Goal: Task Accomplishment & Management: Manage account settings

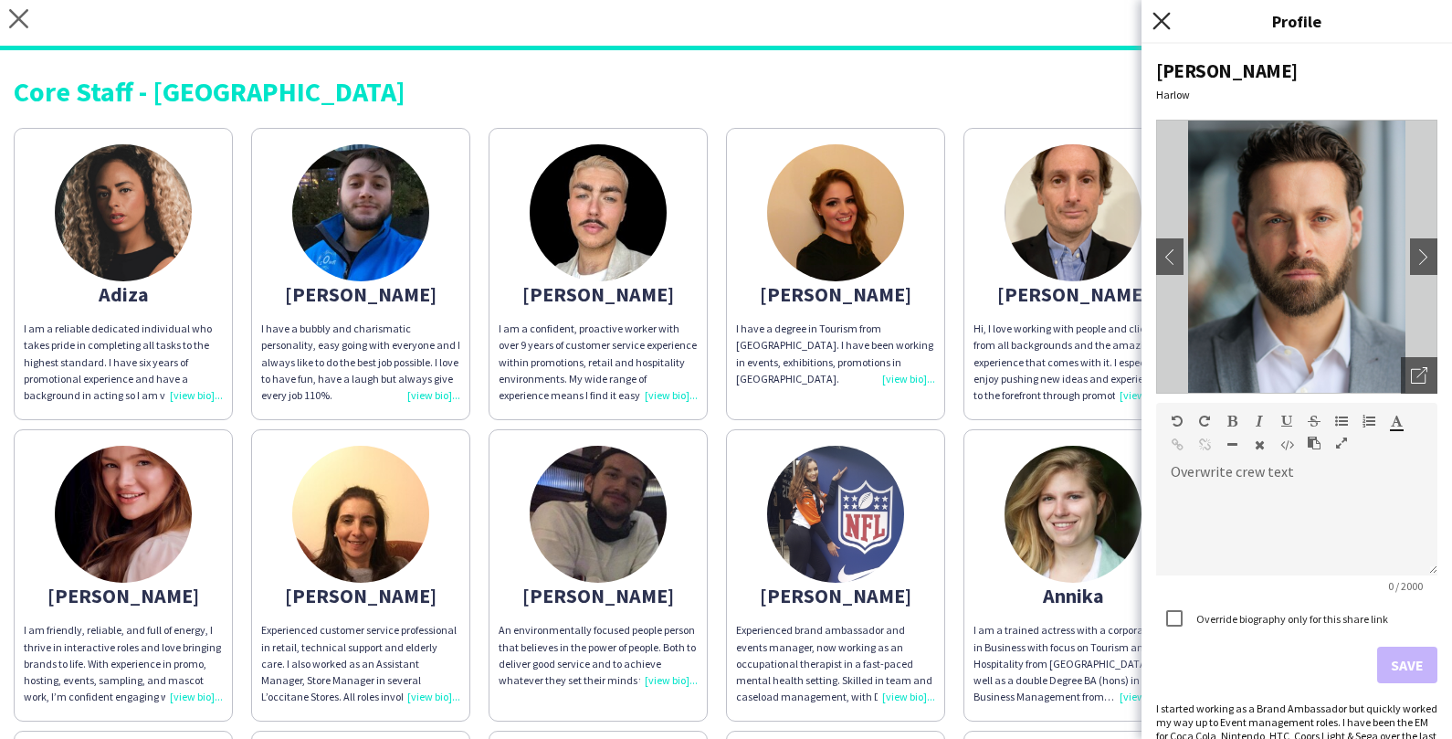
scroll to position [58, 0]
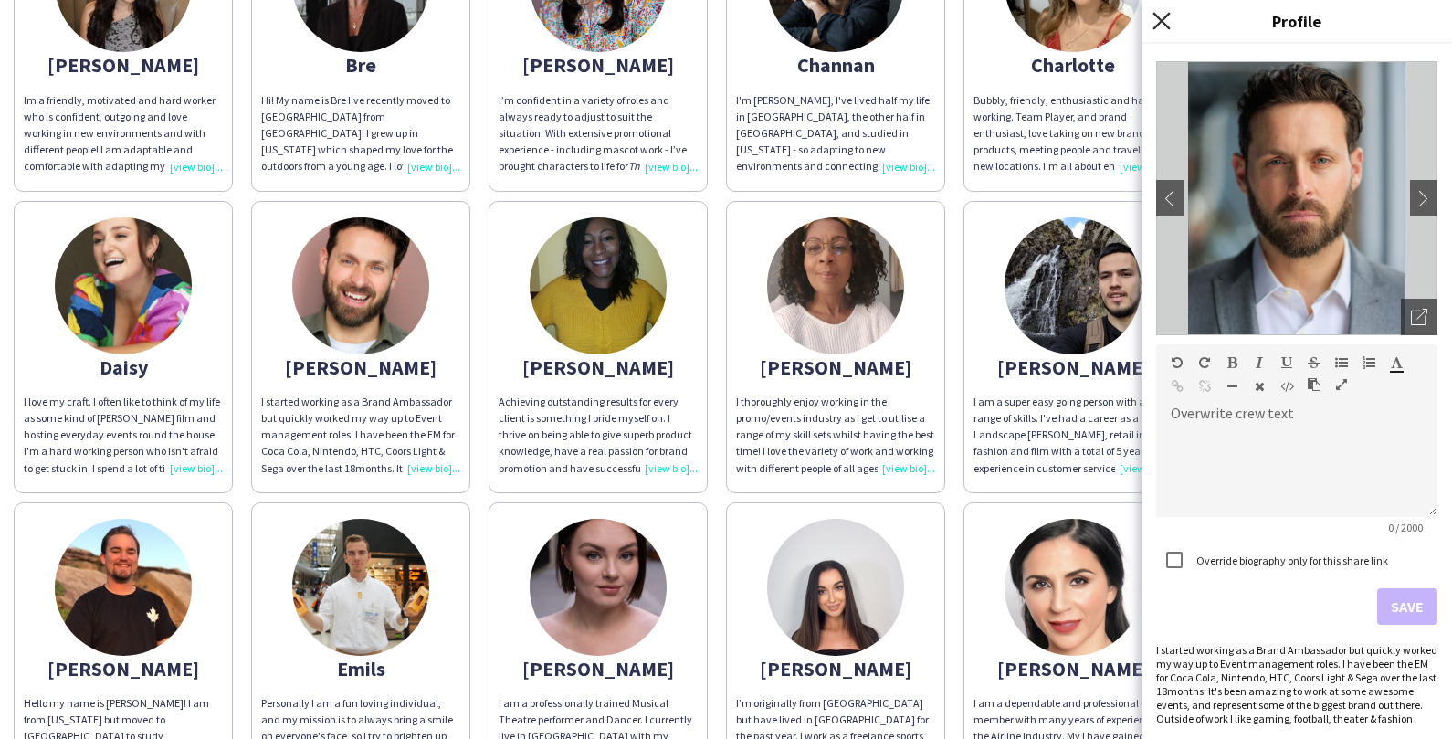
click at [1159, 20] on icon at bounding box center [1161, 20] width 17 height 17
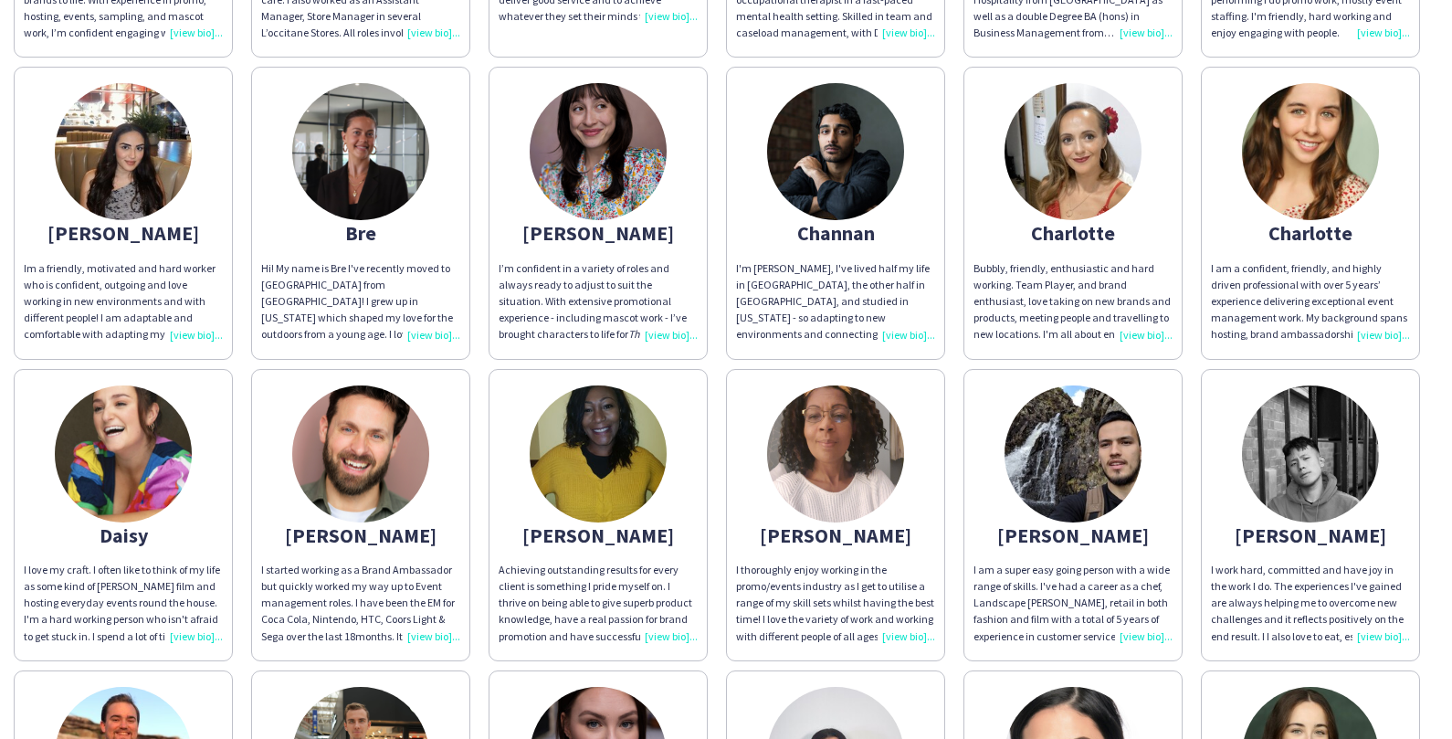
scroll to position [598, 0]
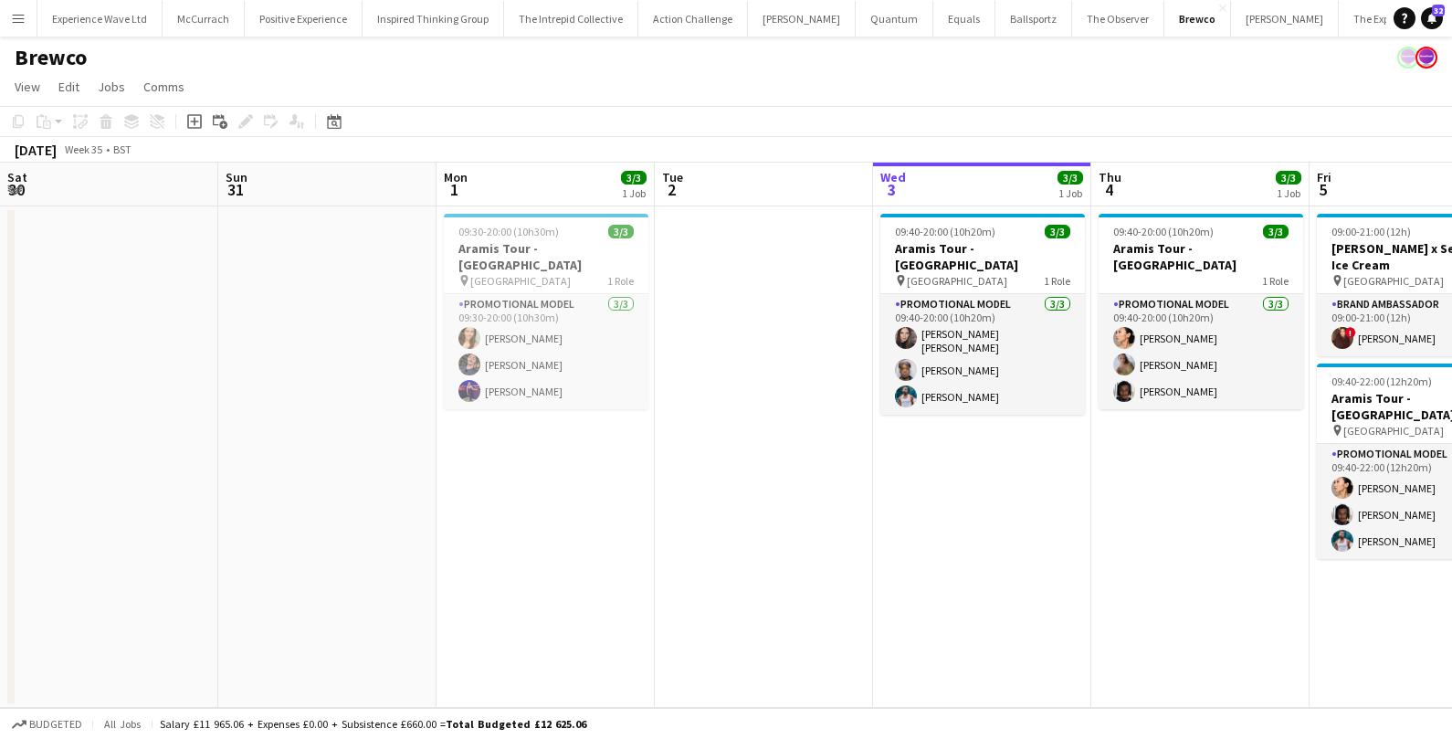
scroll to position [0, 414]
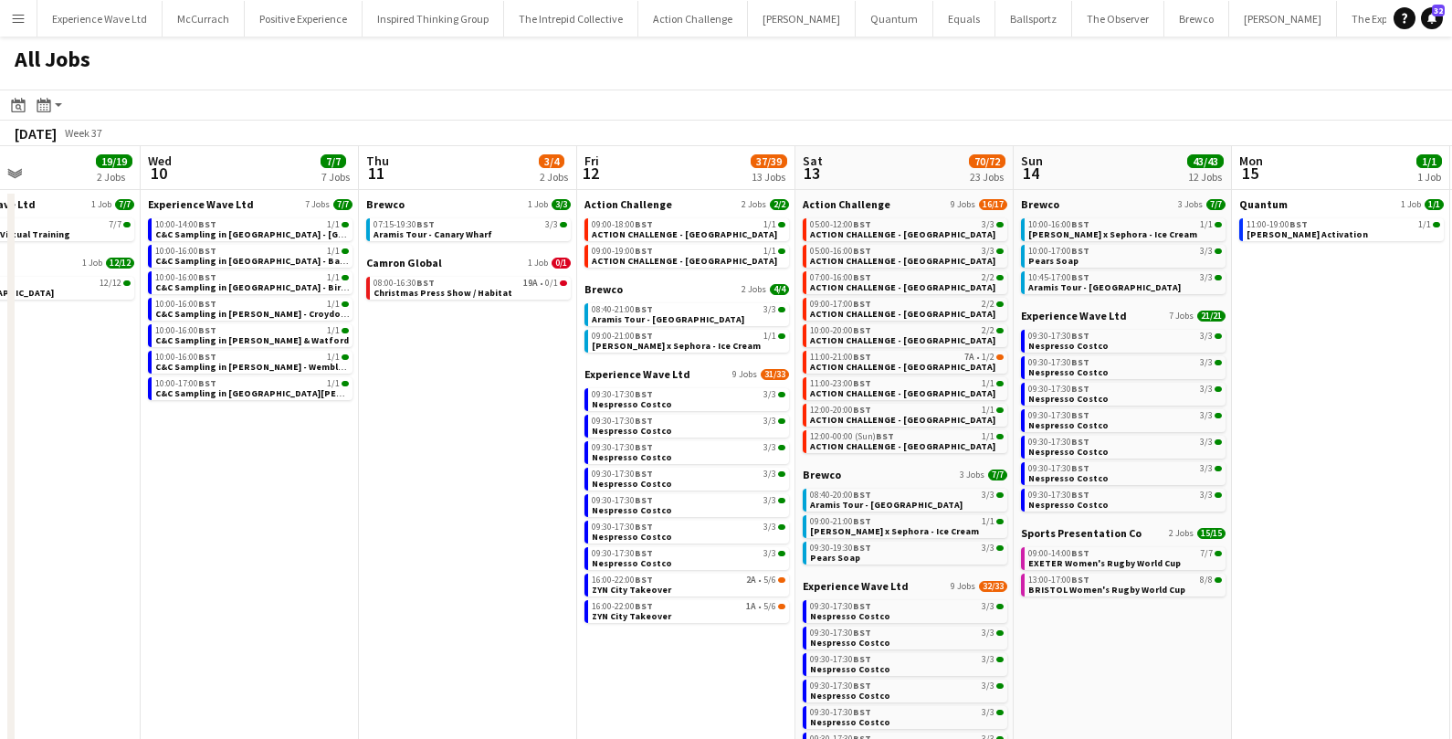
scroll to position [0, 737]
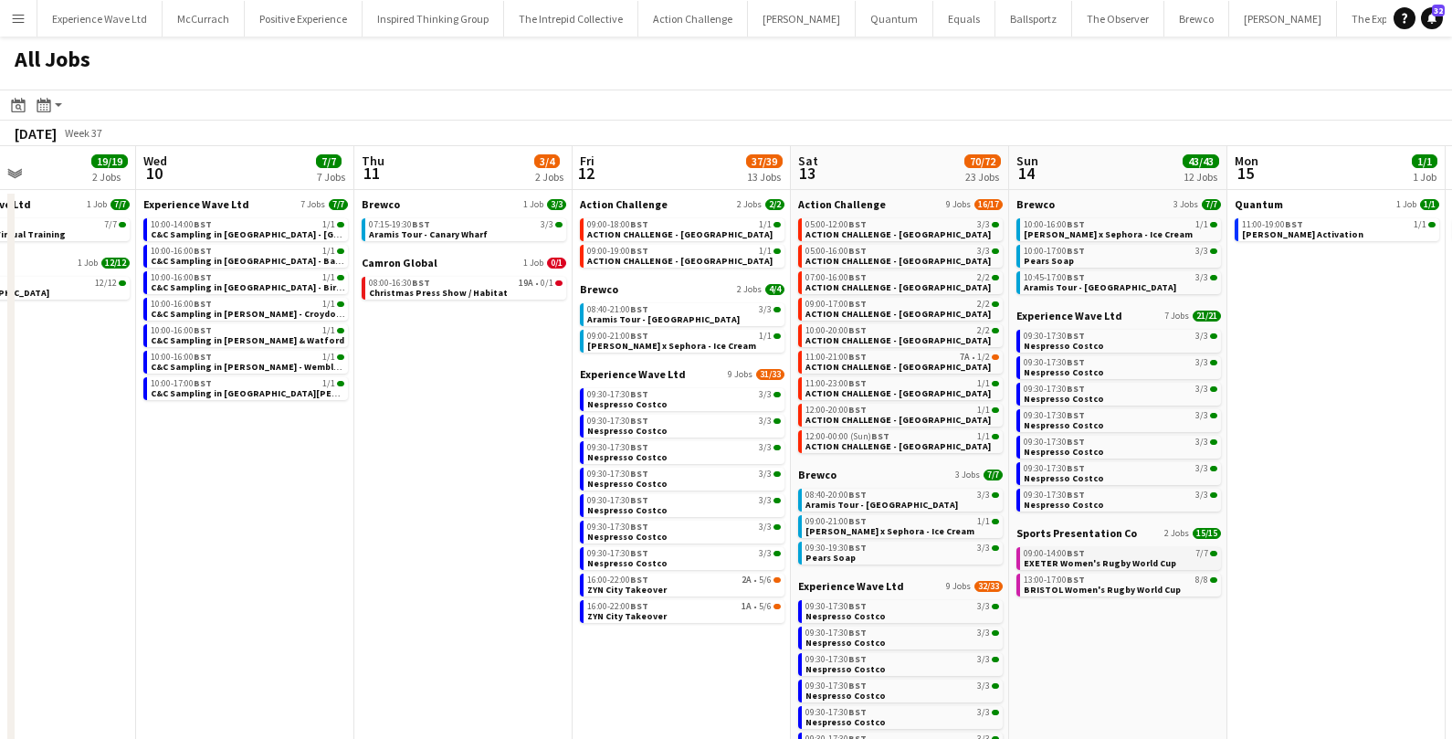
click at [1079, 558] on span "EXETER Women's Rugby World Cup" at bounding box center [1100, 563] width 153 height 12
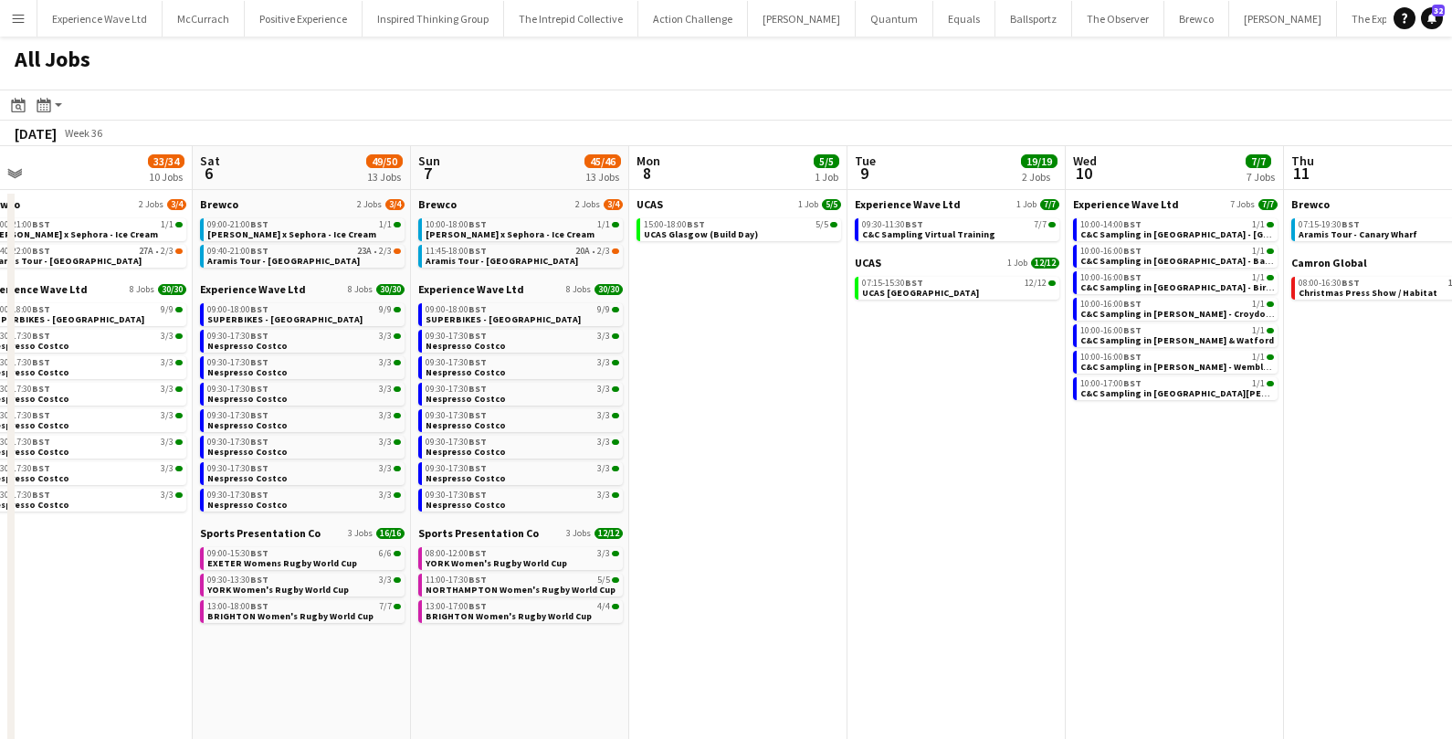
scroll to position [0, 447]
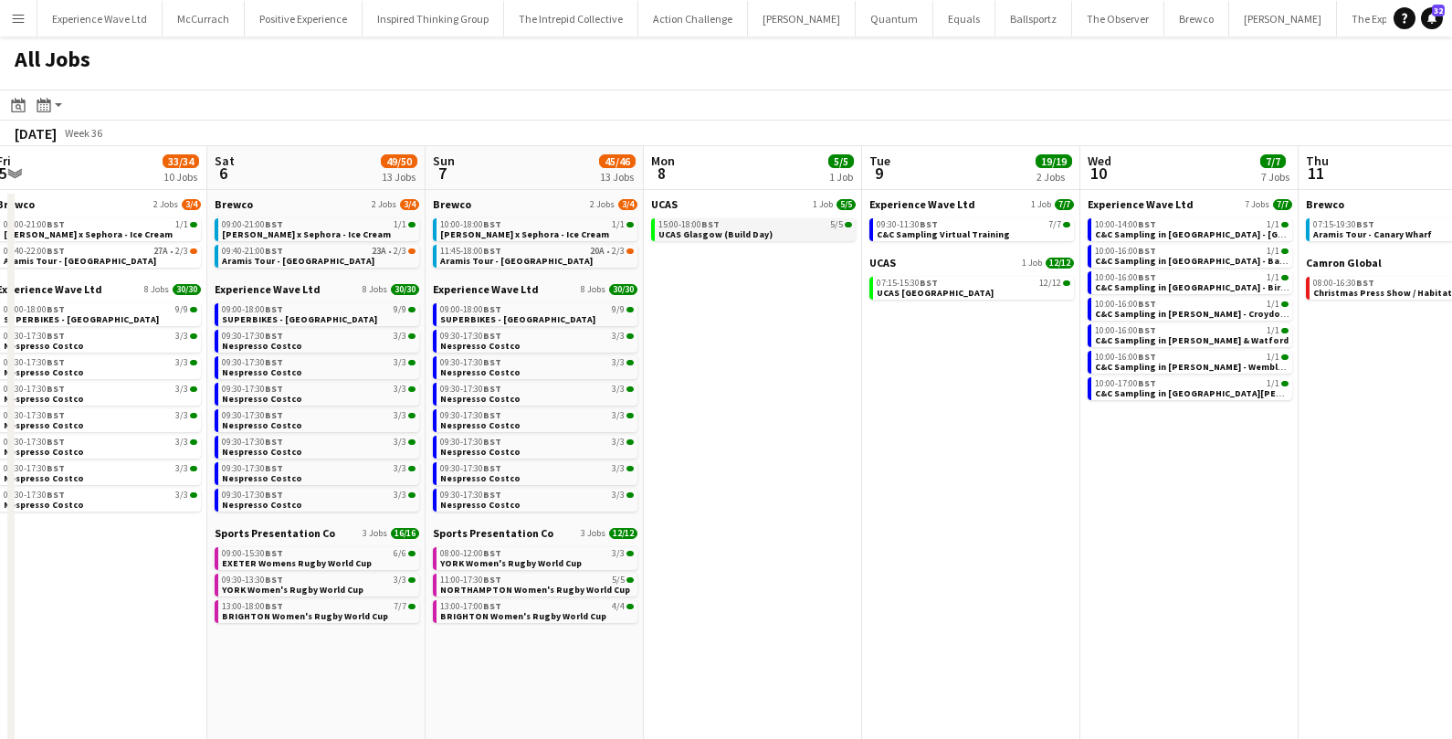
click at [718, 233] on span "UCAS Glasgow (Build Day)" at bounding box center [715, 234] width 114 height 12
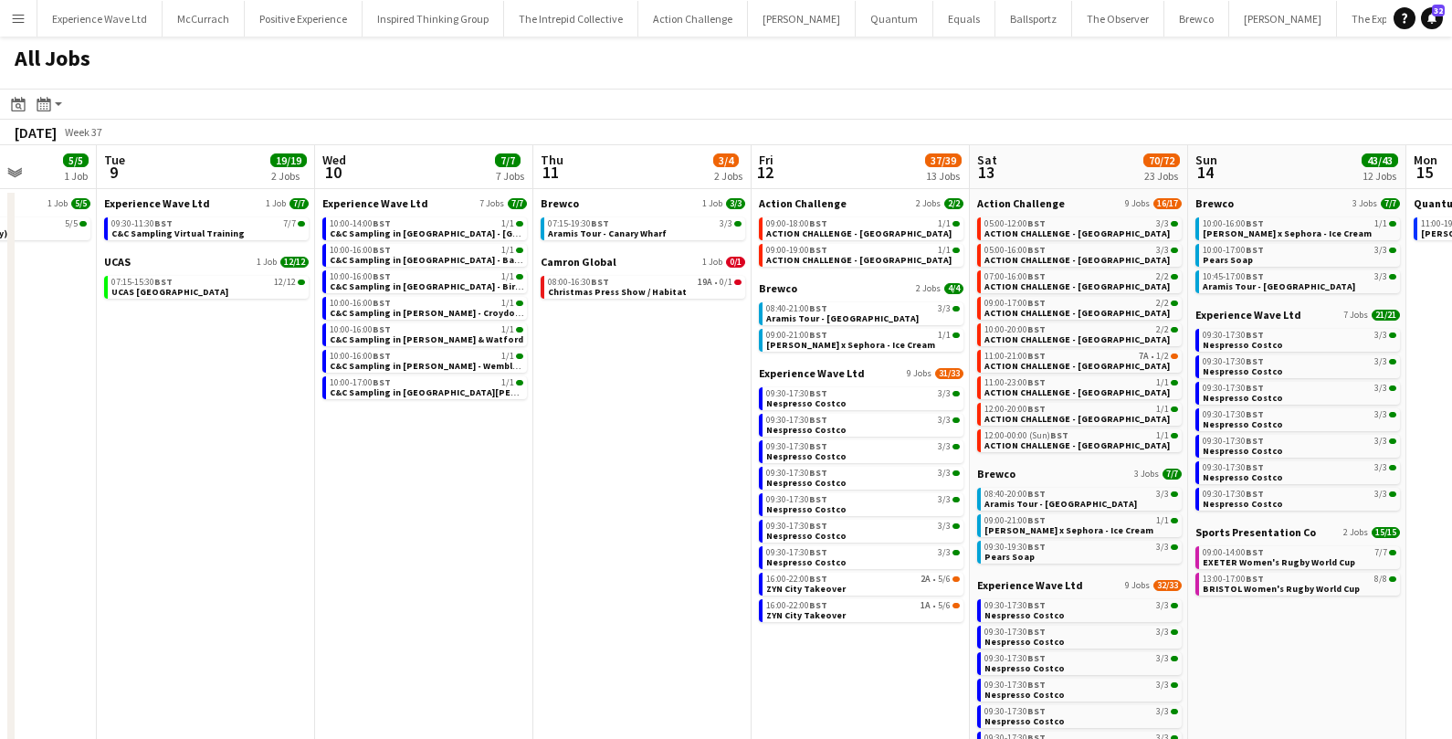
scroll to position [0, 777]
click at [1238, 554] on span "09:00-14:00 BST" at bounding box center [1232, 552] width 61 height 9
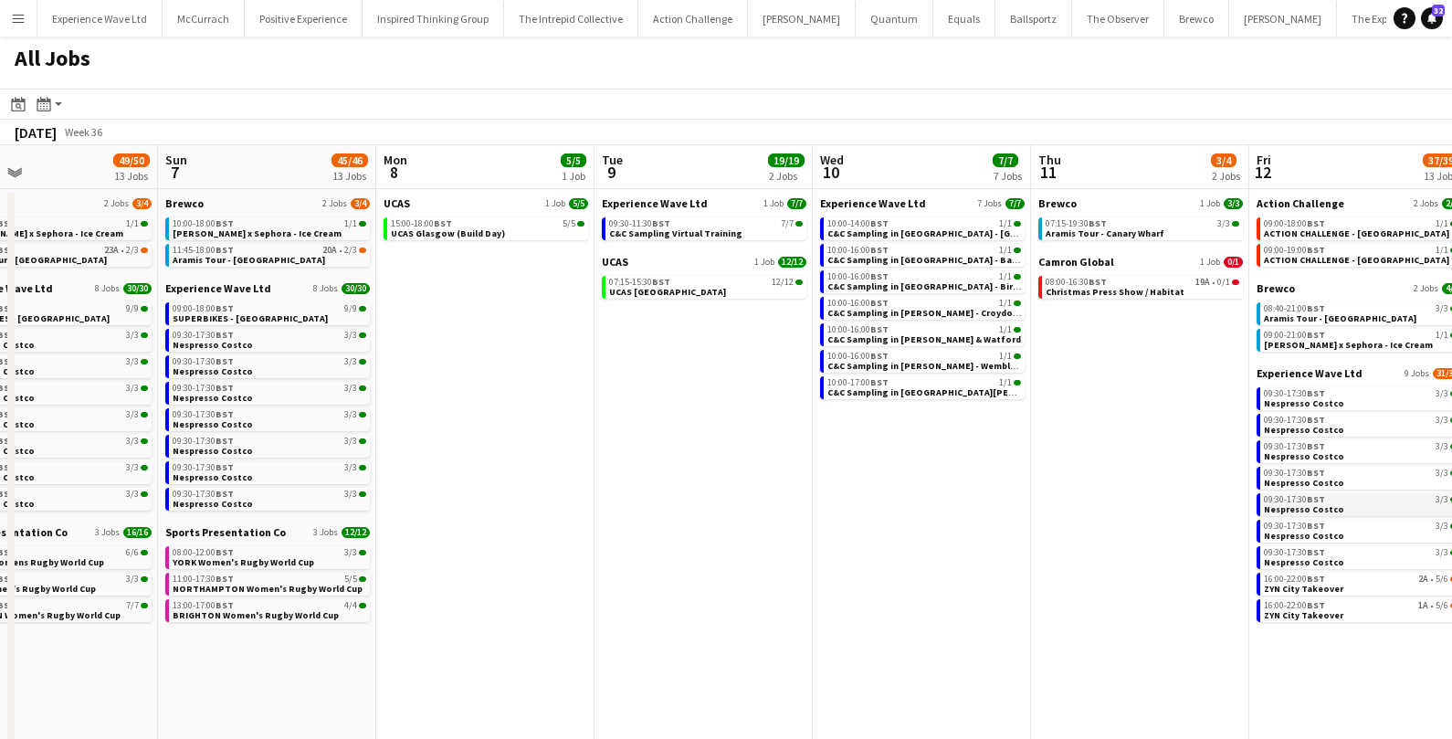
scroll to position [0, 559]
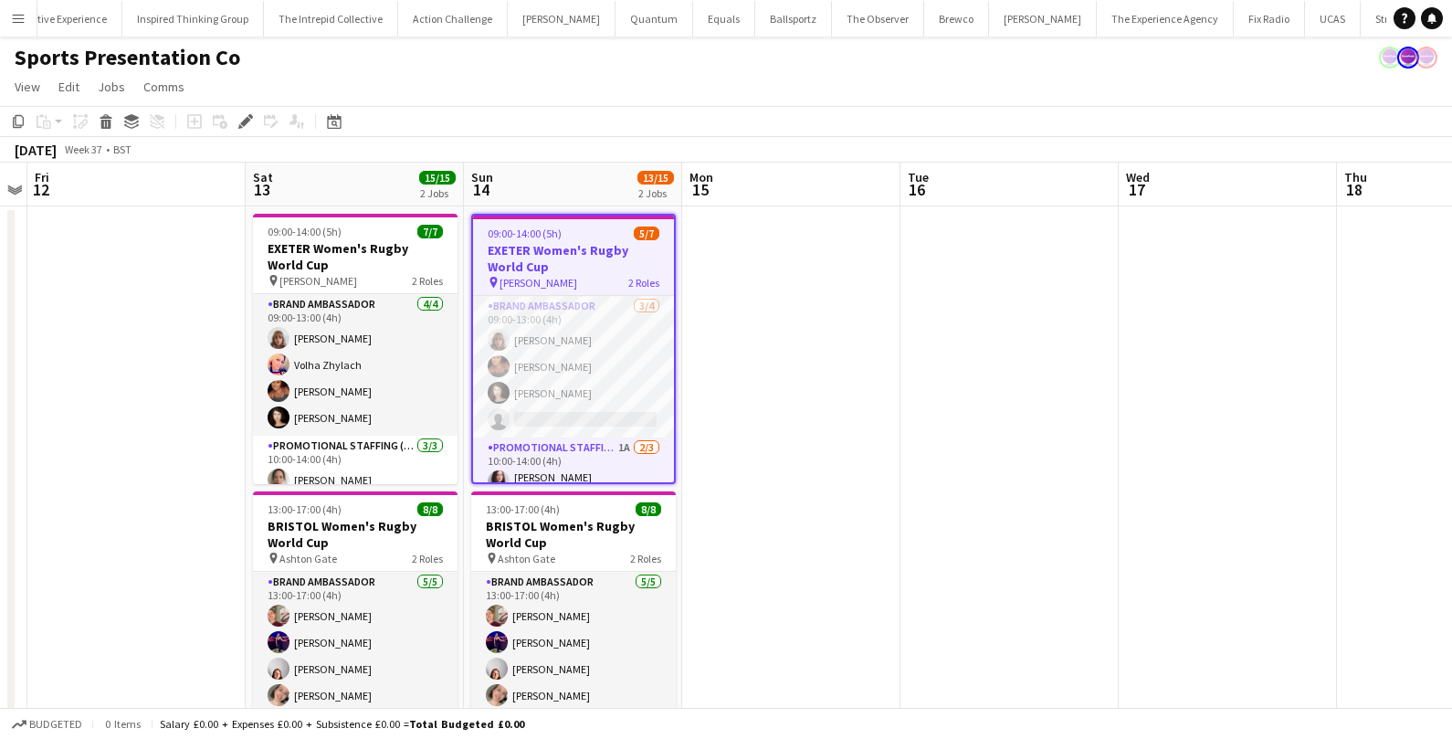
scroll to position [0, 361]
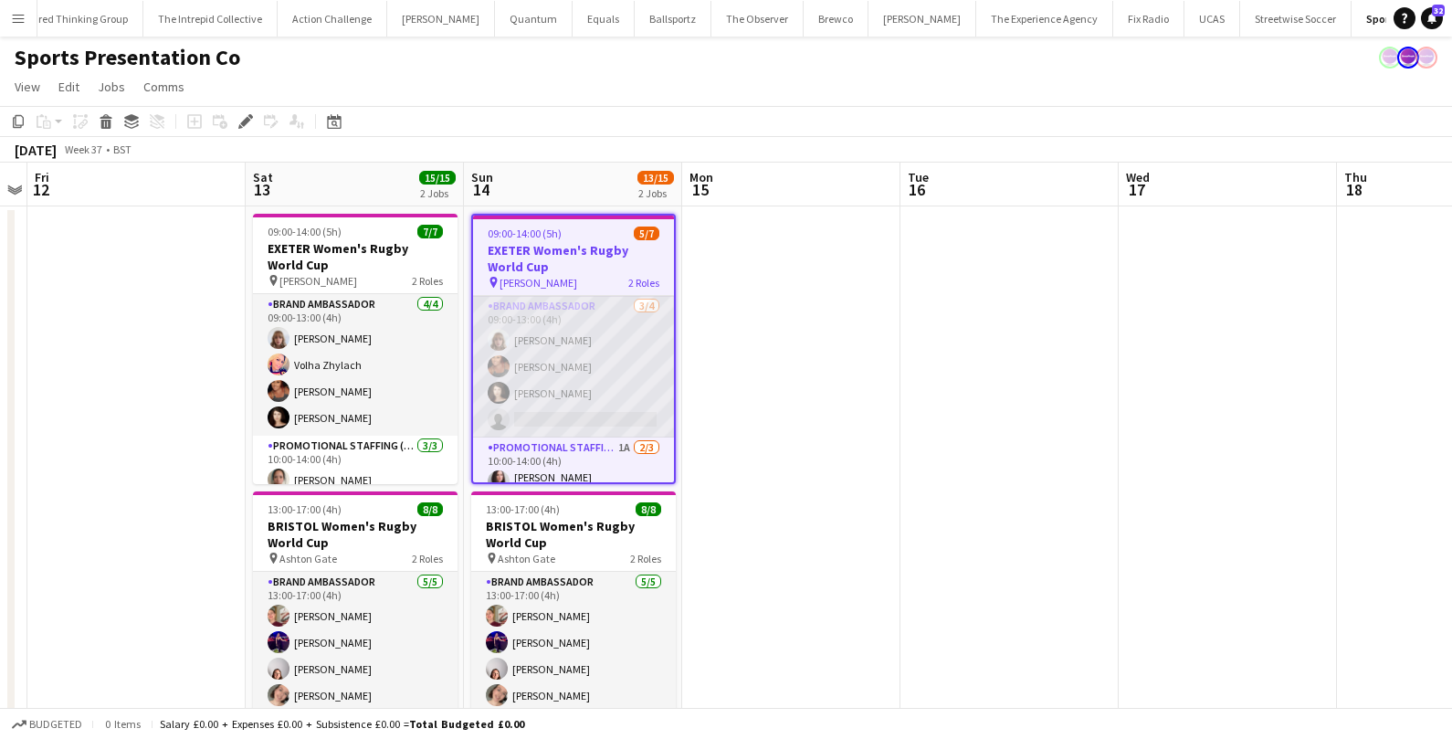
click at [582, 416] on app-card-role "Brand Ambassador 3/4 09:00-13:00 (4h) Caitlyn Chapman Jodie Sanders Ellen Swail…" at bounding box center [573, 367] width 201 height 142
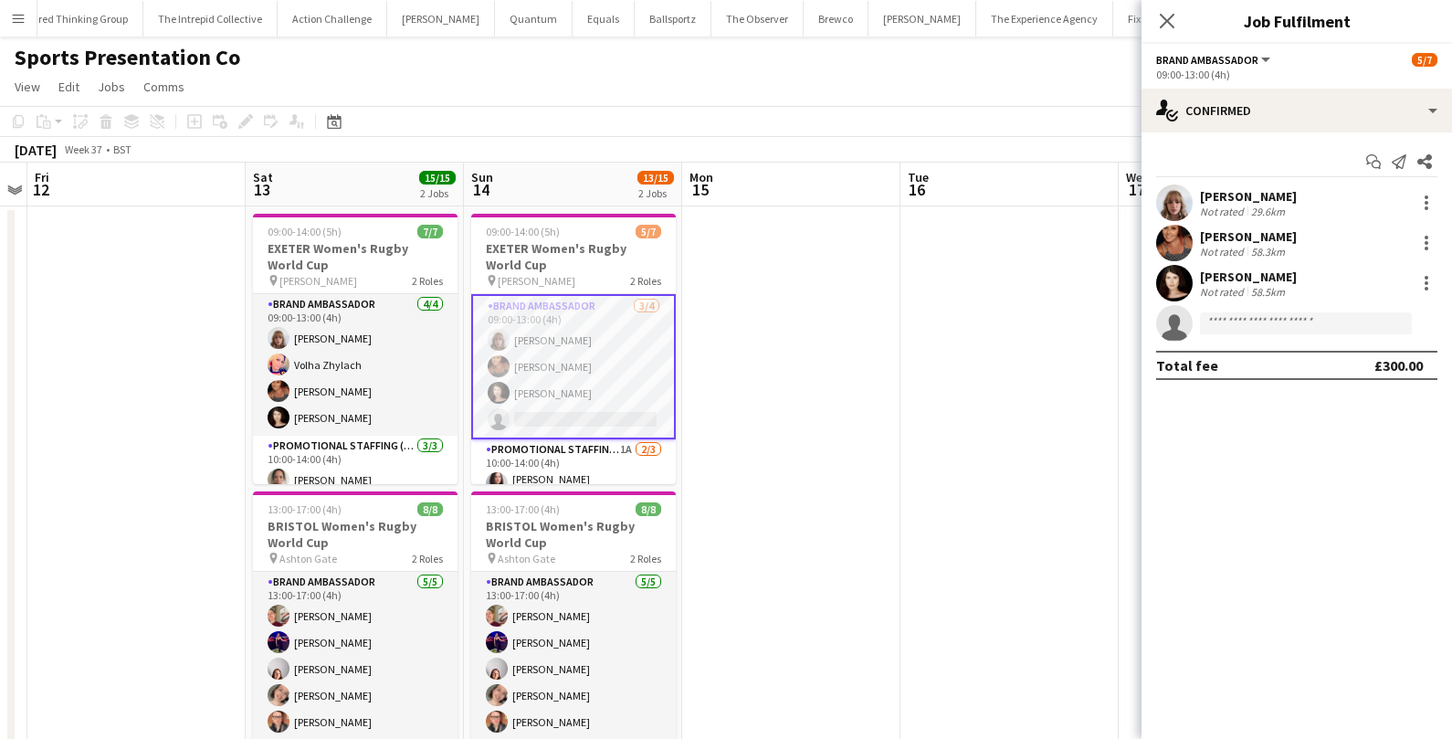
click at [1288, 311] on app-invite-slot "single-neutral-actions" at bounding box center [1297, 323] width 311 height 37
click at [1268, 327] on input at bounding box center [1306, 323] width 212 height 22
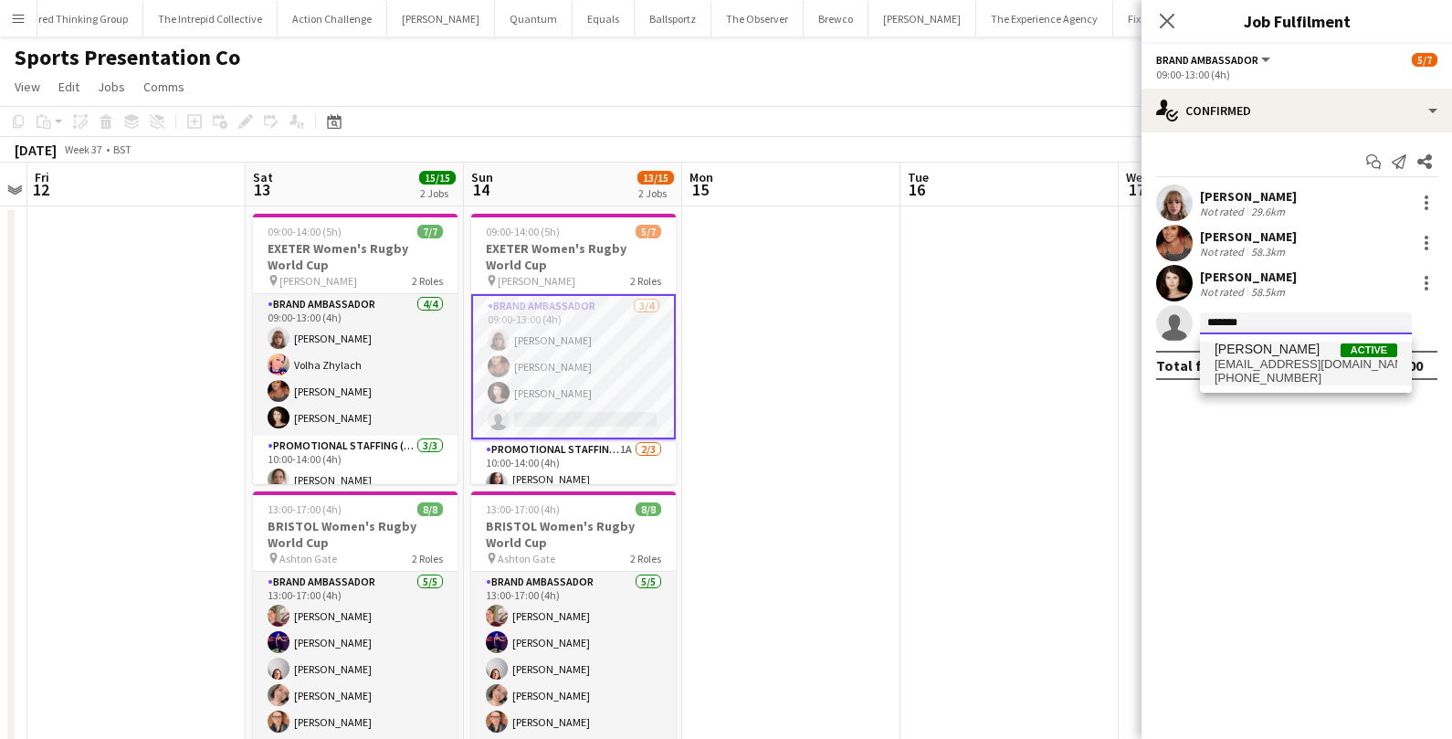
type input "*******"
click at [1264, 357] on span "annaplatten3@gmail.com" at bounding box center [1306, 364] width 183 height 15
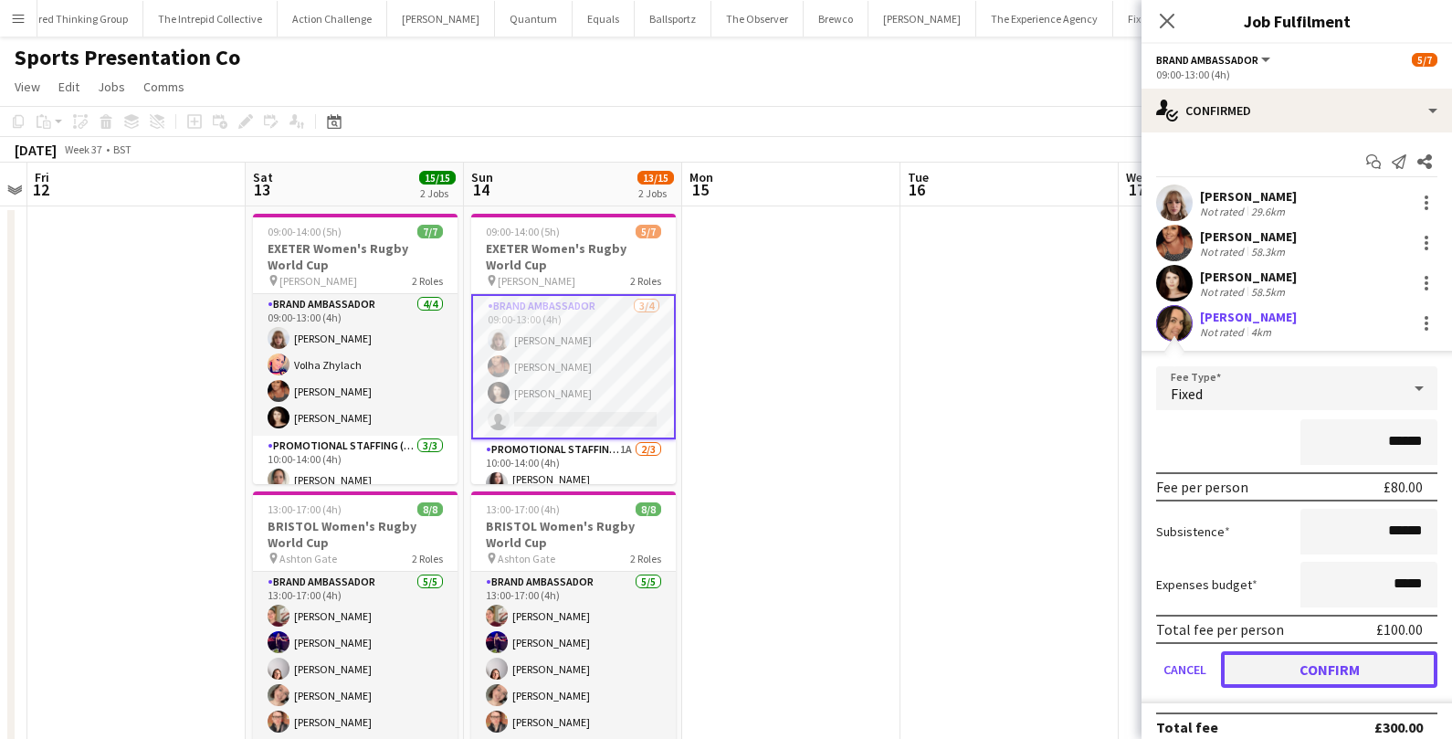
click at [1253, 673] on button "Confirm" at bounding box center [1329, 669] width 216 height 37
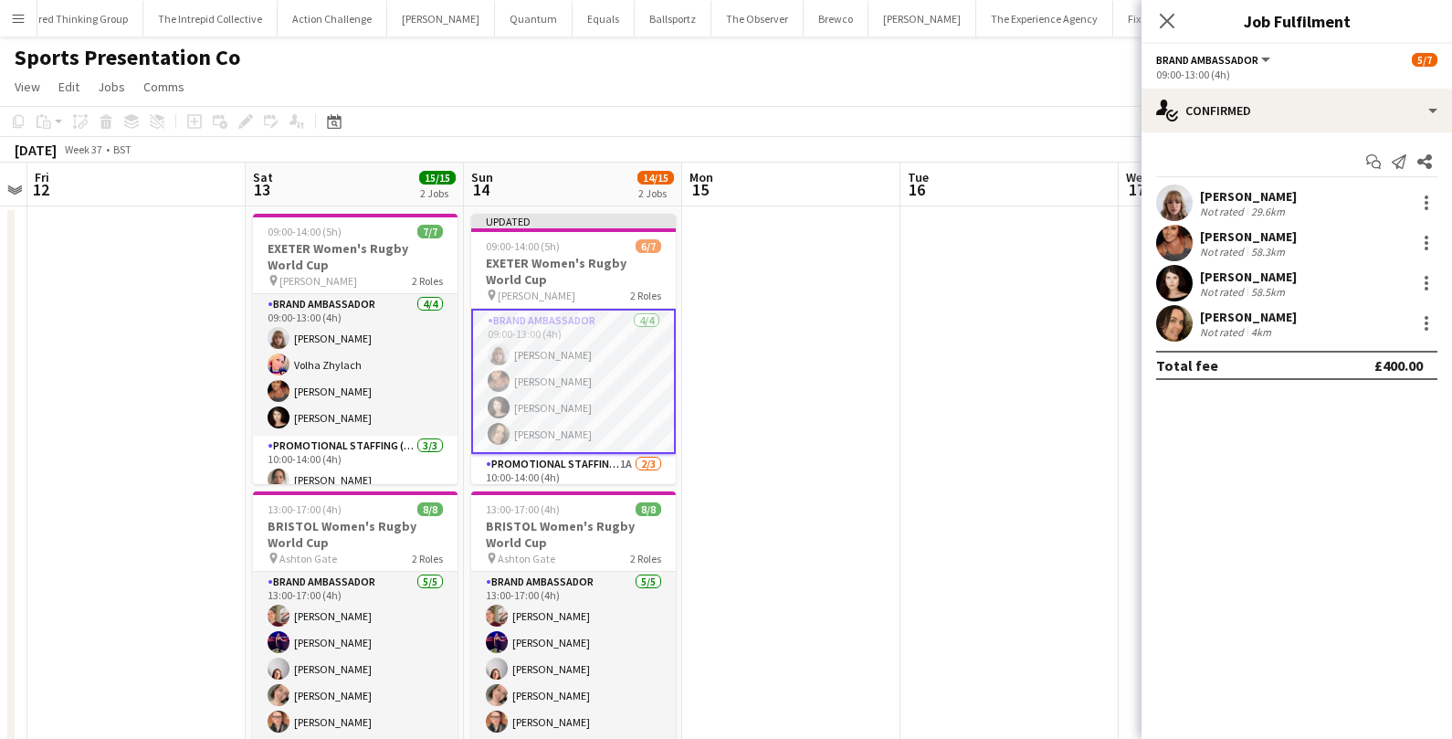
click at [866, 545] on app-date-cell at bounding box center [791, 604] width 218 height 796
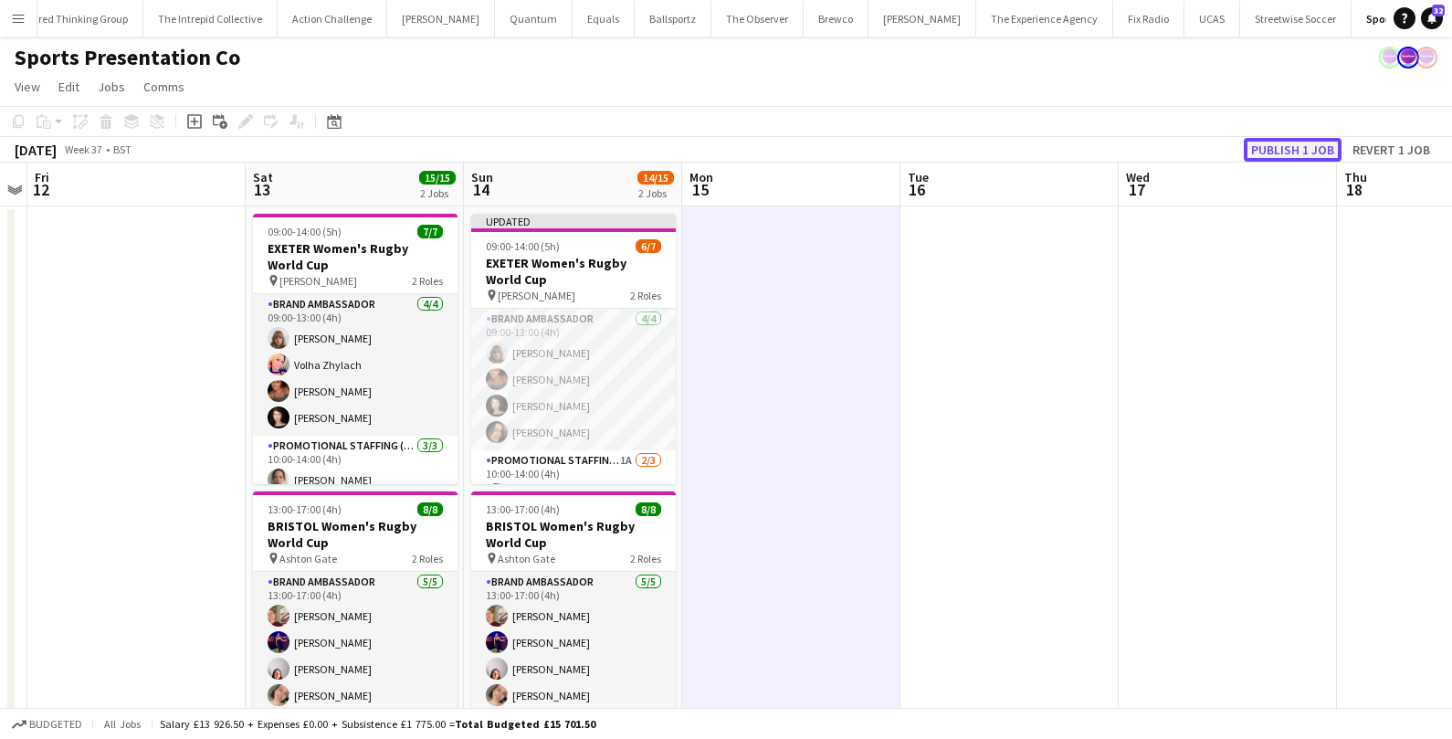
click at [1333, 146] on button "Publish 1 job" at bounding box center [1293, 150] width 98 height 24
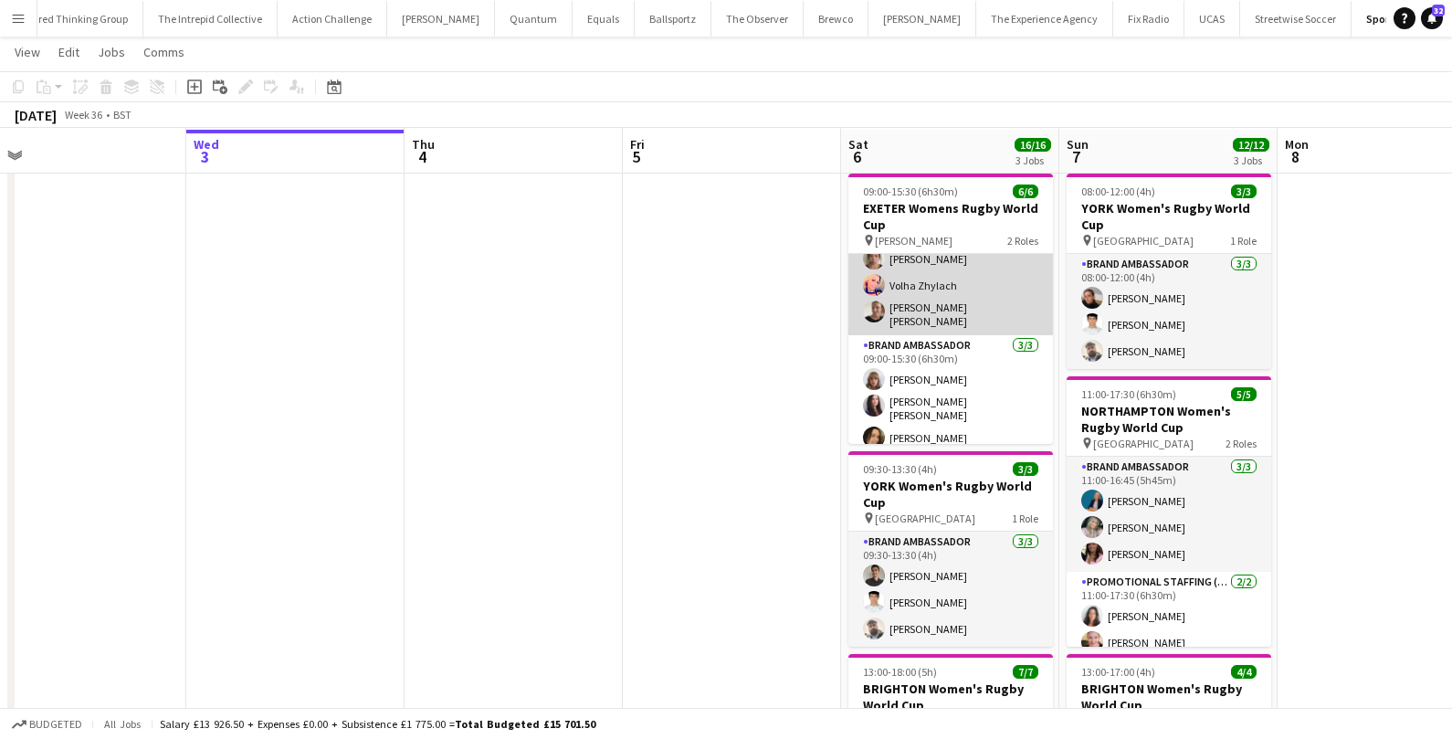
scroll to position [40, 0]
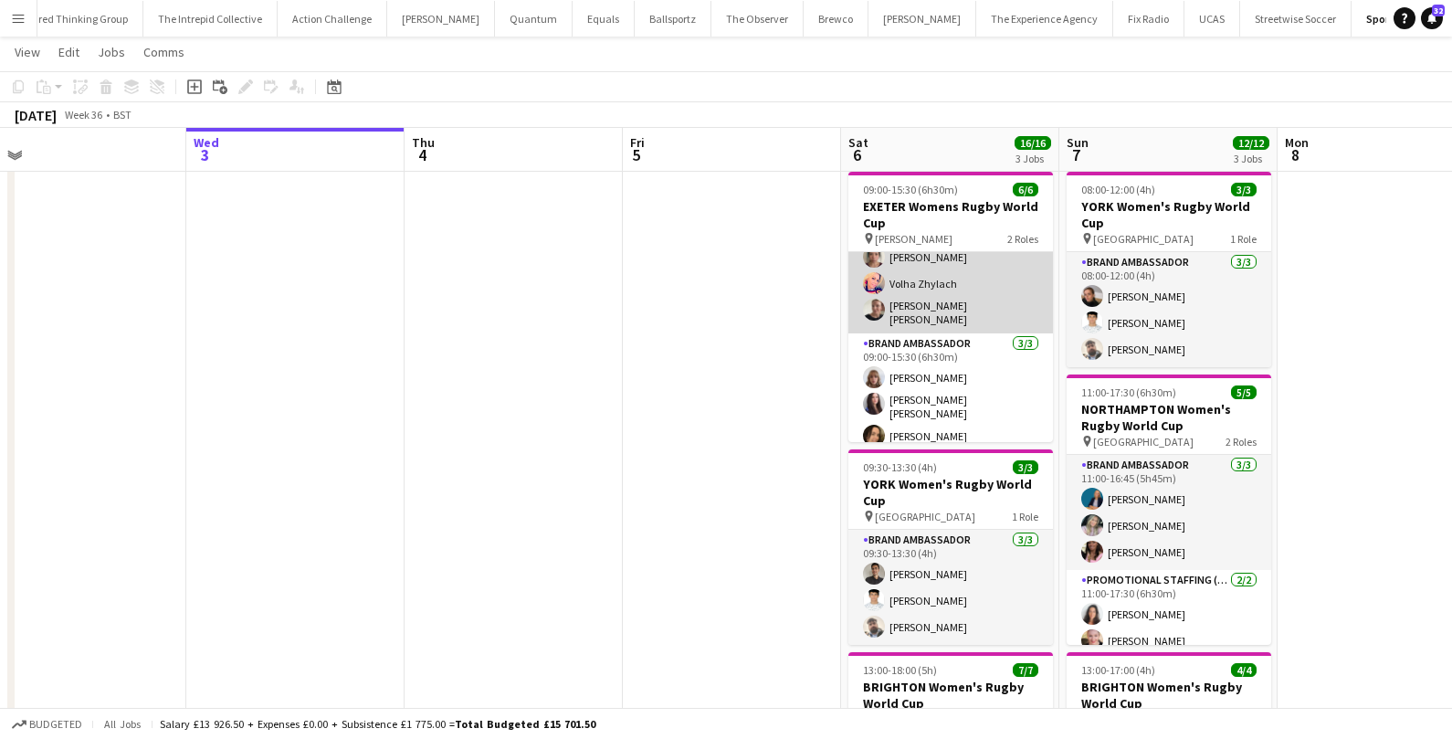
click at [980, 310] on app-card-role "Promotional Staffing (Brand Ambassadors) 3/3 09:00-14:45 (5h45m) Amy Lee Volha …" at bounding box center [950, 273] width 205 height 121
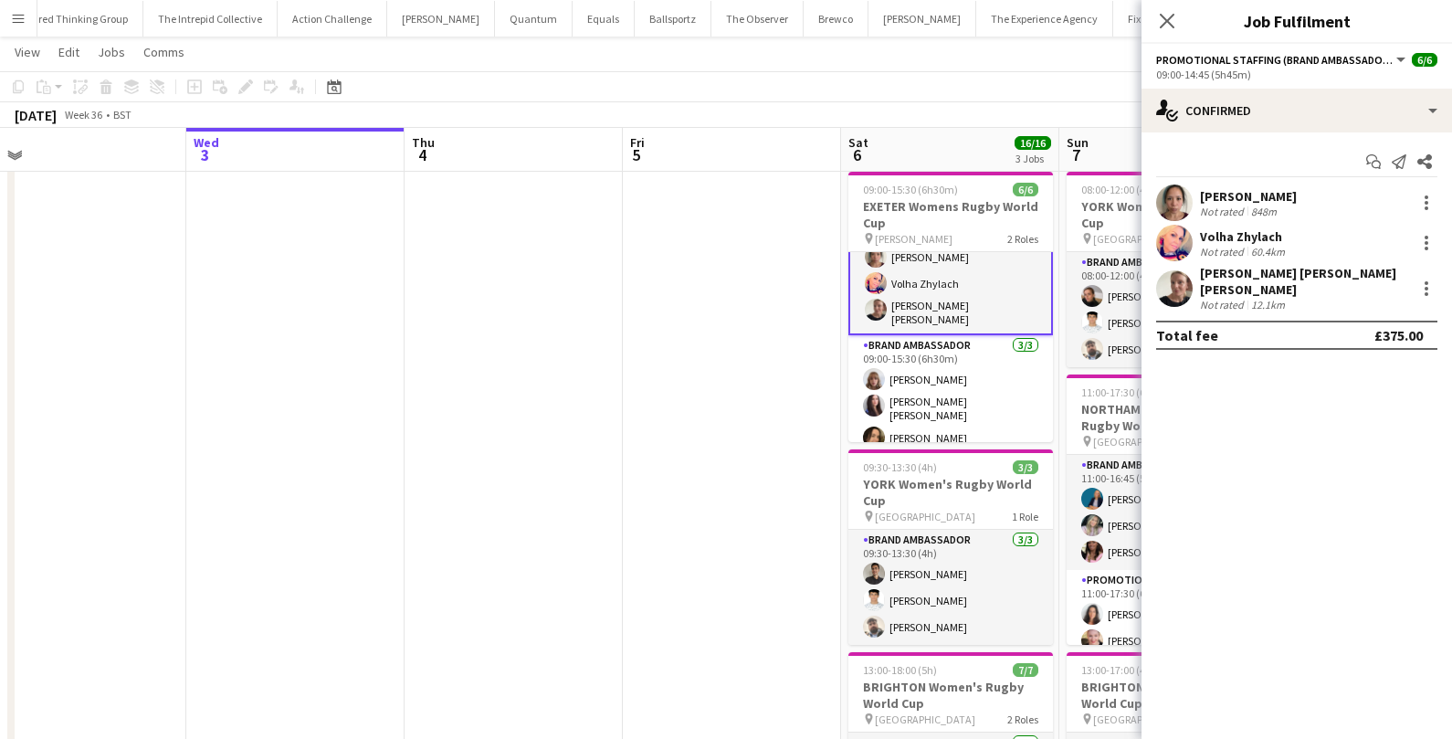
click at [1275, 205] on div "848m" at bounding box center [1264, 212] width 33 height 14
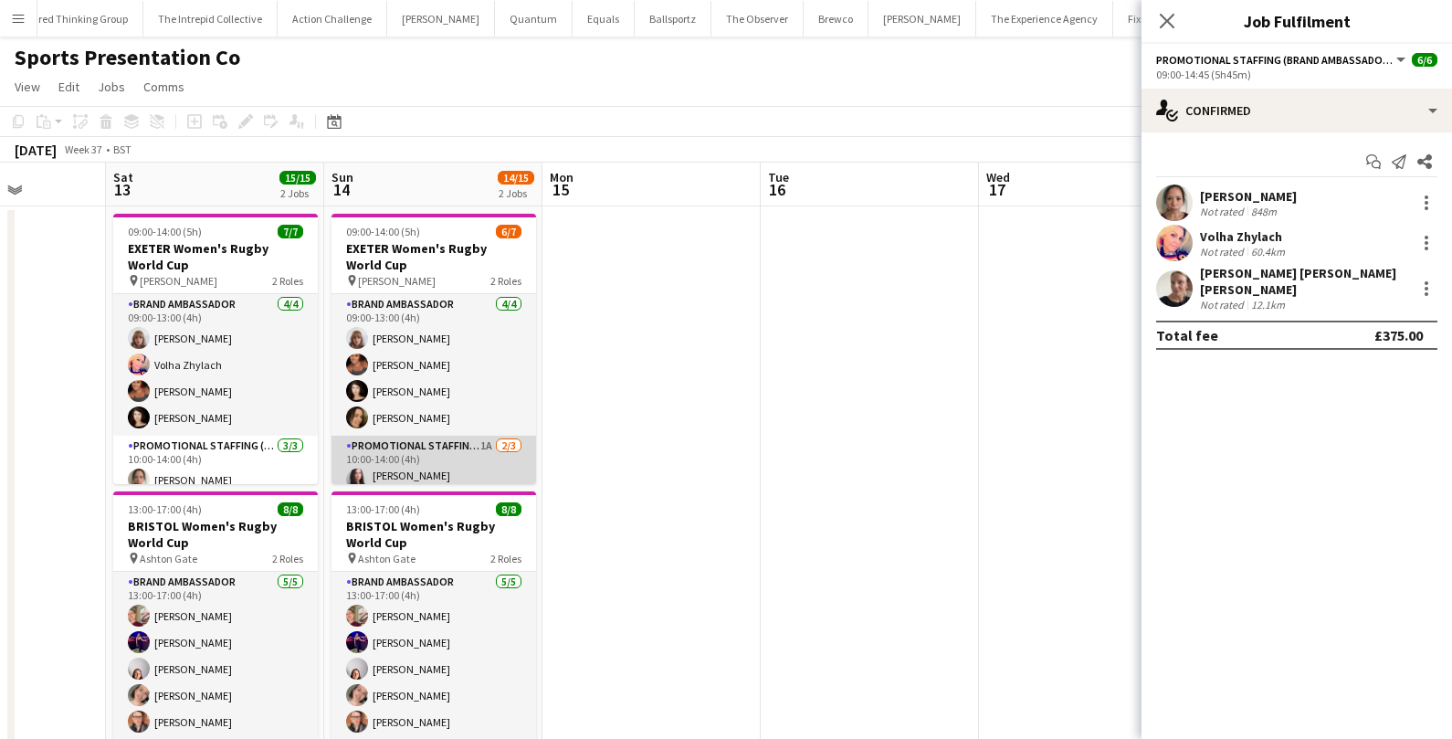
scroll to position [66, 0]
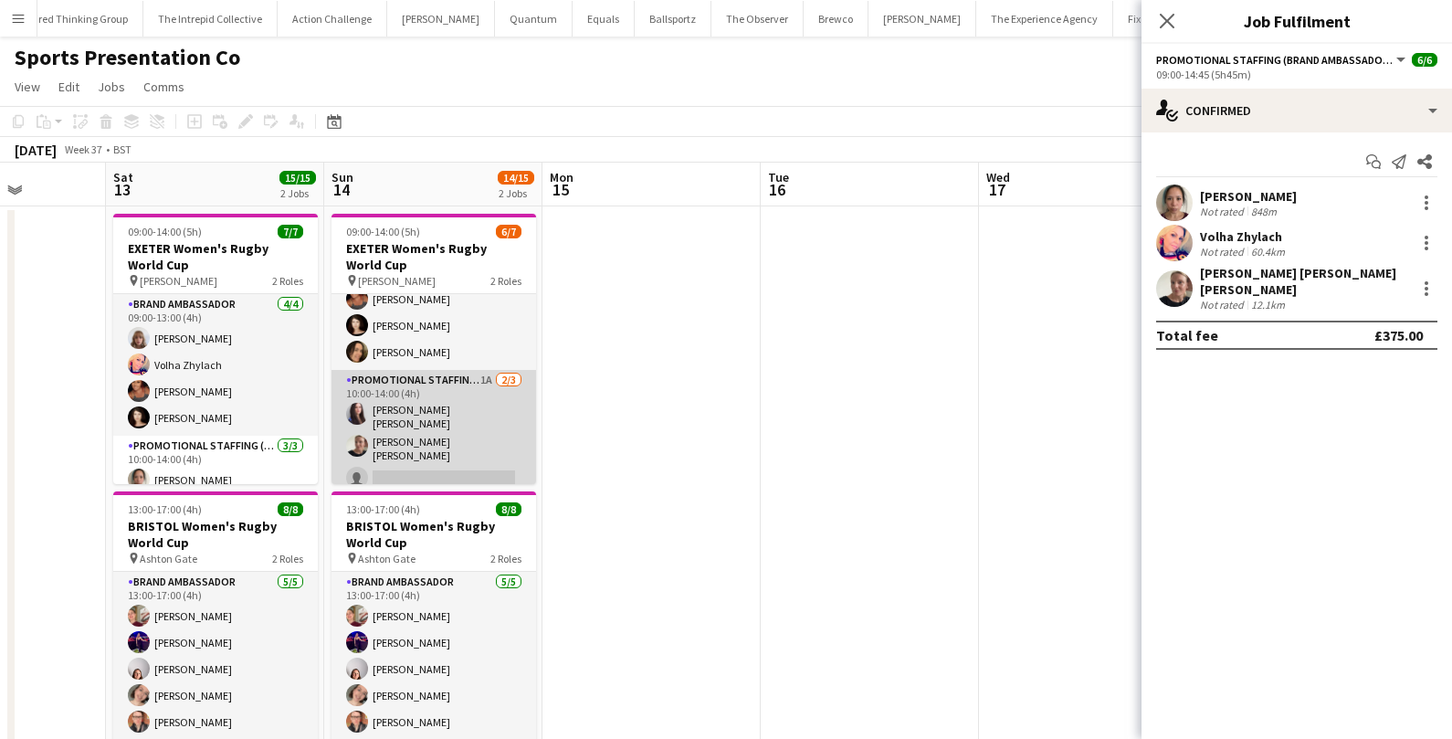
click at [422, 470] on app-card-role "Promotional Staffing (Brand Ambassadors) 1A 2/3 10:00-14:00 (4h) Mireia Quingle…" at bounding box center [434, 433] width 205 height 126
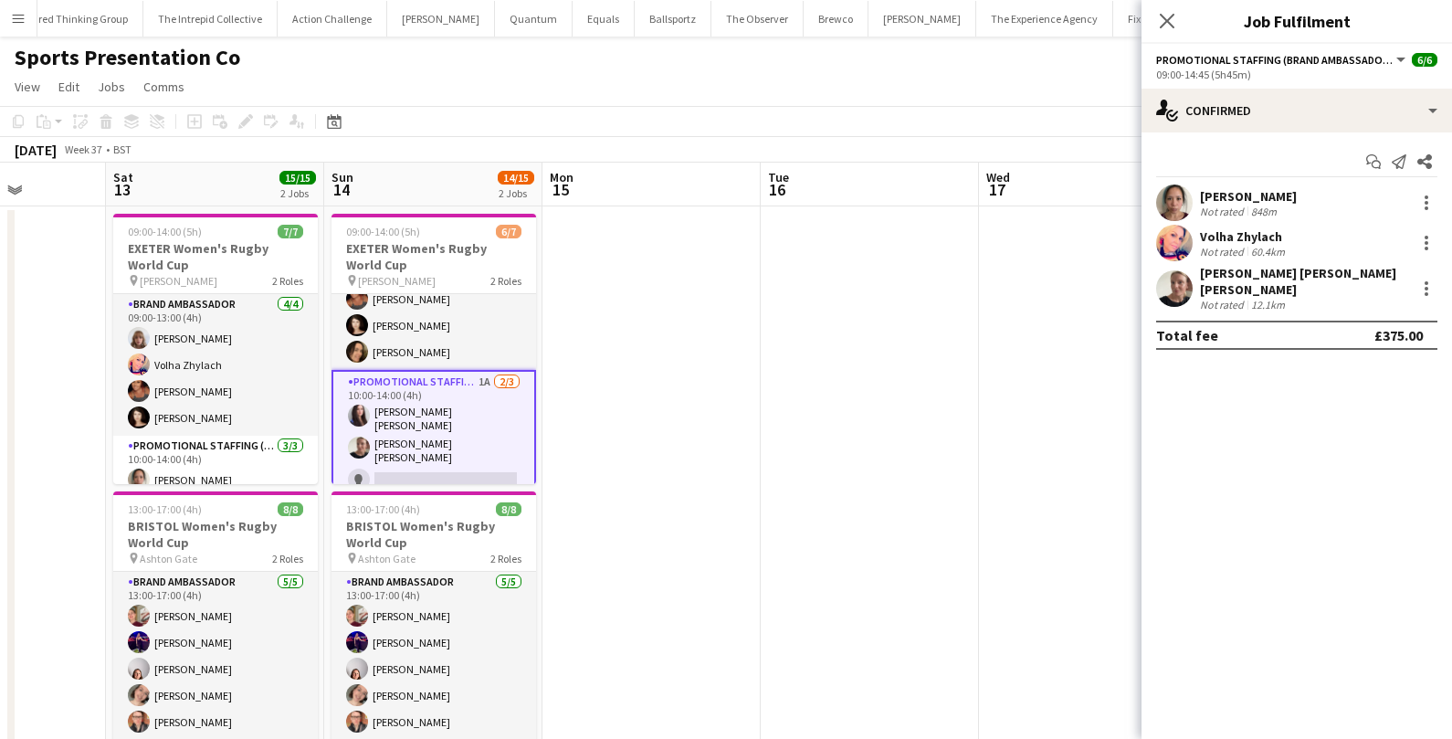
click at [413, 467] on app-card-role "Promotional Staffing (Brand Ambassadors) 1A 2/3 10:00-14:00 (4h) Mireia Quingle…" at bounding box center [434, 435] width 205 height 130
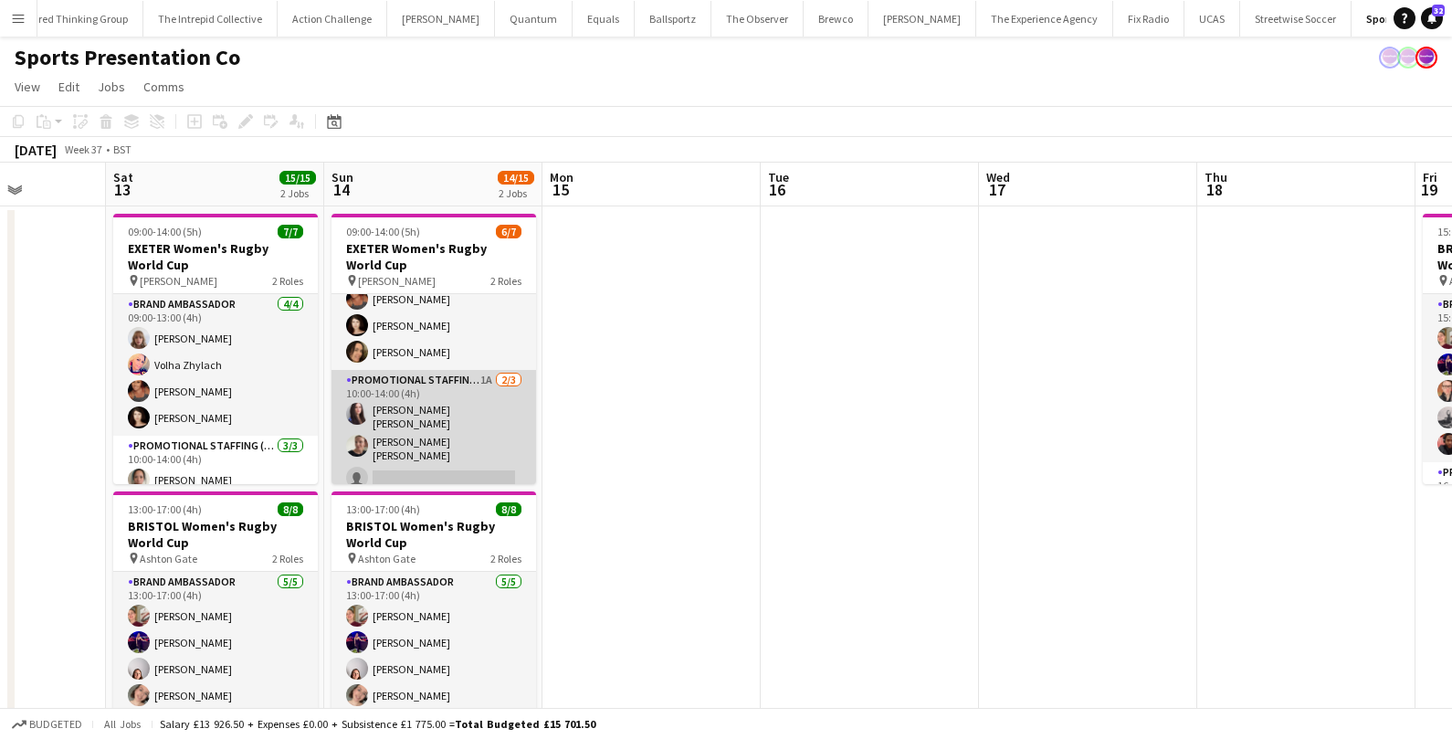
click at [413, 467] on app-card-role "Promotional Staffing (Brand Ambassadors) 1A 2/3 10:00-14:00 (4h) Mireia Quingle…" at bounding box center [434, 433] width 205 height 126
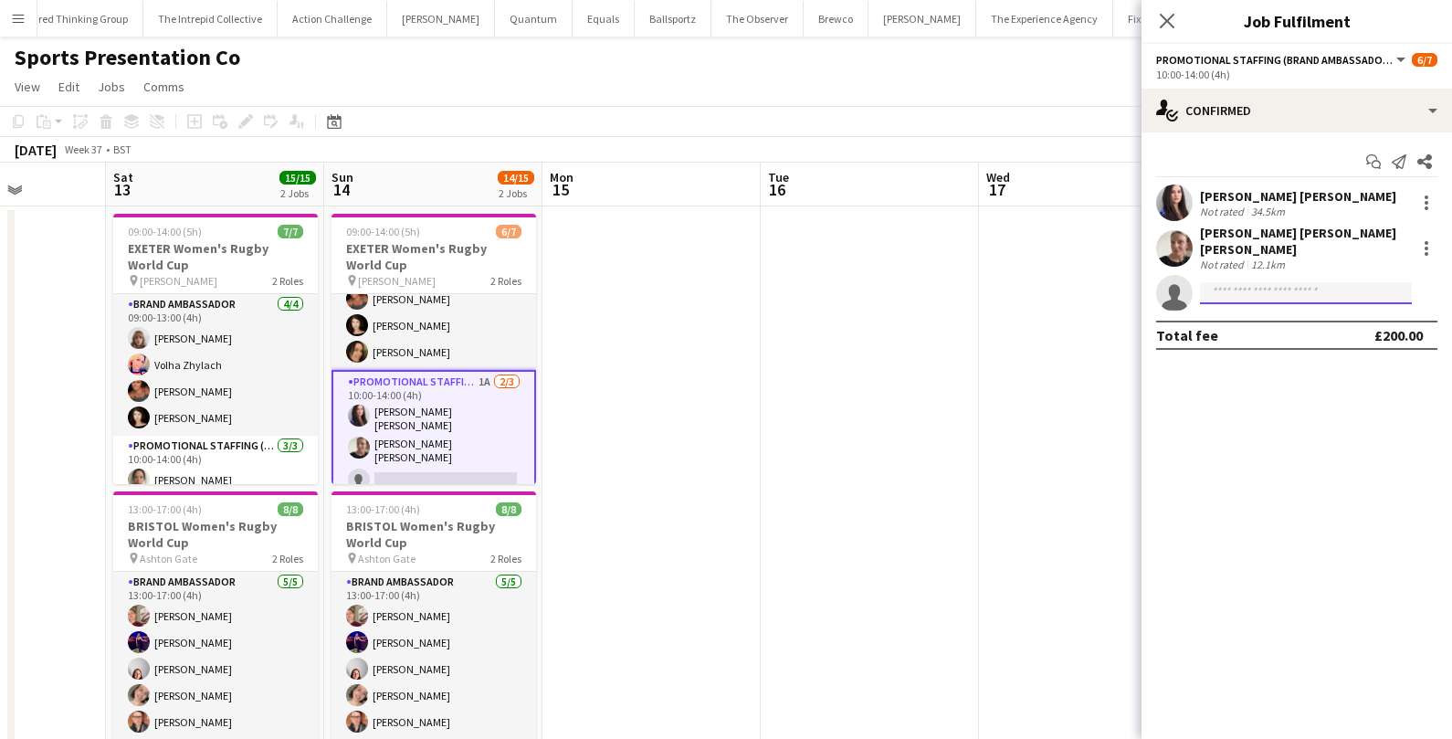
click at [1253, 285] on input at bounding box center [1306, 293] width 212 height 22
type input "*****"
click at [1290, 306] on span "Volha Zhylach" at bounding box center [1255, 309] width 80 height 16
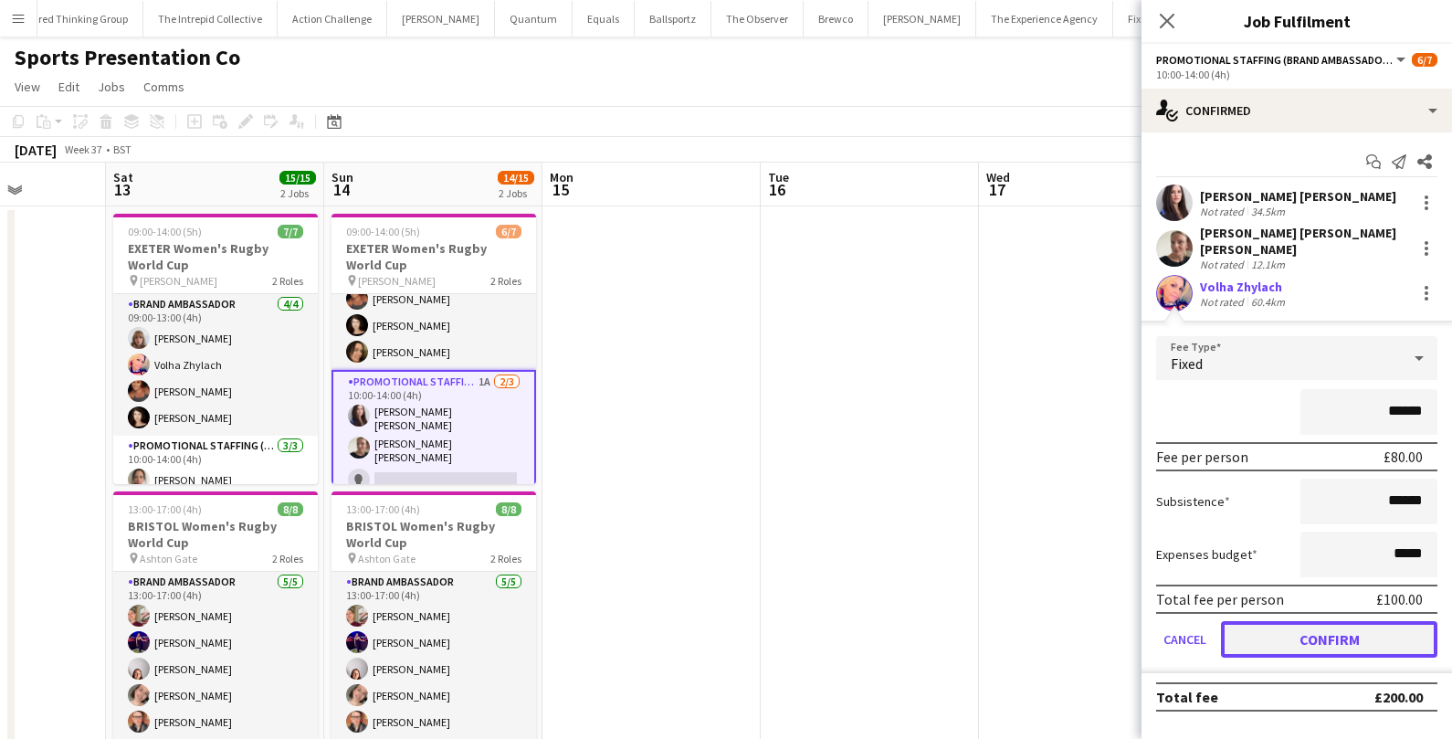
click at [1278, 624] on button "Confirm" at bounding box center [1329, 639] width 216 height 37
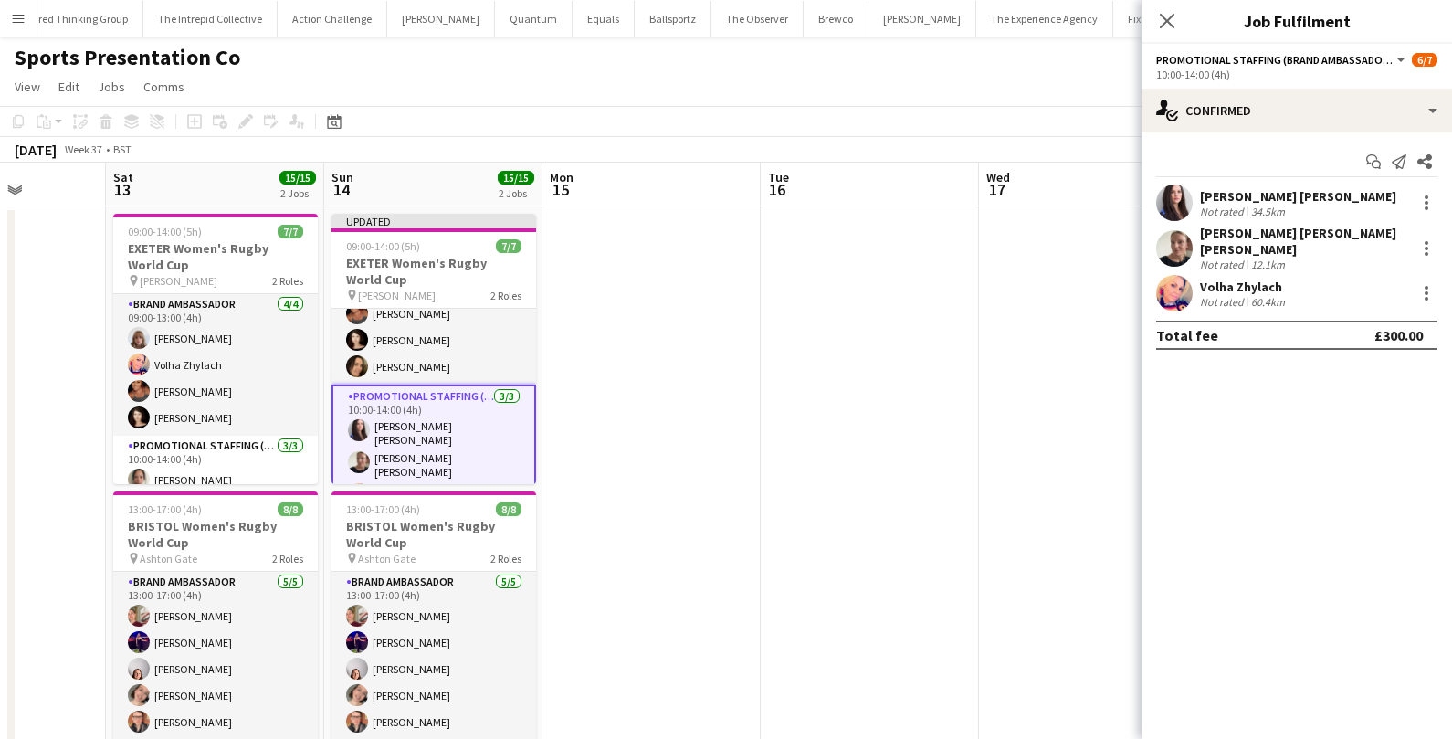
click at [891, 506] on app-date-cell at bounding box center [870, 604] width 218 height 796
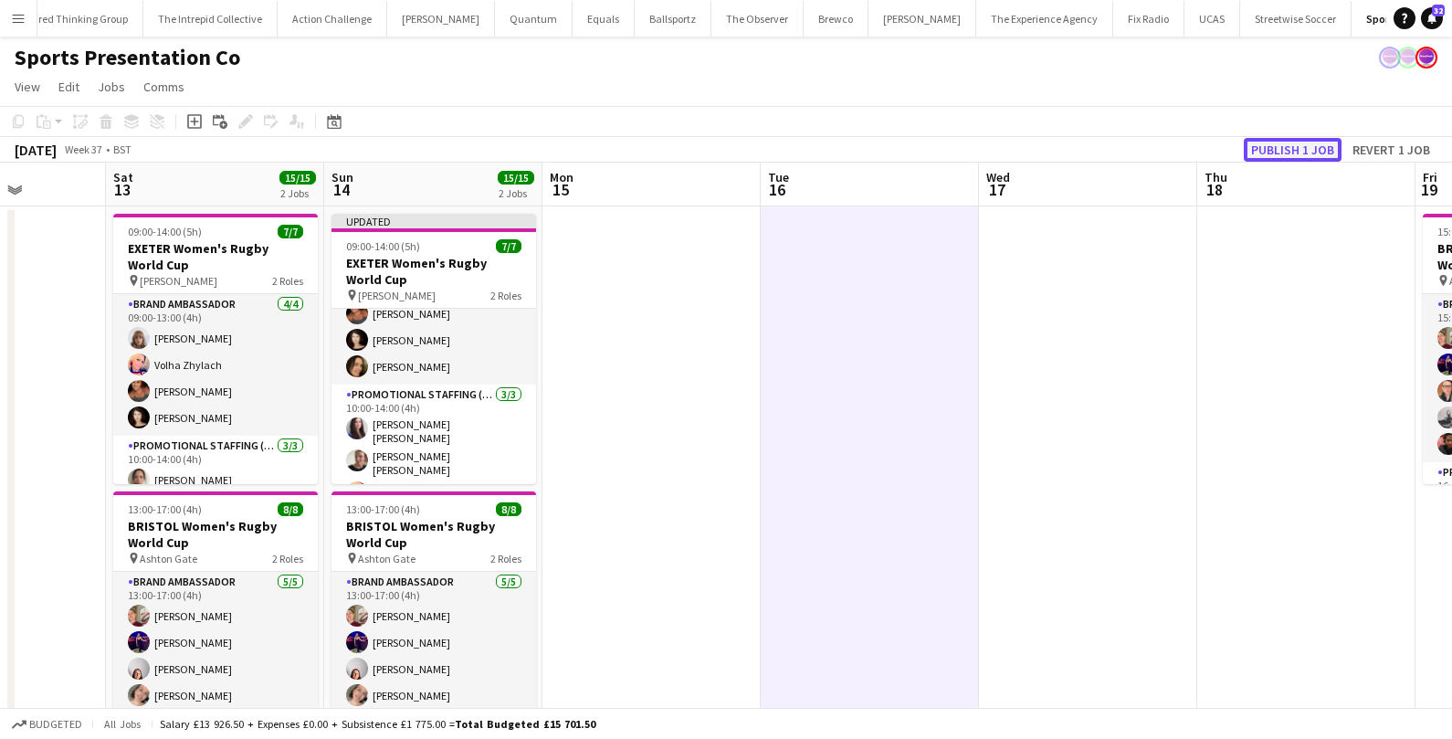
click at [1273, 143] on button "Publish 1 job" at bounding box center [1293, 150] width 98 height 24
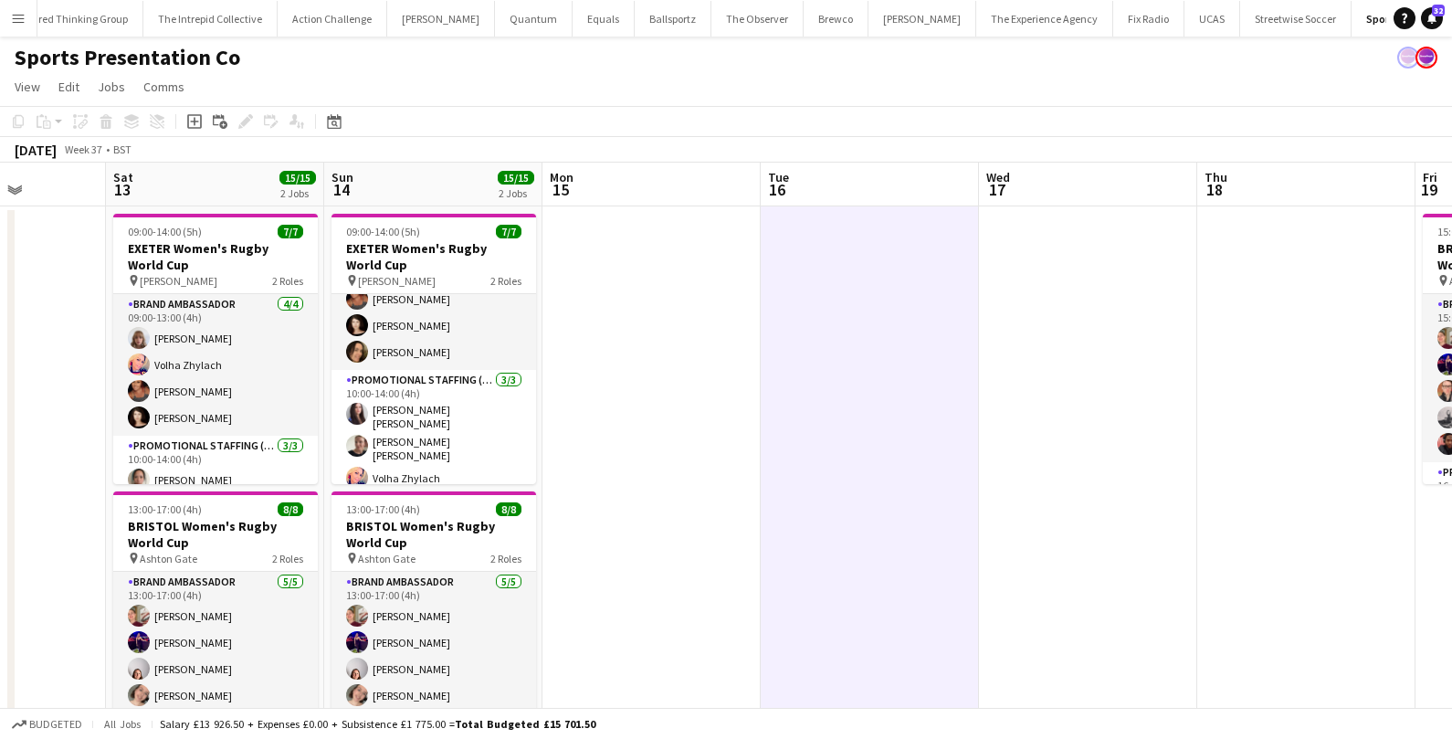
click at [658, 360] on app-date-cell at bounding box center [651, 604] width 218 height 796
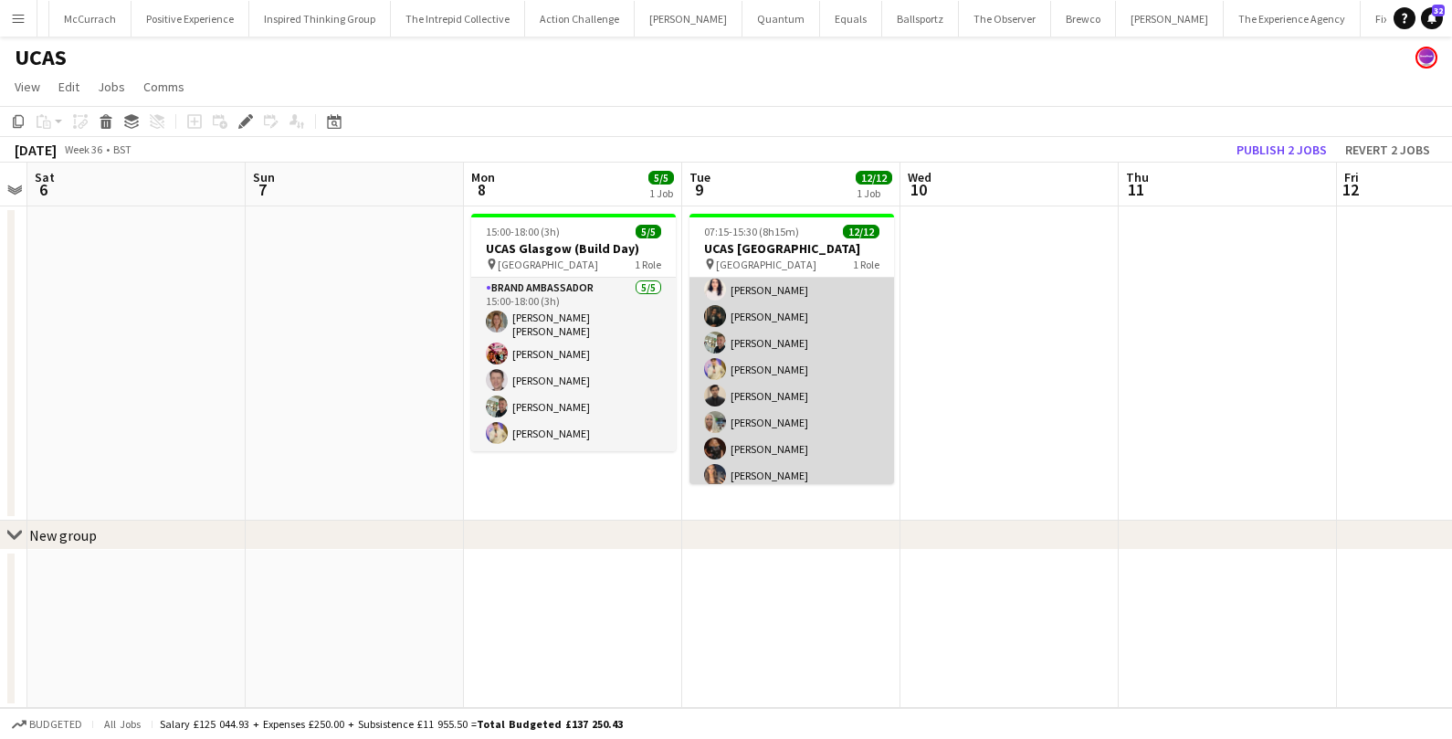
scroll to position [146, 0]
click at [763, 373] on app-card-role "Brand Ambassador [DATE] 07:15-15:30 (8h15m) [PERSON_NAME] da [PERSON_NAME] [PER…" at bounding box center [792, 311] width 205 height 359
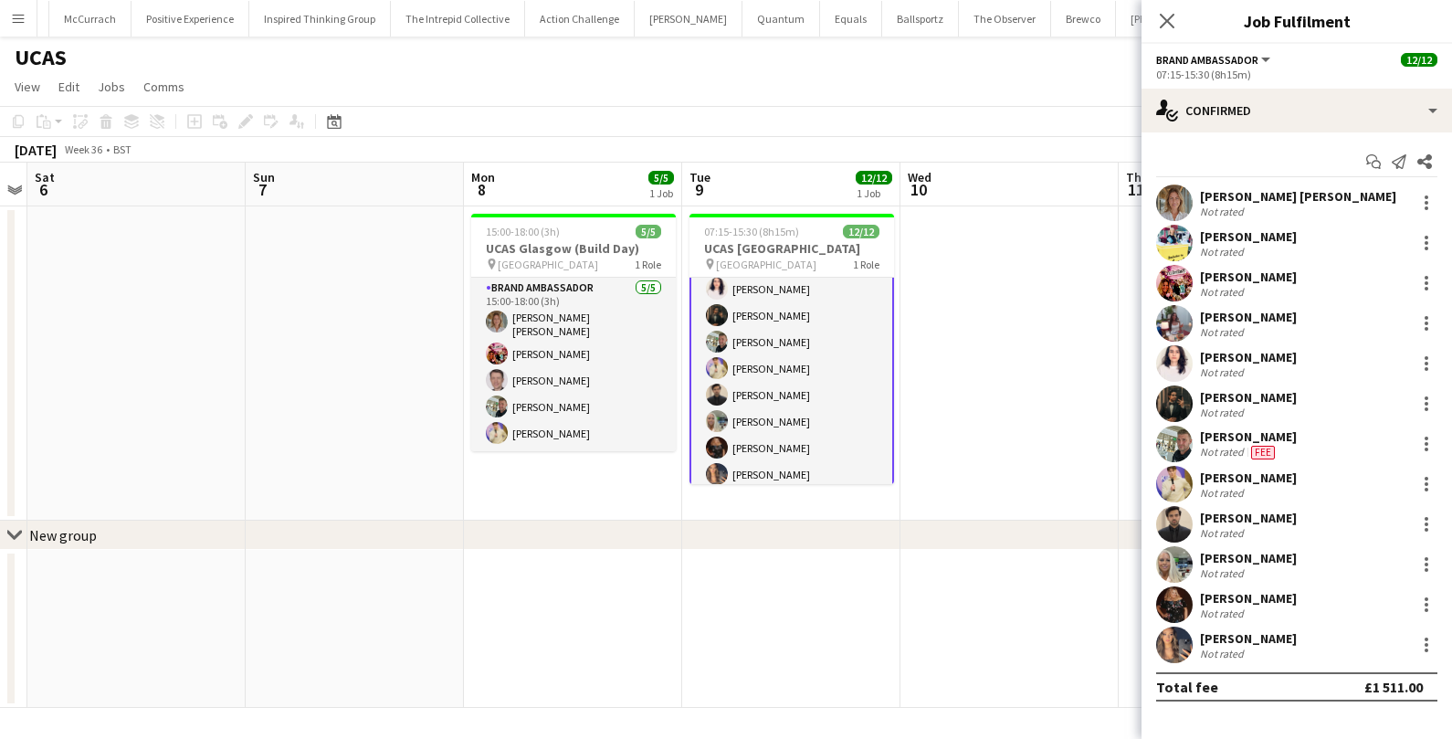
scroll to position [147, 0]
click at [1235, 521] on div "[PERSON_NAME]" at bounding box center [1248, 518] width 97 height 16
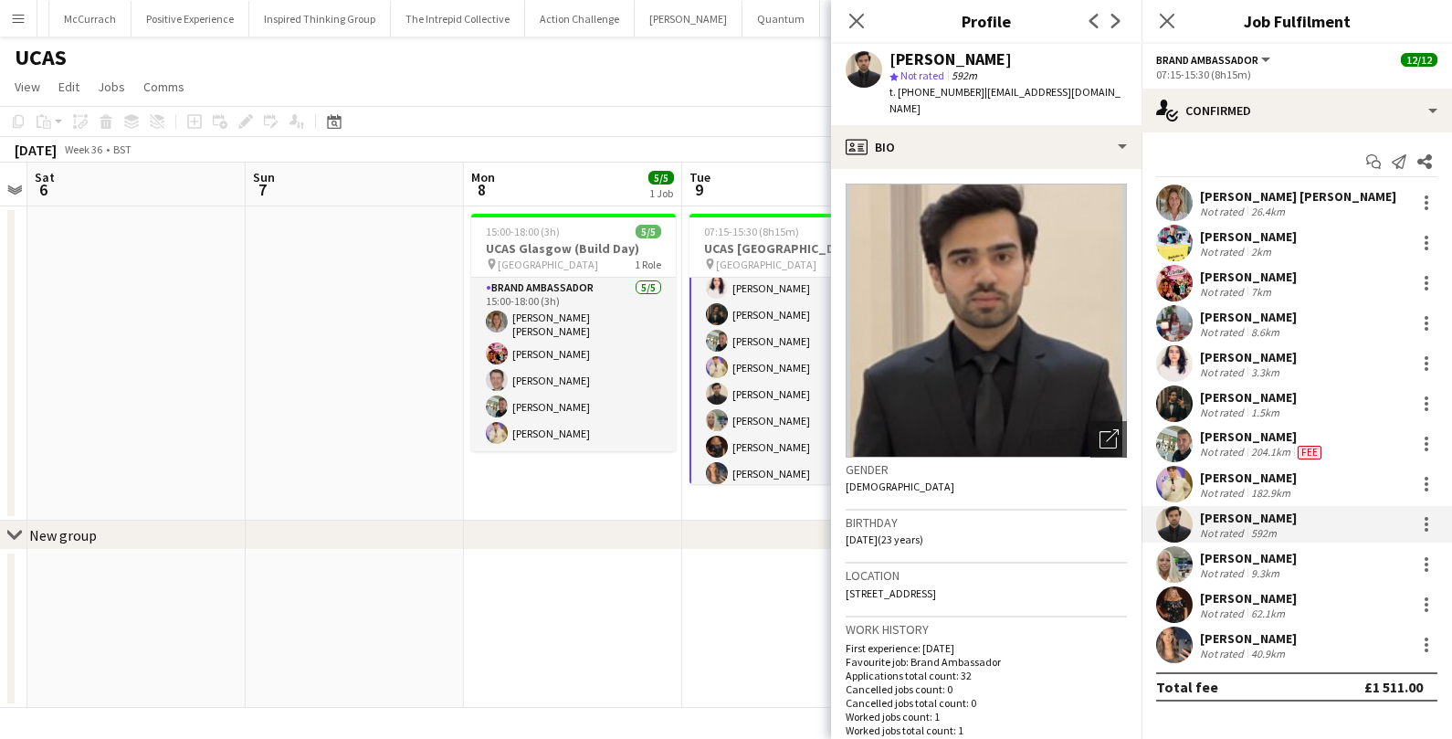
click at [742, 674] on app-date-cell at bounding box center [791, 629] width 218 height 158
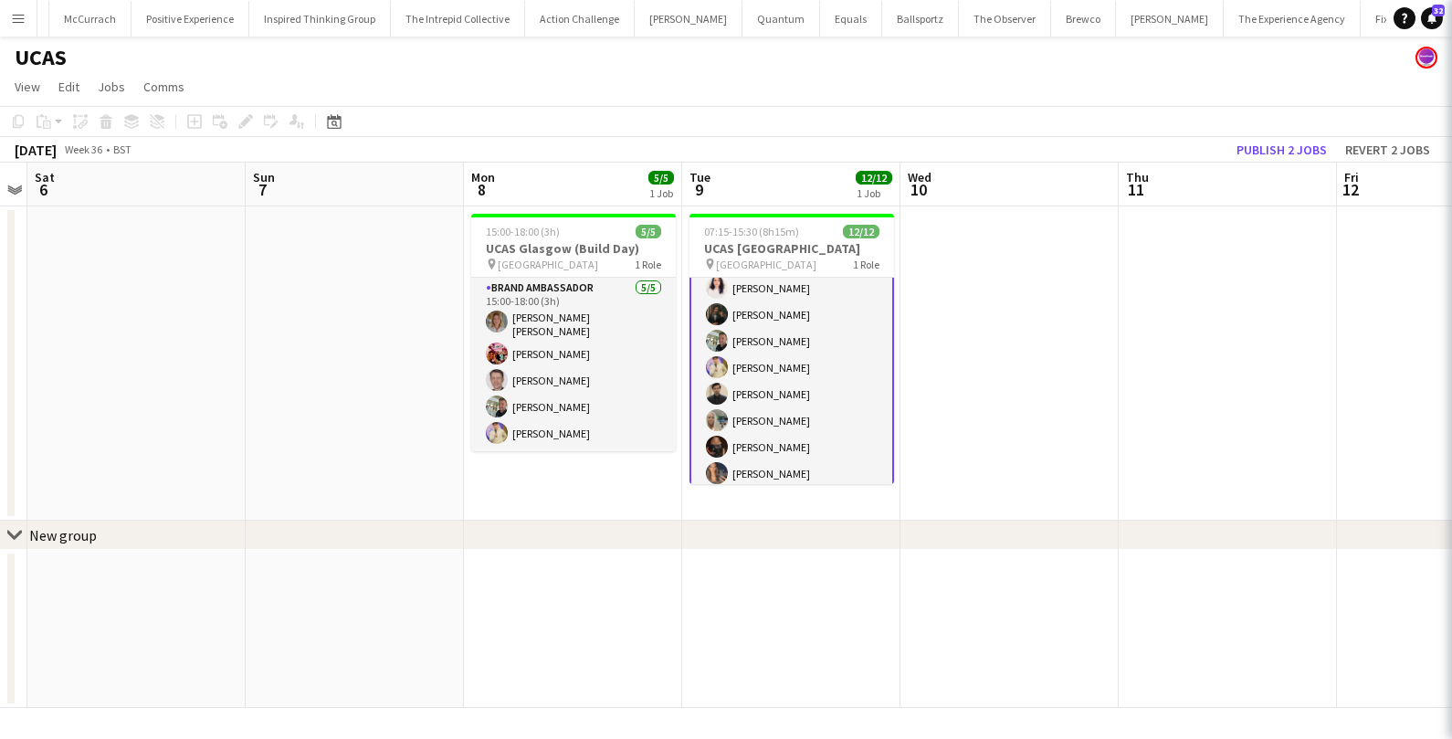
scroll to position [146, 0]
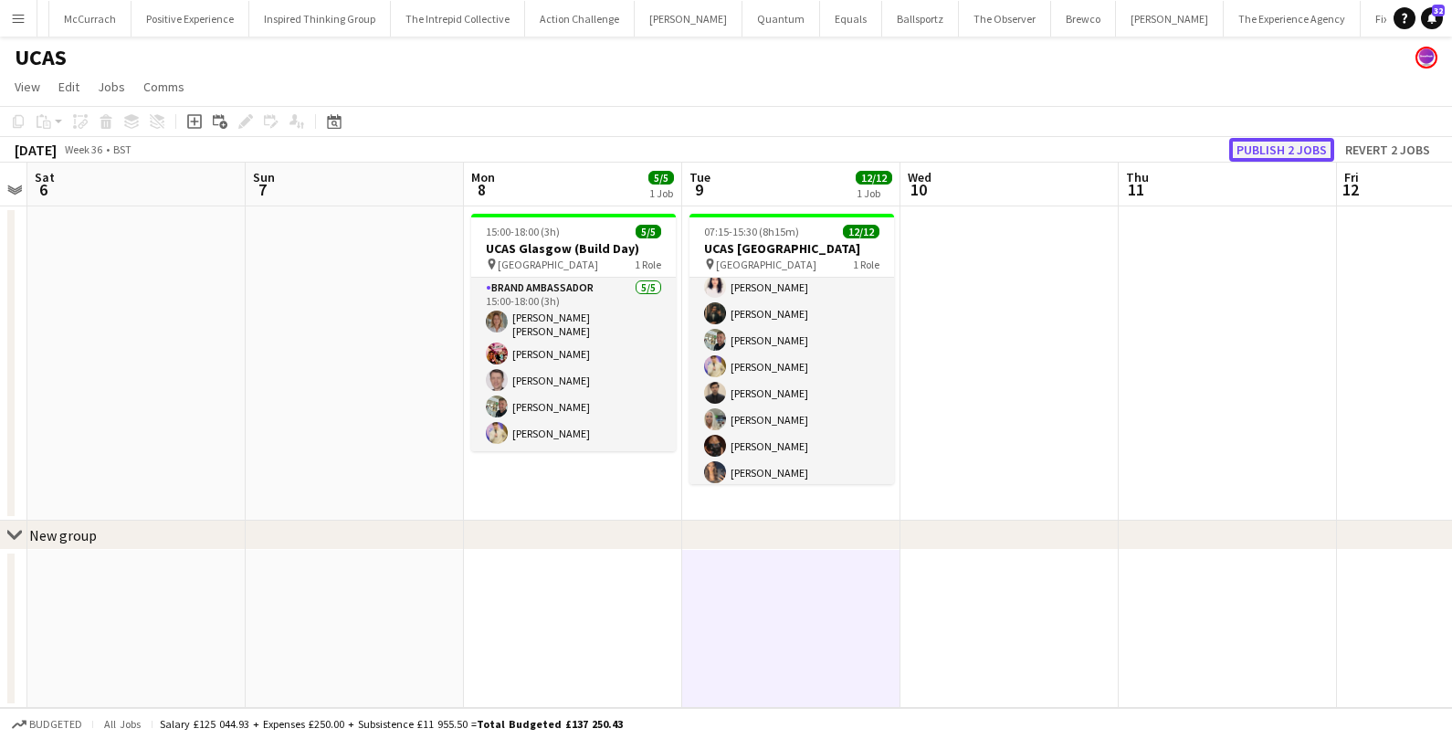
click at [1262, 155] on button "Publish 2 jobs" at bounding box center [1281, 150] width 105 height 24
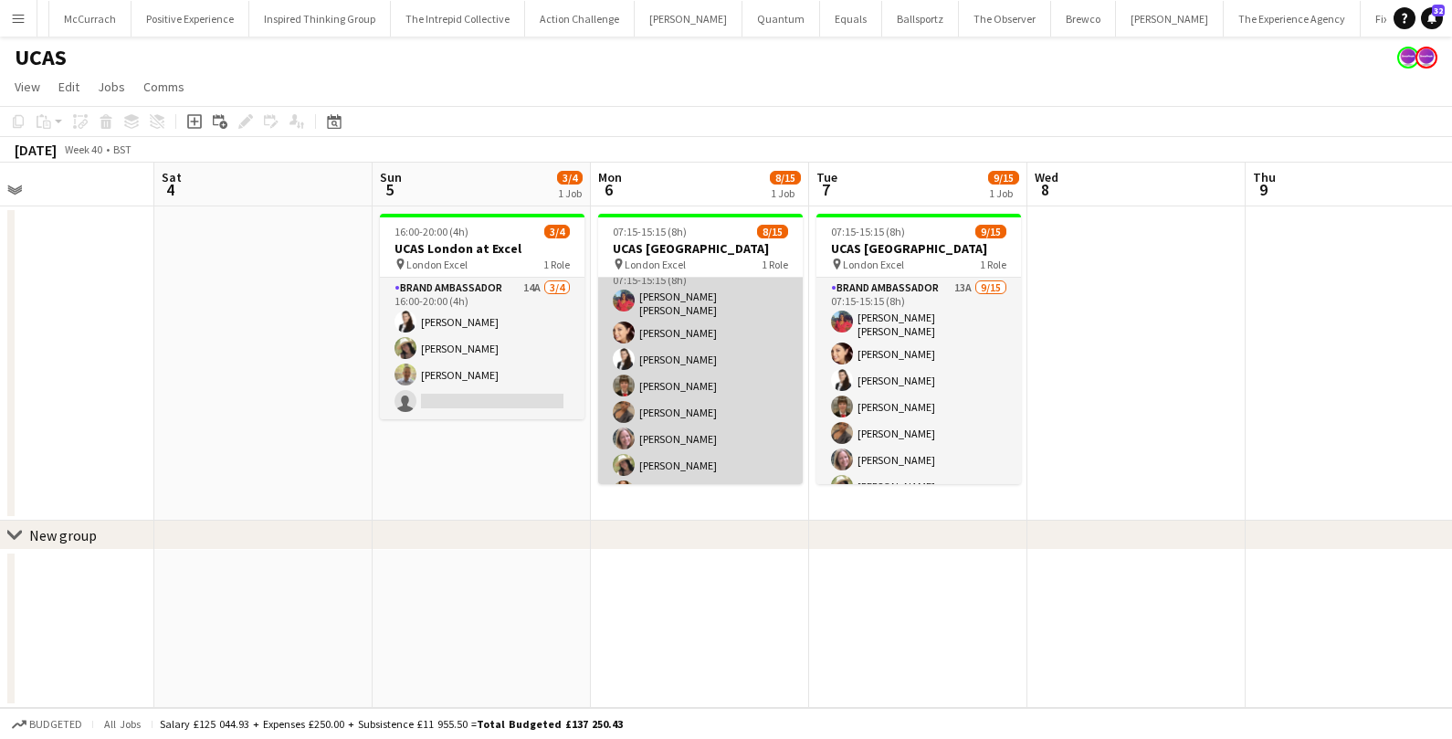
scroll to position [0, 0]
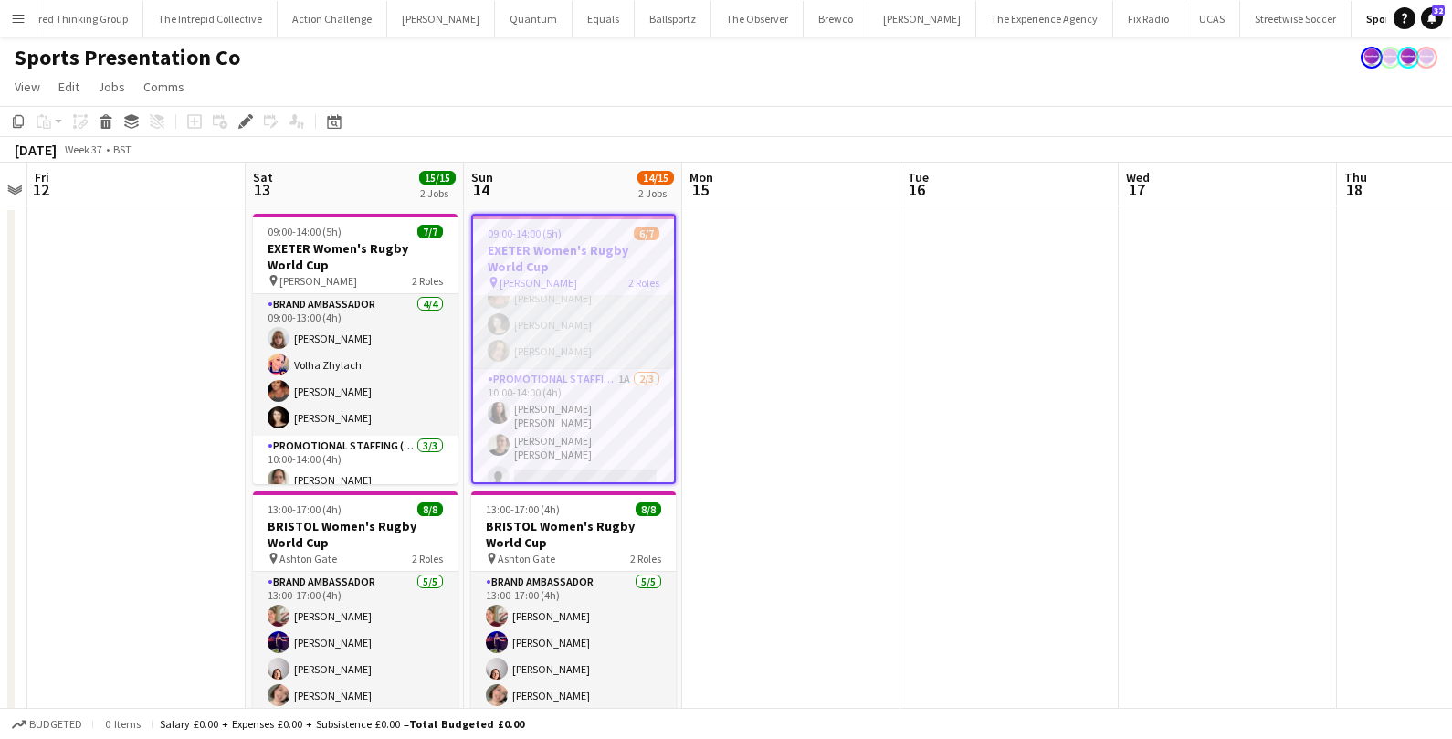
scroll to position [5, 0]
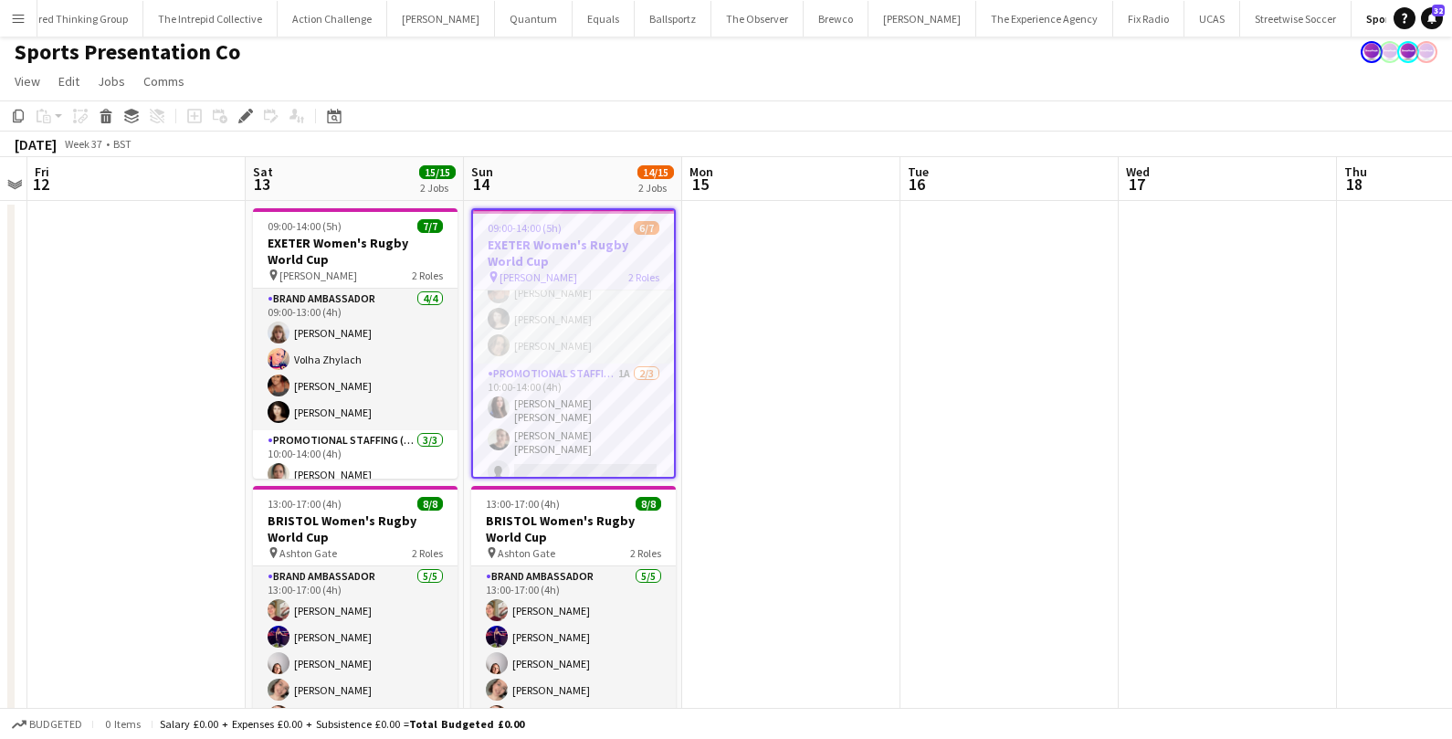
click at [760, 346] on app-date-cell at bounding box center [791, 599] width 218 height 796
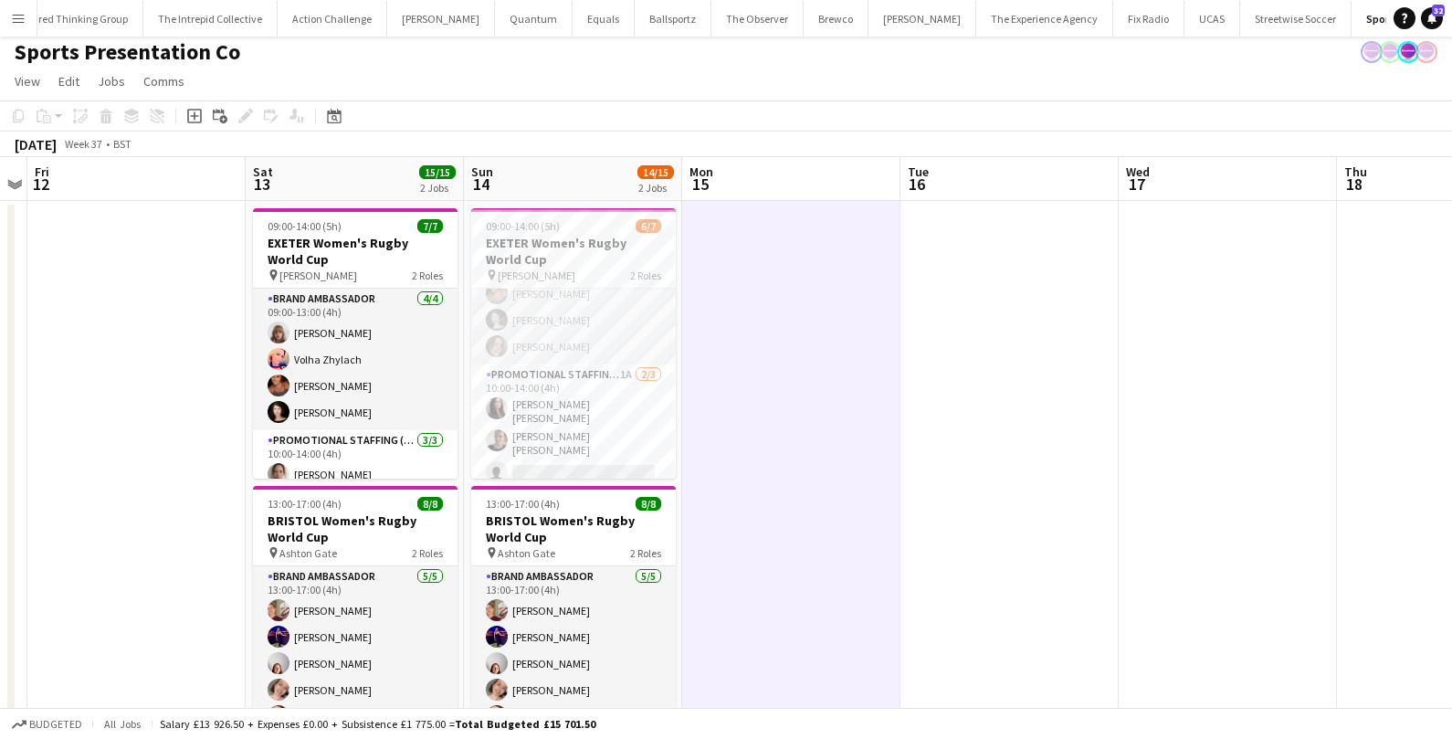
click at [12, 24] on app-icon "Menu" at bounding box center [18, 18] width 15 height 15
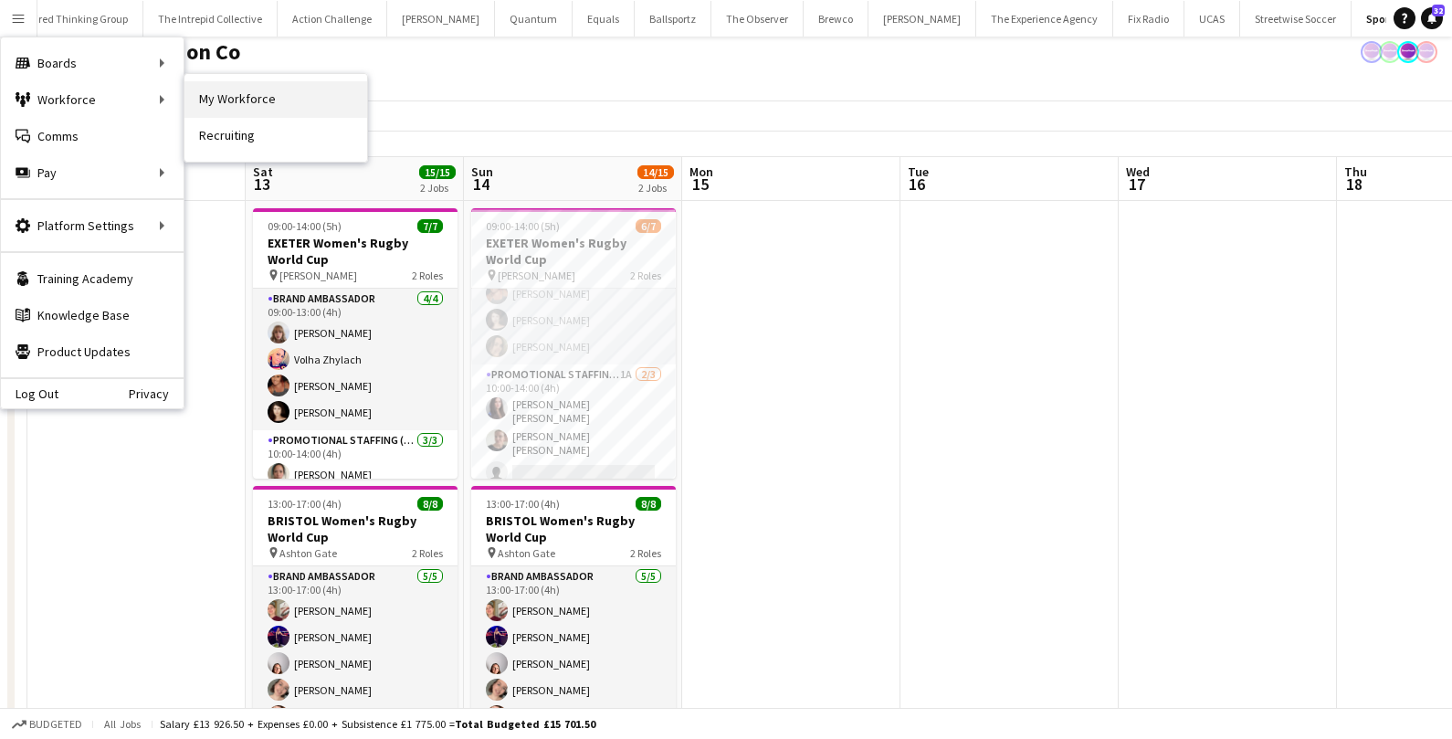
click at [263, 100] on link "My Workforce" at bounding box center [275, 99] width 183 height 37
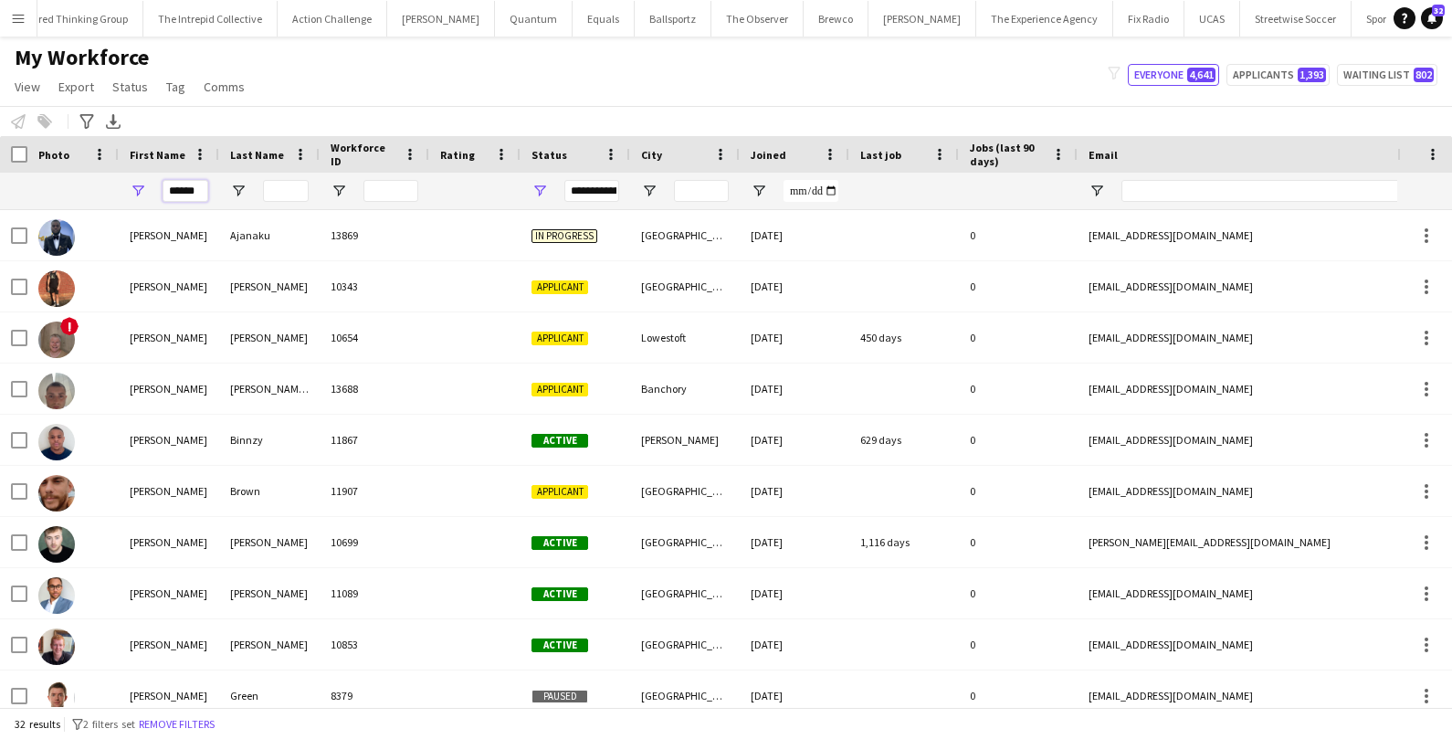
drag, startPoint x: 201, startPoint y: 187, endPoint x: 105, endPoint y: 187, distance: 95.9
click at [105, 187] on div "******" at bounding box center [990, 191] width 1980 height 37
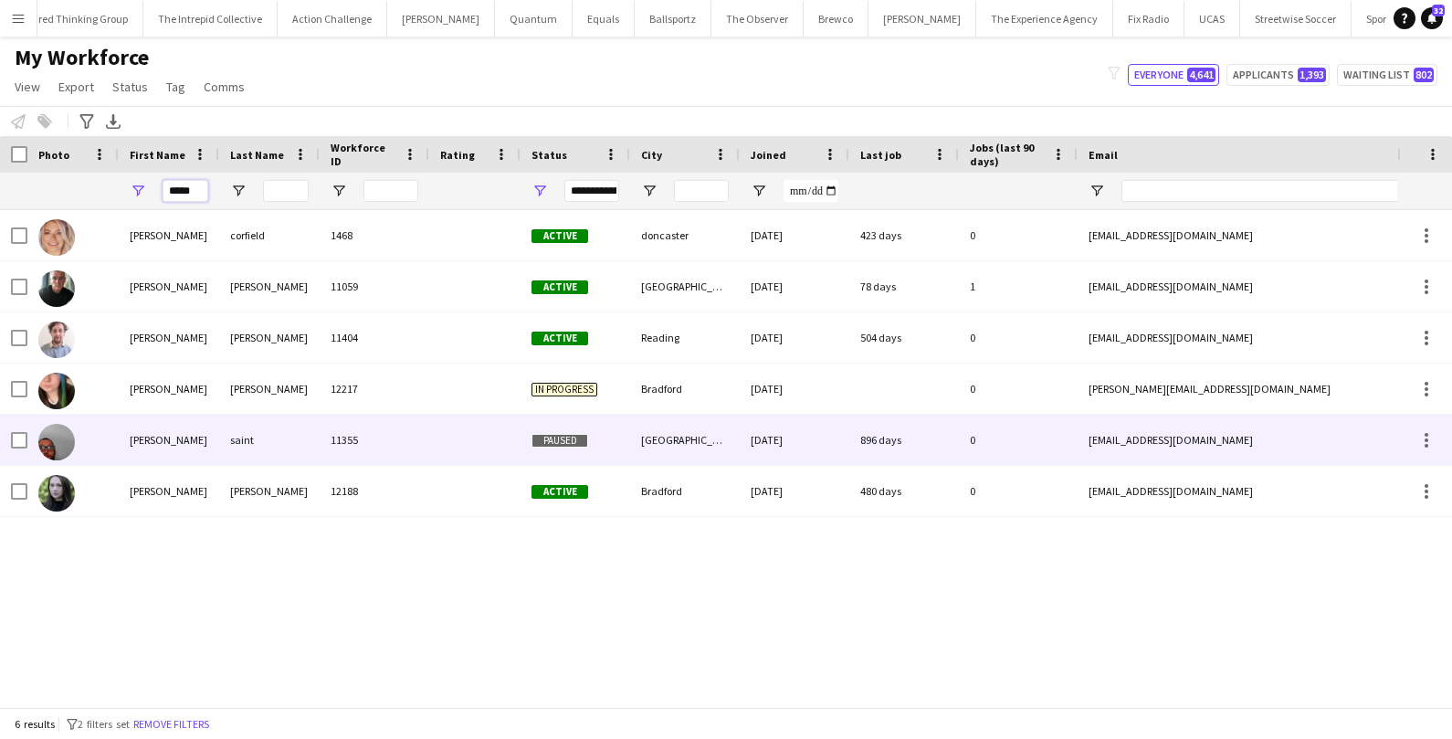
type input "*****"
click at [116, 437] on div at bounding box center [72, 440] width 91 height 50
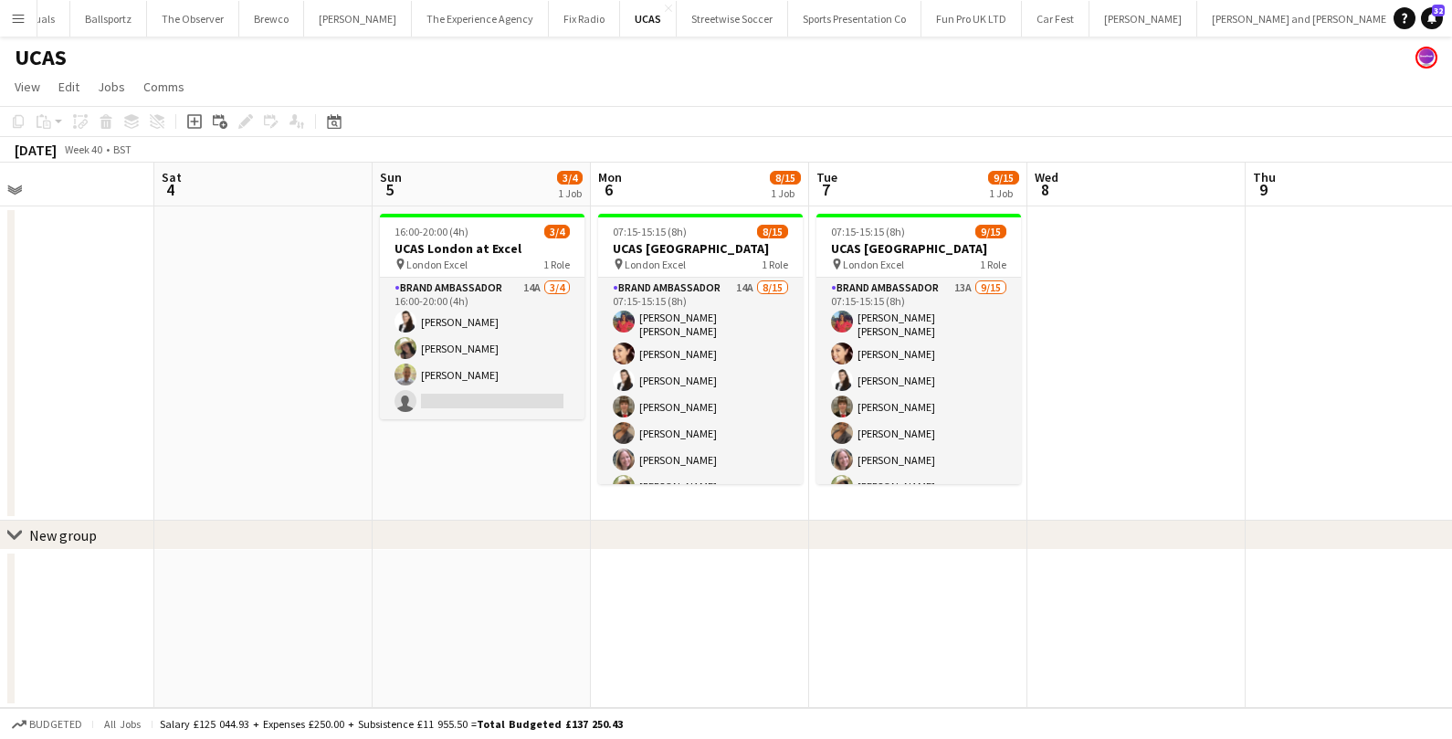
scroll to position [0, 1129]
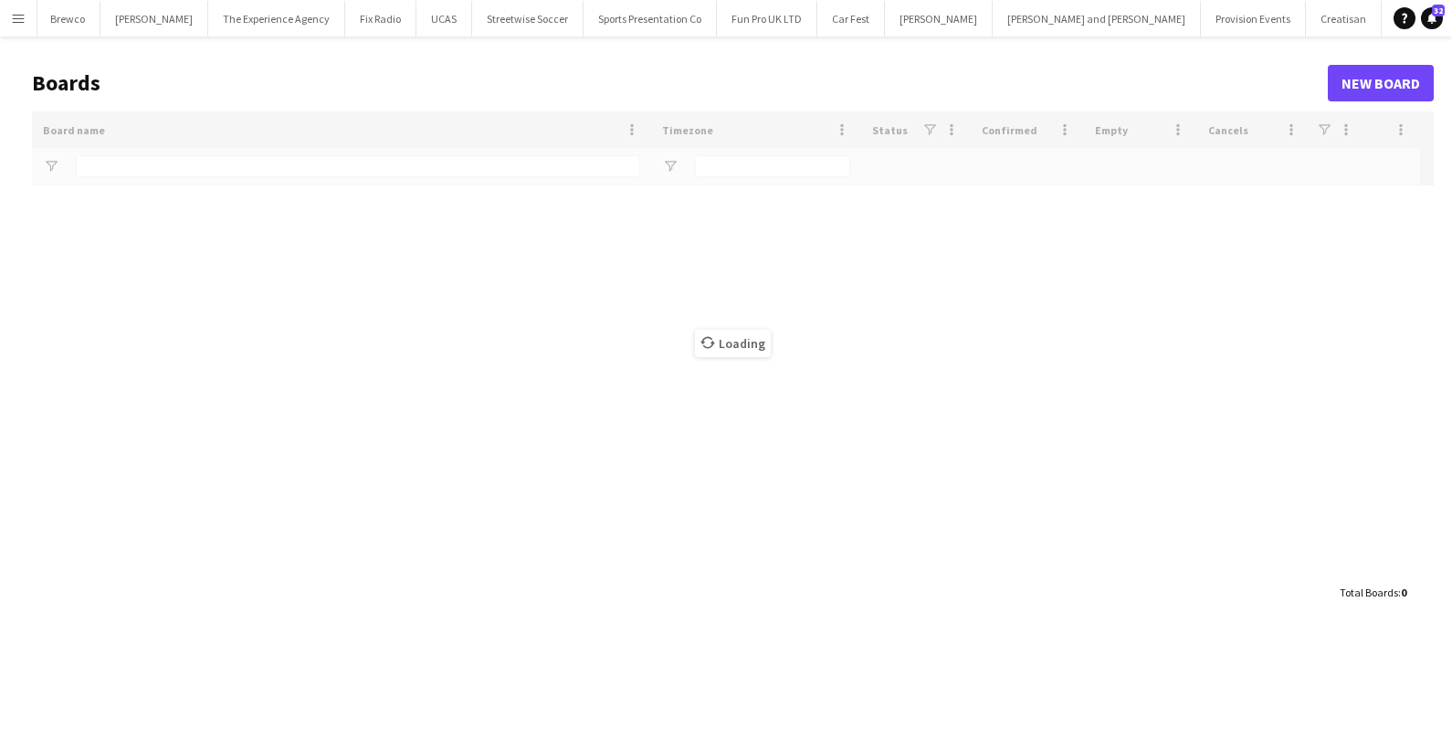
scroll to position [0, 1129]
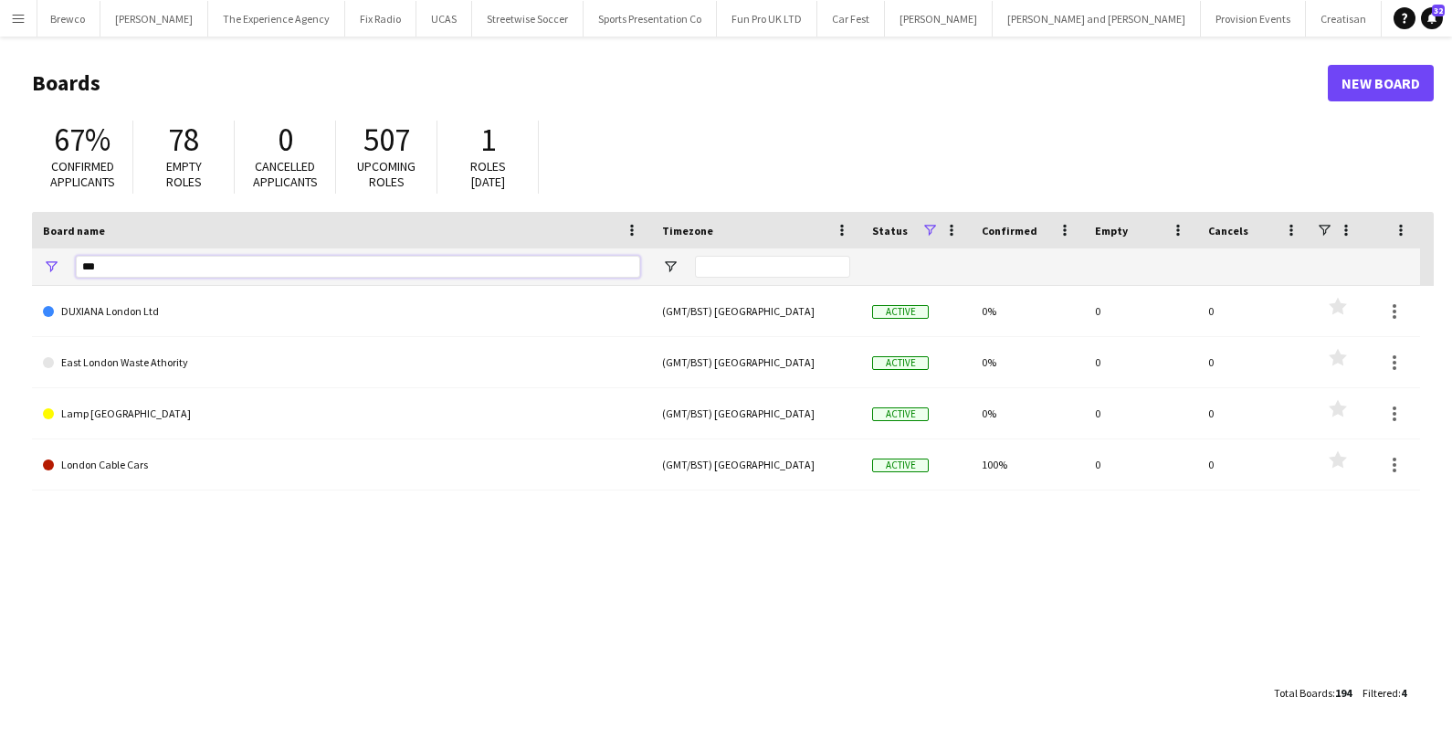
drag, startPoint x: 372, startPoint y: 270, endPoint x: 99, endPoint y: 247, distance: 274.1
click at [99, 247] on div "Board name Timezone Status Confirmed" at bounding box center [726, 249] width 1388 height 74
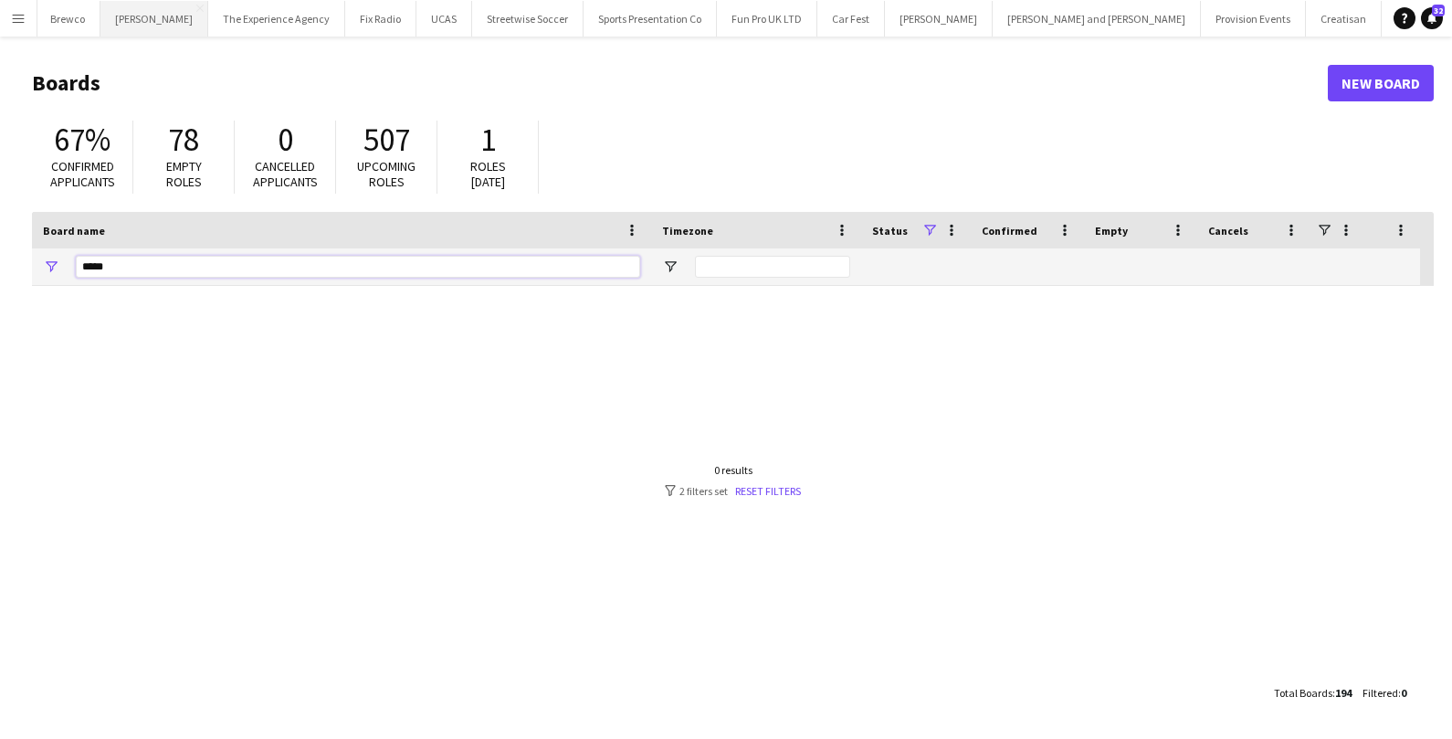
type input "*****"
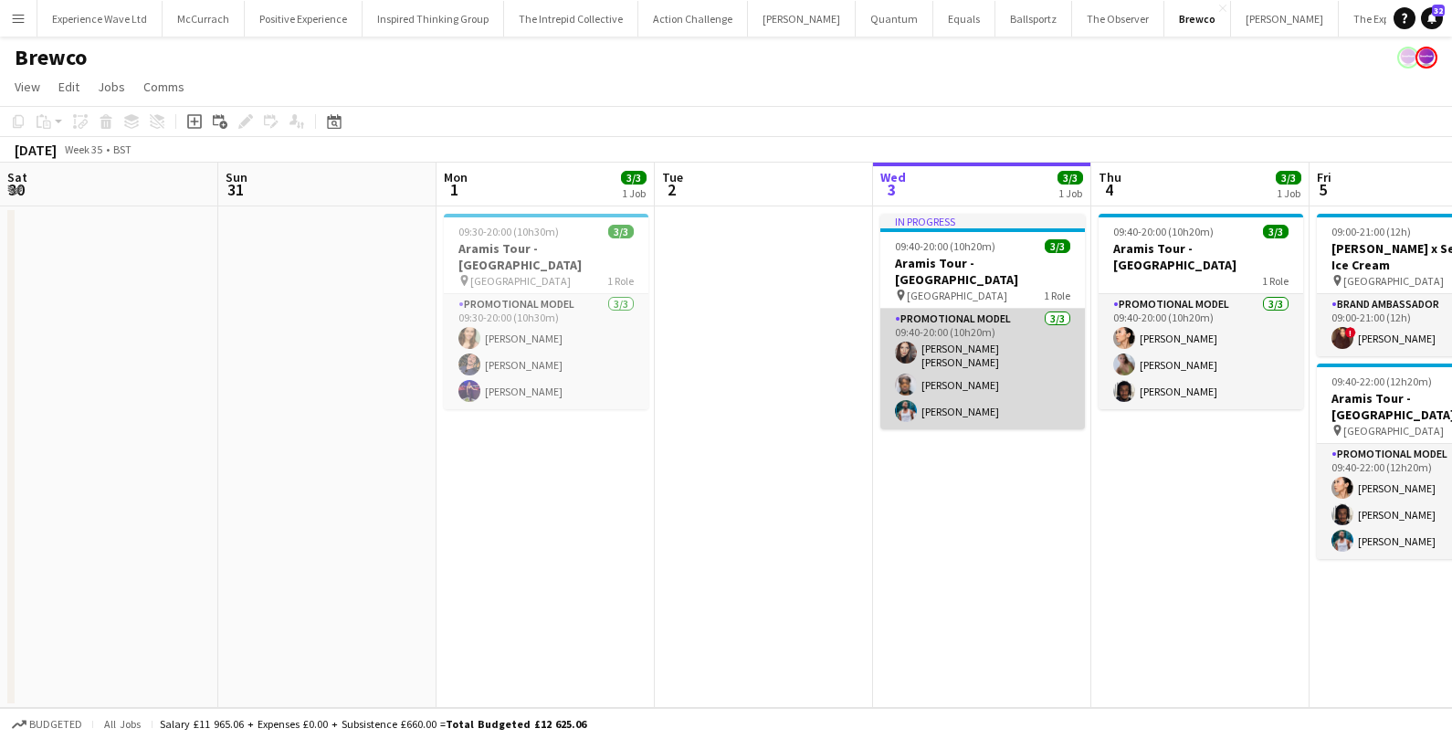
scroll to position [0, 414]
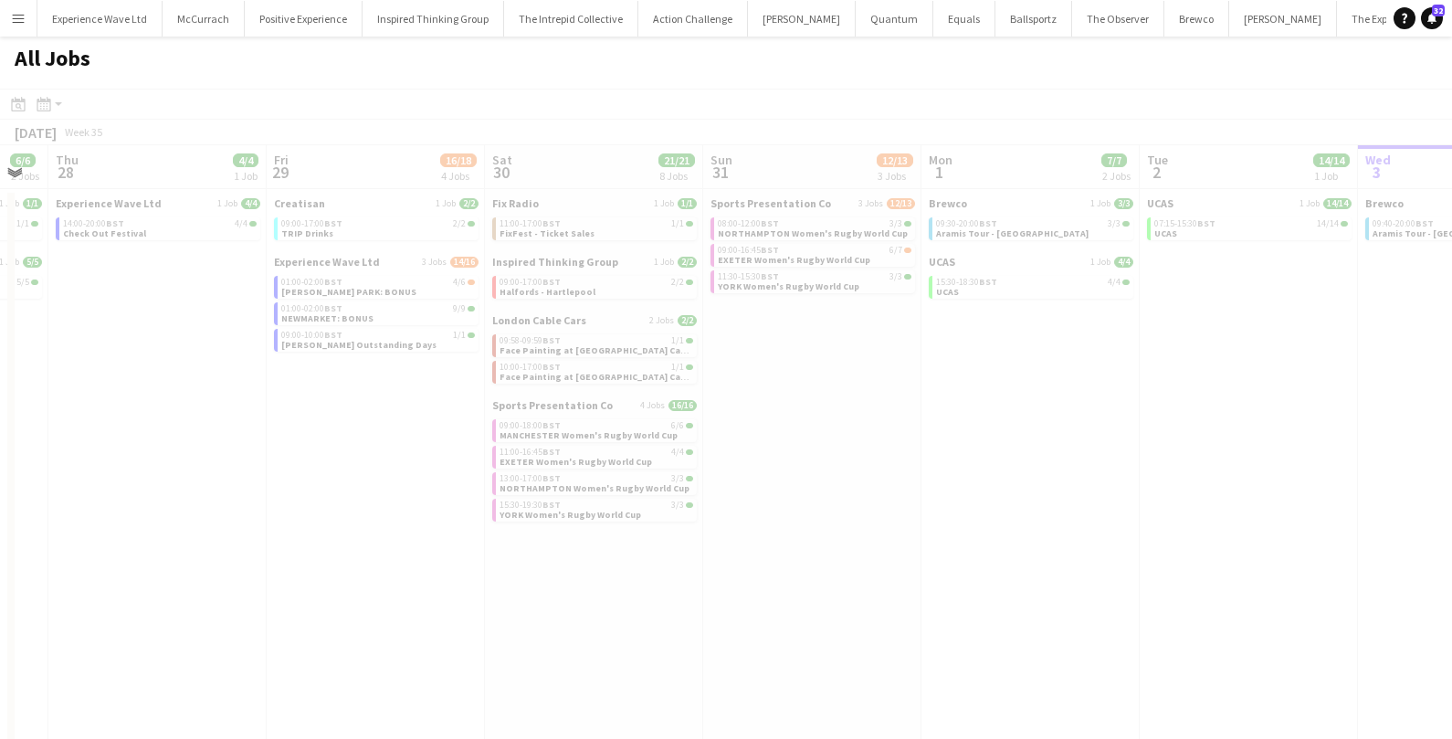
scroll to position [0, 489]
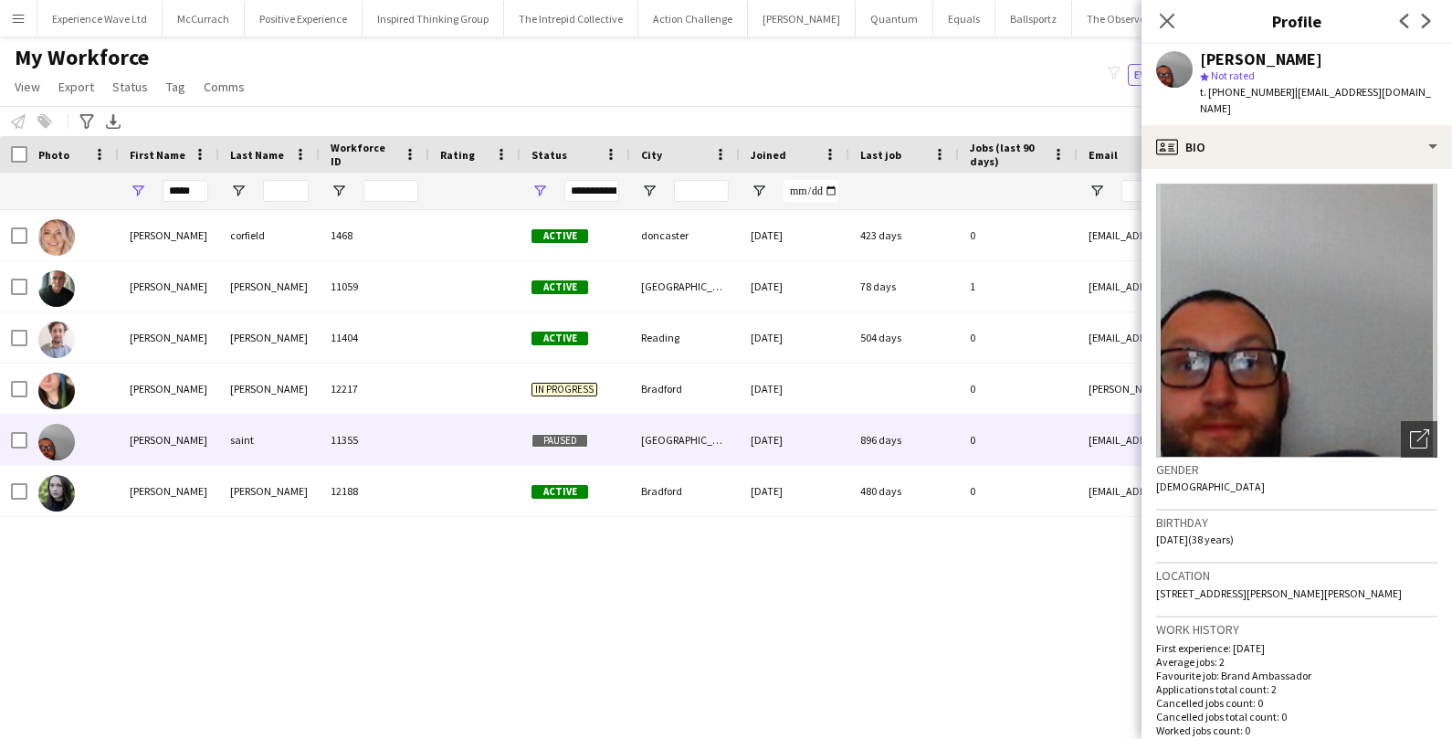
scroll to position [0, 361]
click at [18, 6] on button "Menu" at bounding box center [18, 18] width 37 height 37
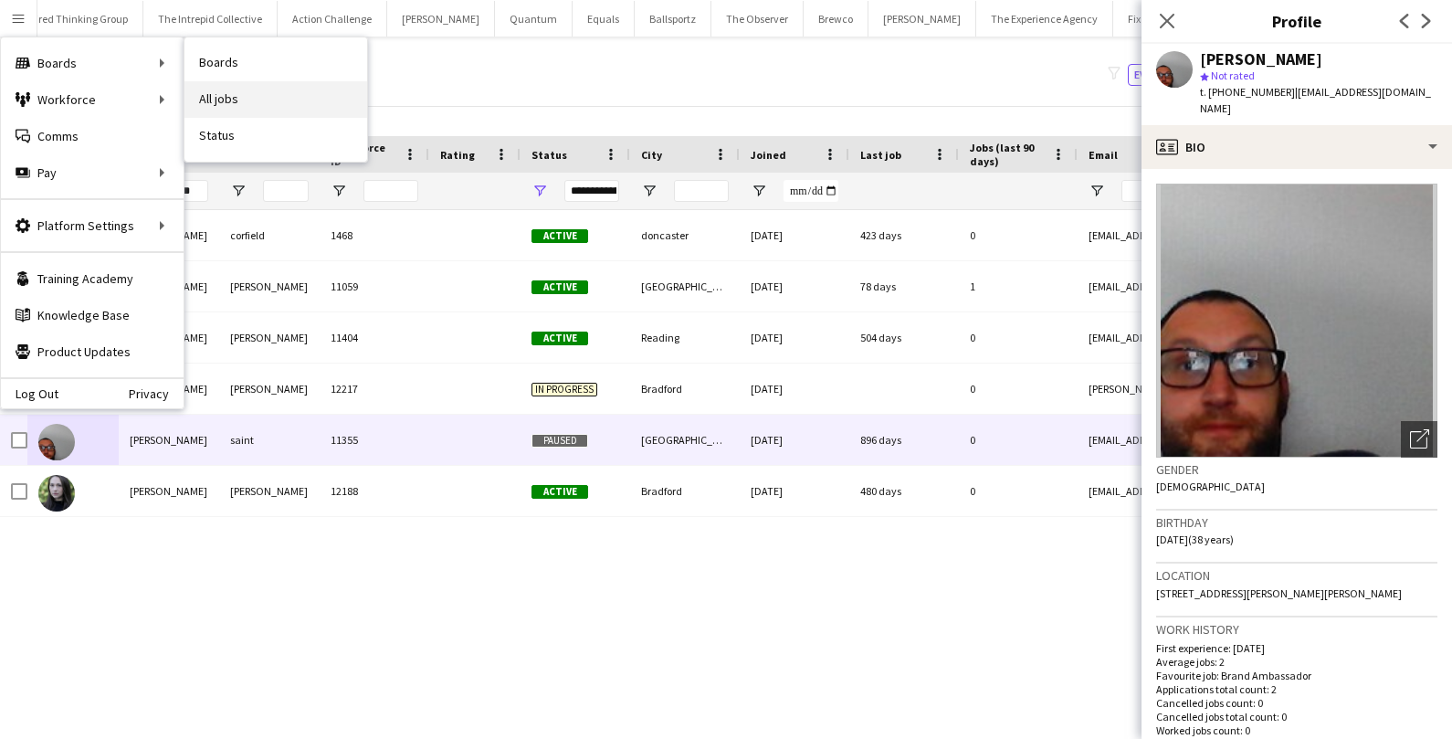
click at [235, 97] on link "All jobs" at bounding box center [275, 99] width 183 height 37
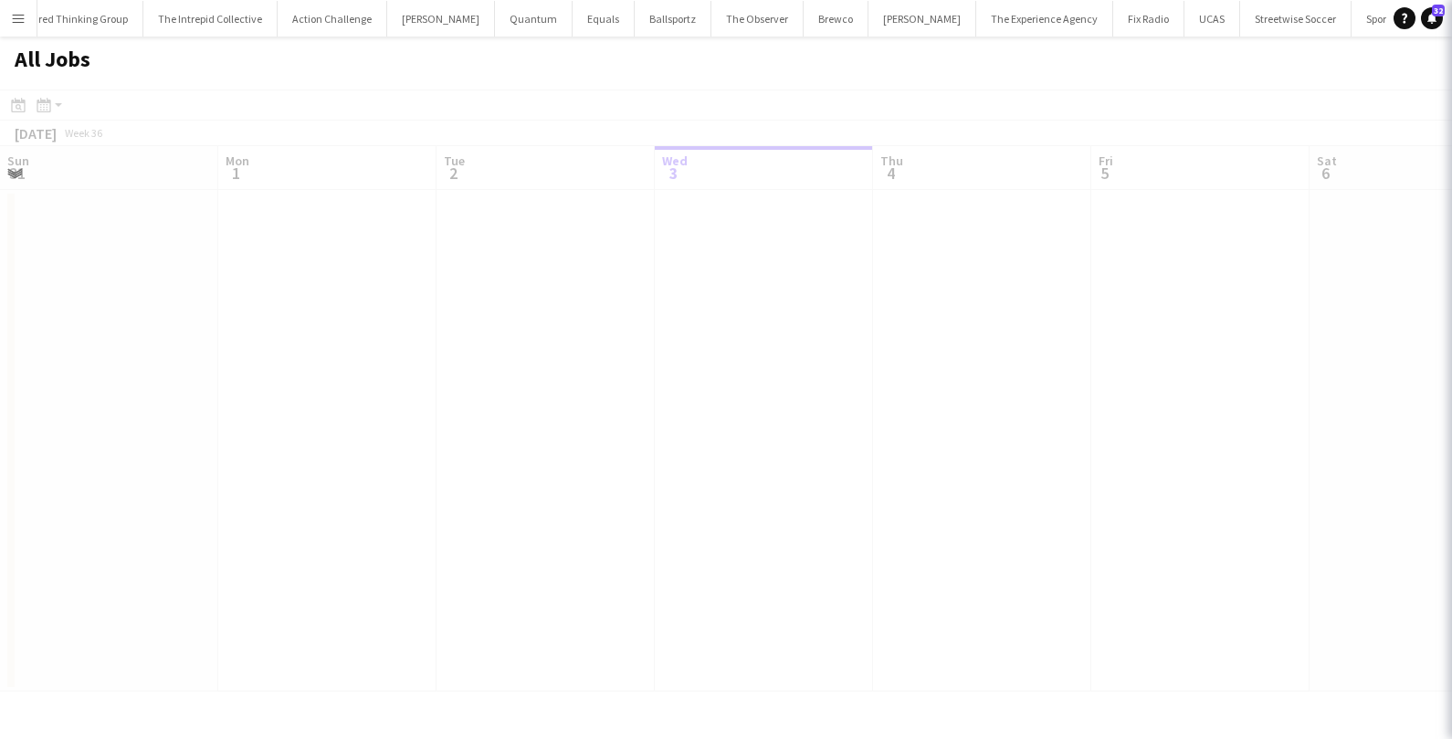
scroll to position [0, 436]
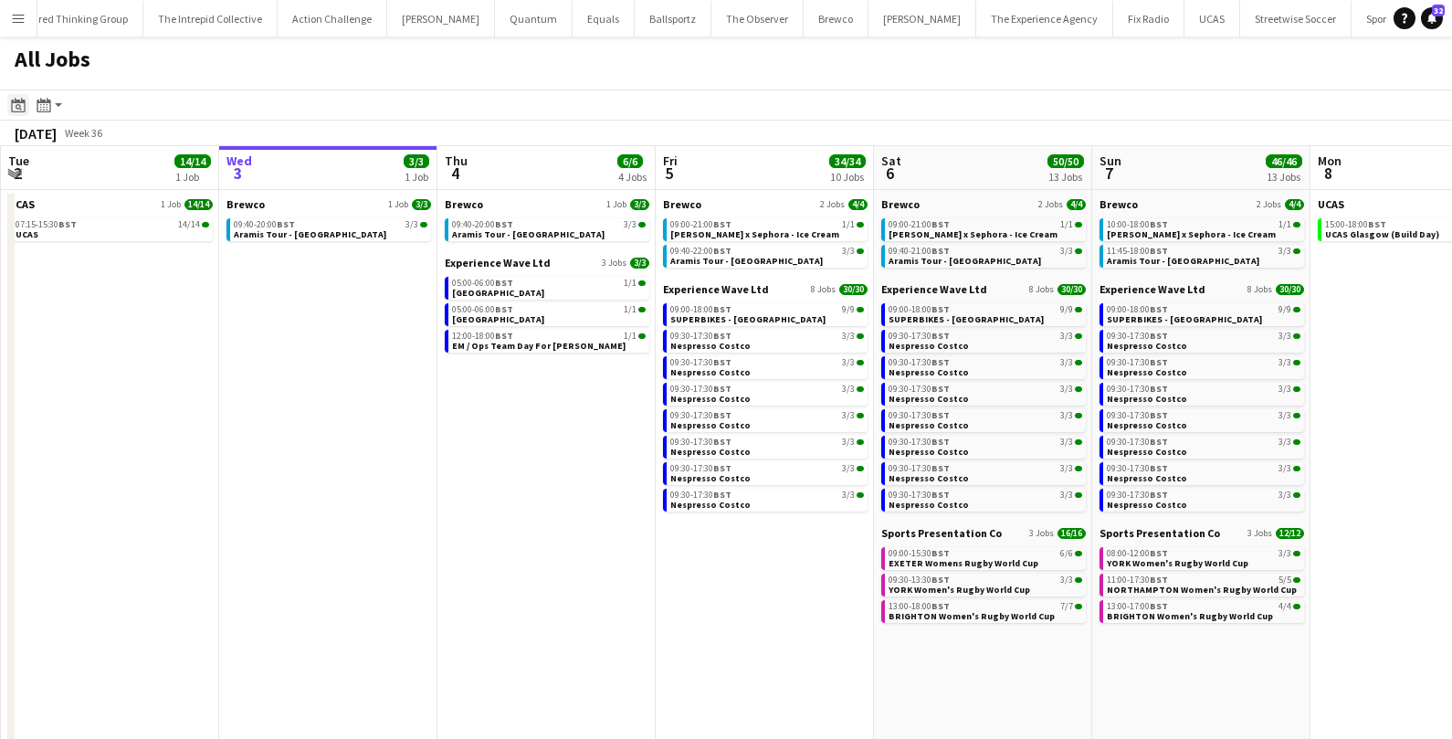
click at [22, 110] on icon "Date picker" at bounding box center [18, 105] width 15 height 15
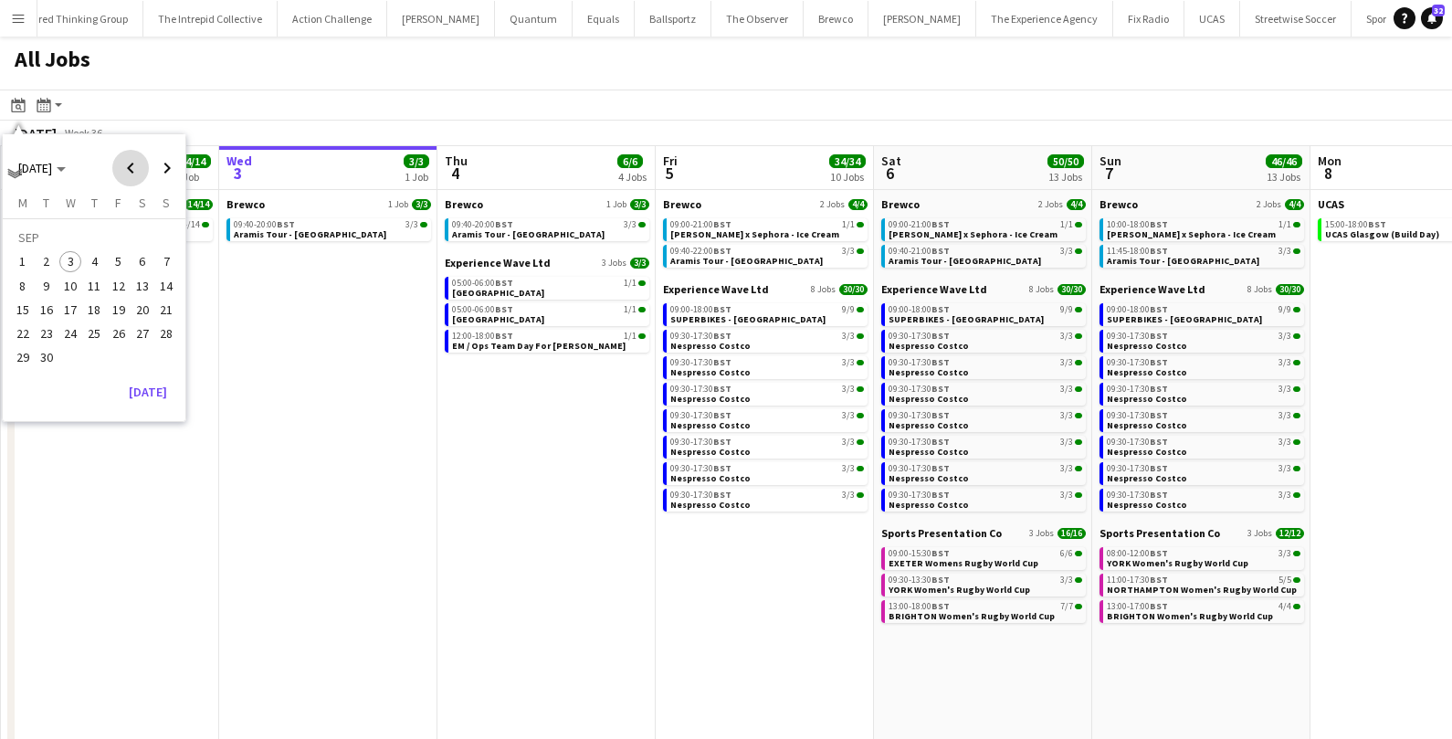
click at [134, 165] on span "Previous month" at bounding box center [130, 168] width 37 height 37
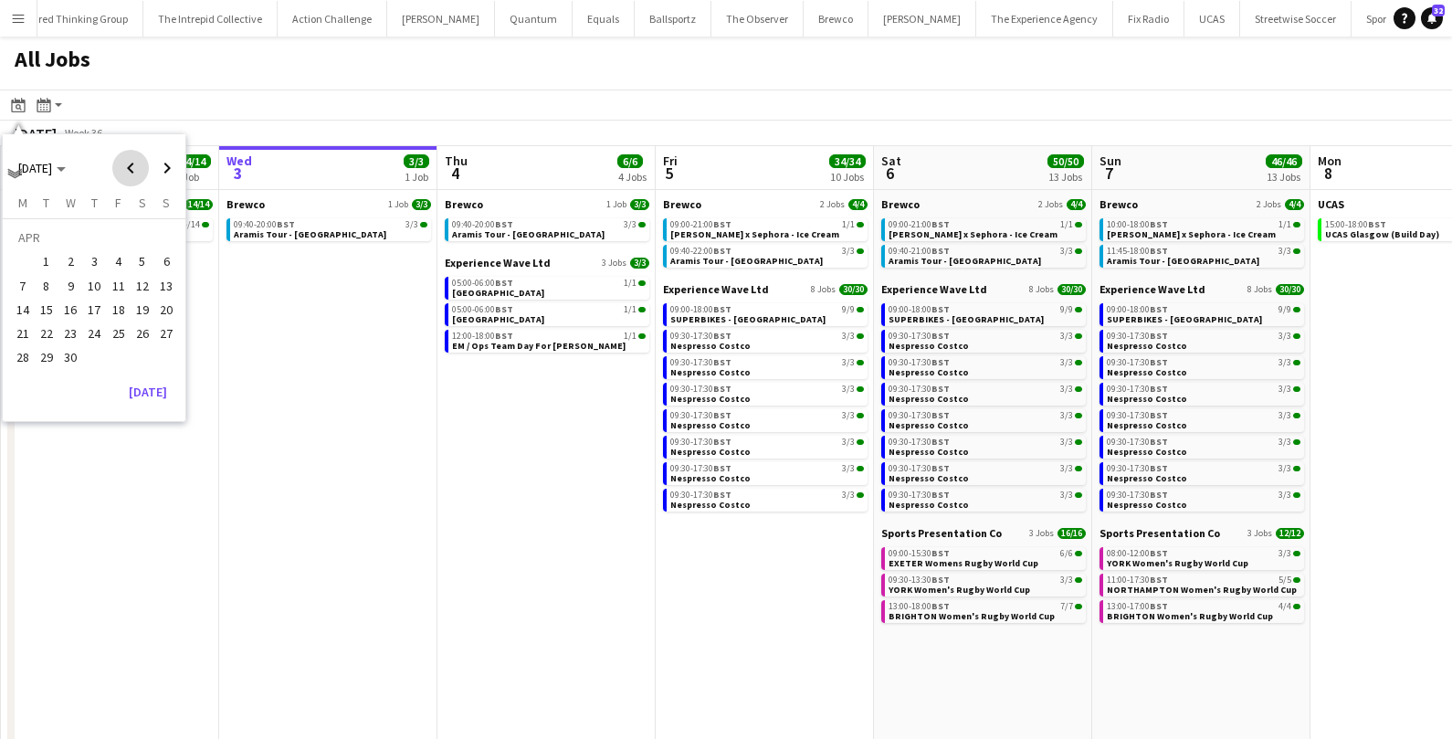
click at [134, 165] on span "Previous month" at bounding box center [130, 168] width 37 height 37
click at [134, 159] on span "Previous month" at bounding box center [130, 168] width 37 height 37
click at [139, 239] on span "1" at bounding box center [143, 240] width 22 height 26
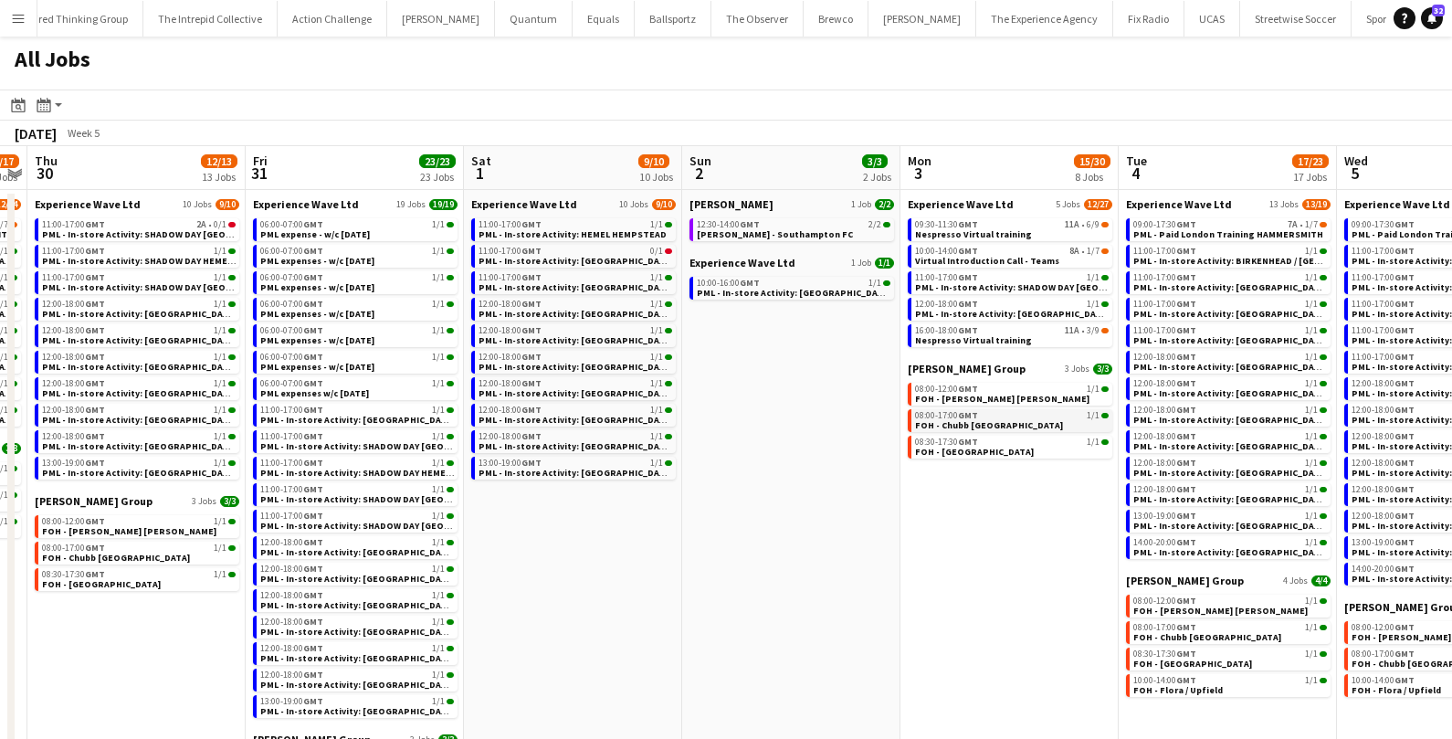
click at [1028, 427] on link "08:00-17:00 GMT 1/1 FOH - Chubb Glasgow" at bounding box center [1012, 419] width 194 height 21
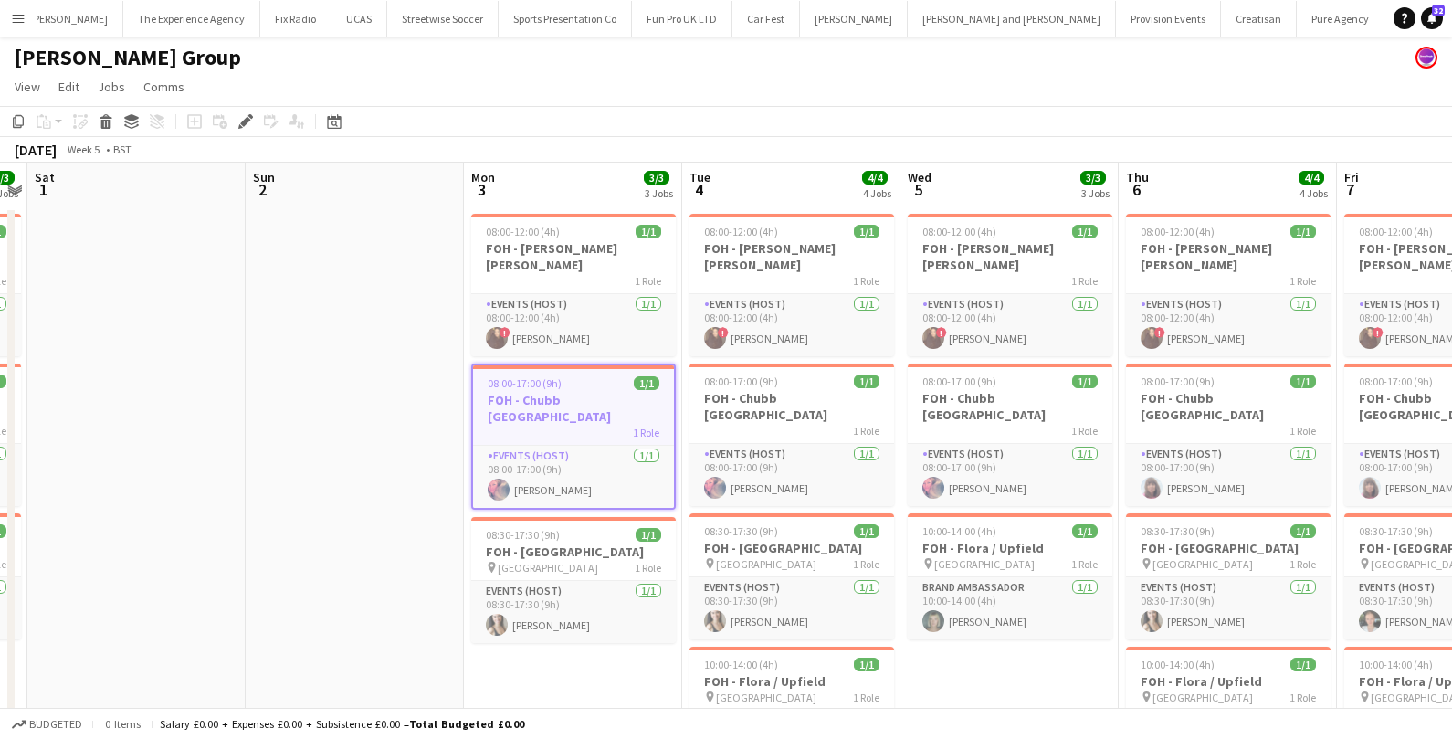
click at [568, 376] on div "08:00-17:00 (9h) 1/1" at bounding box center [573, 383] width 201 height 14
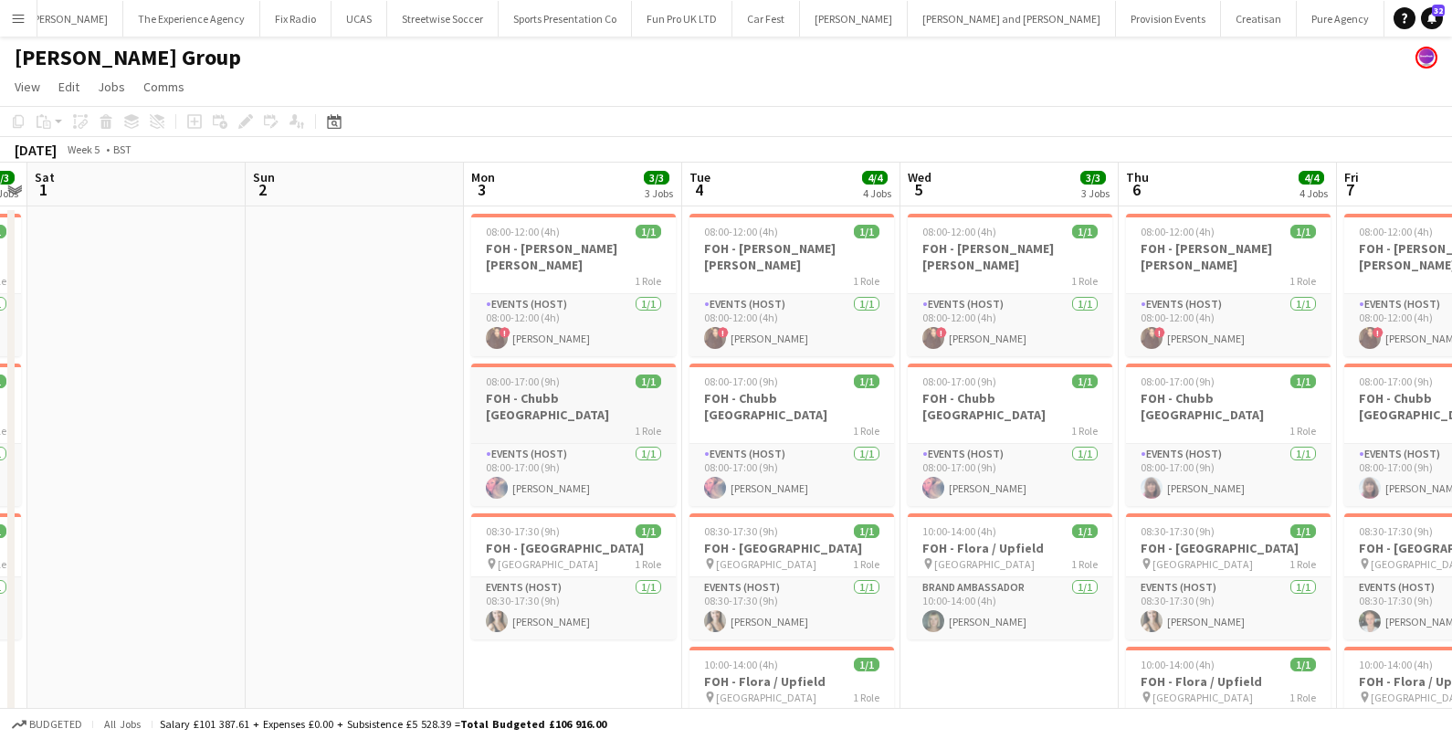
click at [568, 374] on div "08:00-17:00 (9h) 1/1" at bounding box center [573, 381] width 205 height 14
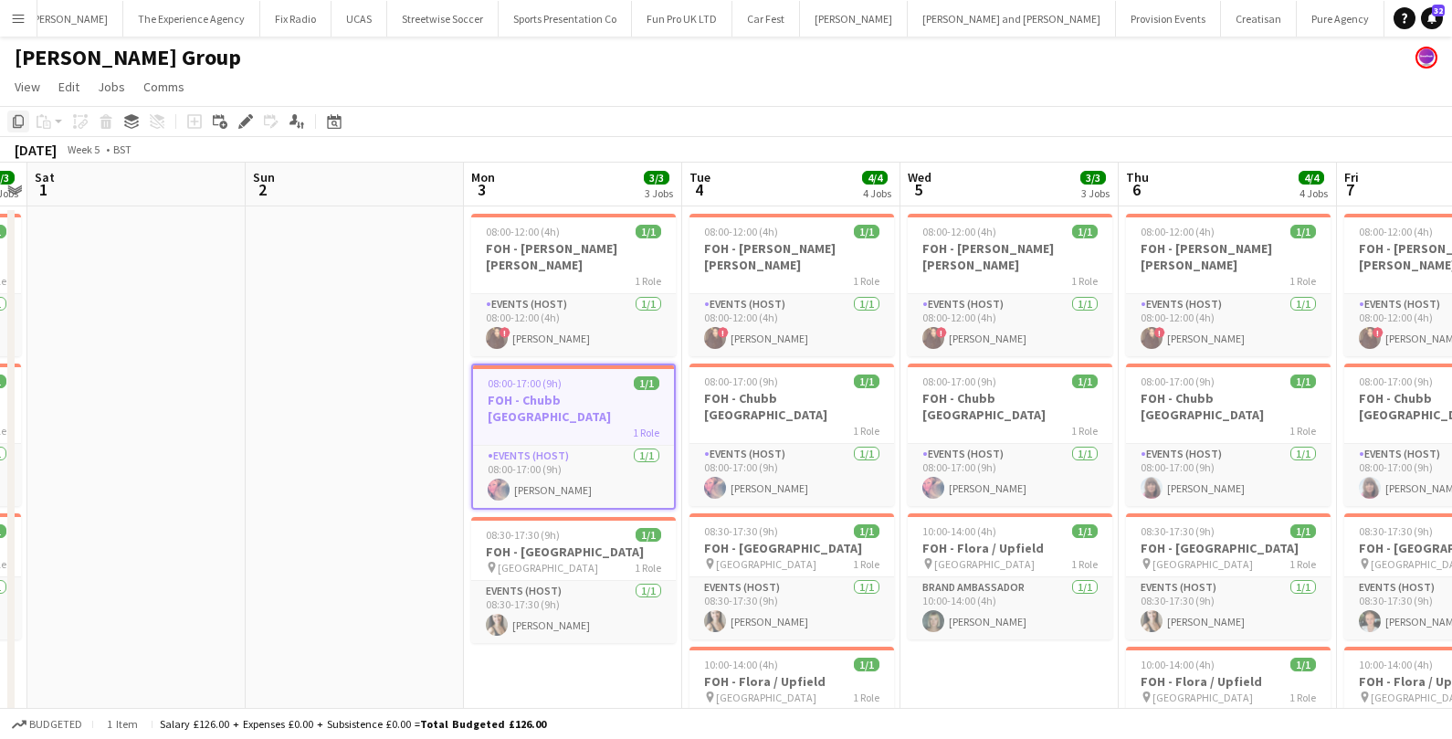
click at [15, 127] on icon at bounding box center [18, 121] width 11 height 13
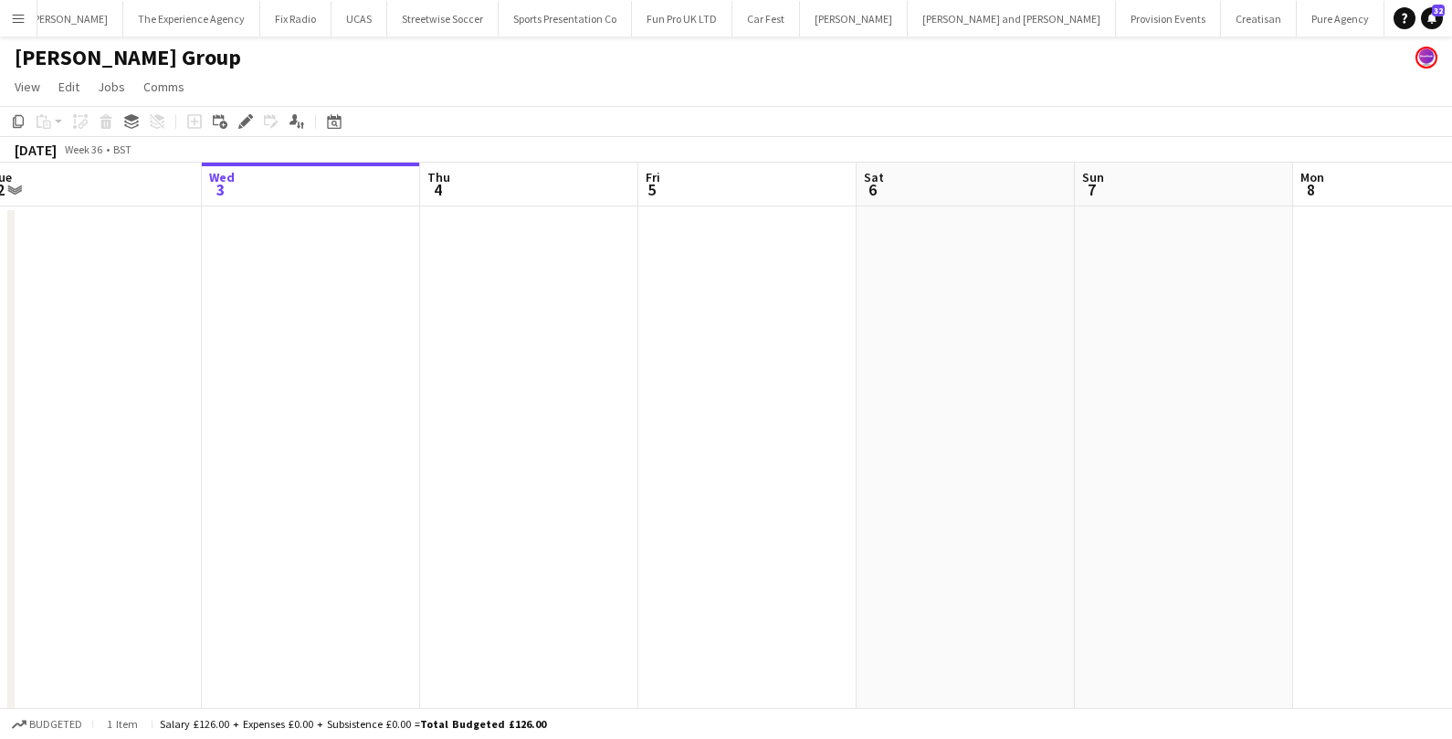
scroll to position [0, 672]
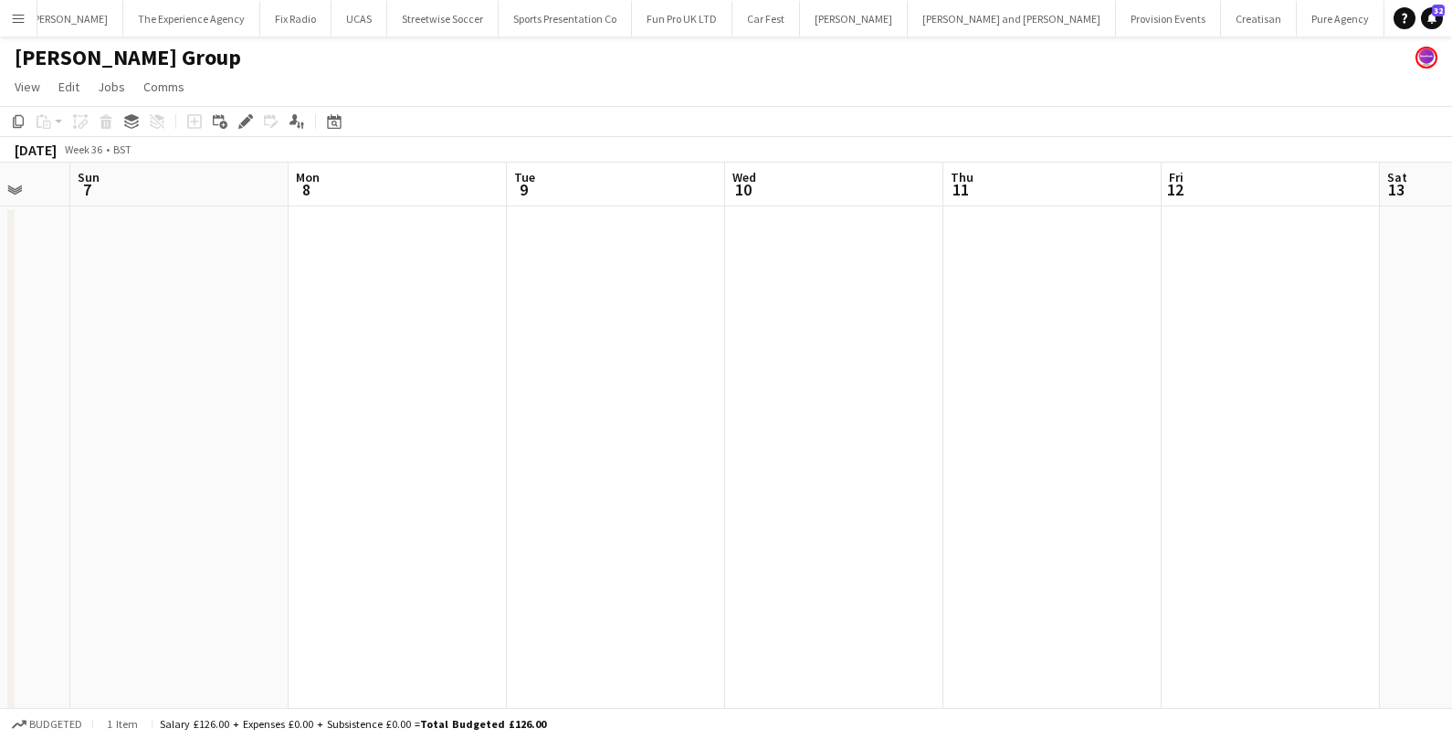
click at [833, 261] on app-date-cell at bounding box center [834, 599] width 218 height 786
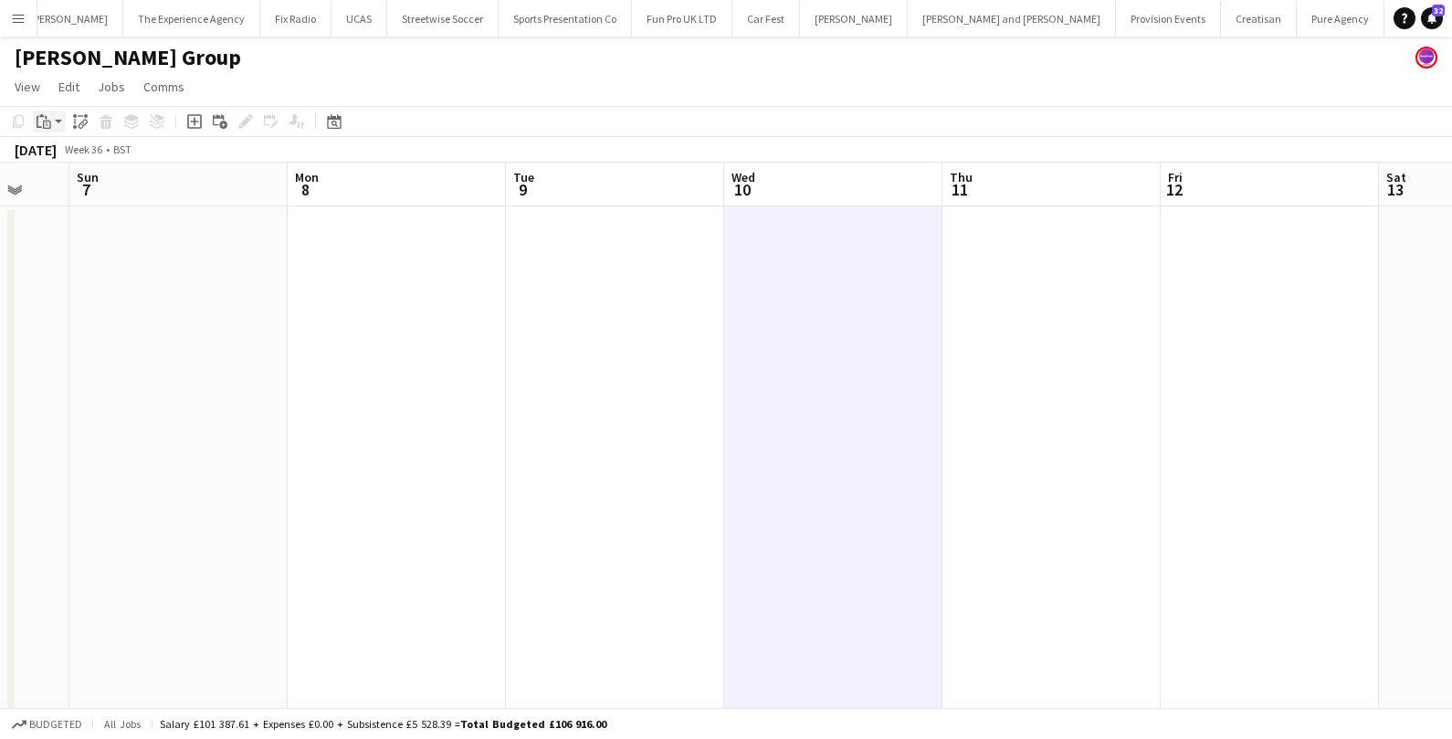
click at [58, 118] on app-action-btn "Paste" at bounding box center [49, 122] width 33 height 22
click at [76, 142] on div "Paste Command V Paste with crew Command Shift V" at bounding box center [120, 171] width 175 height 79
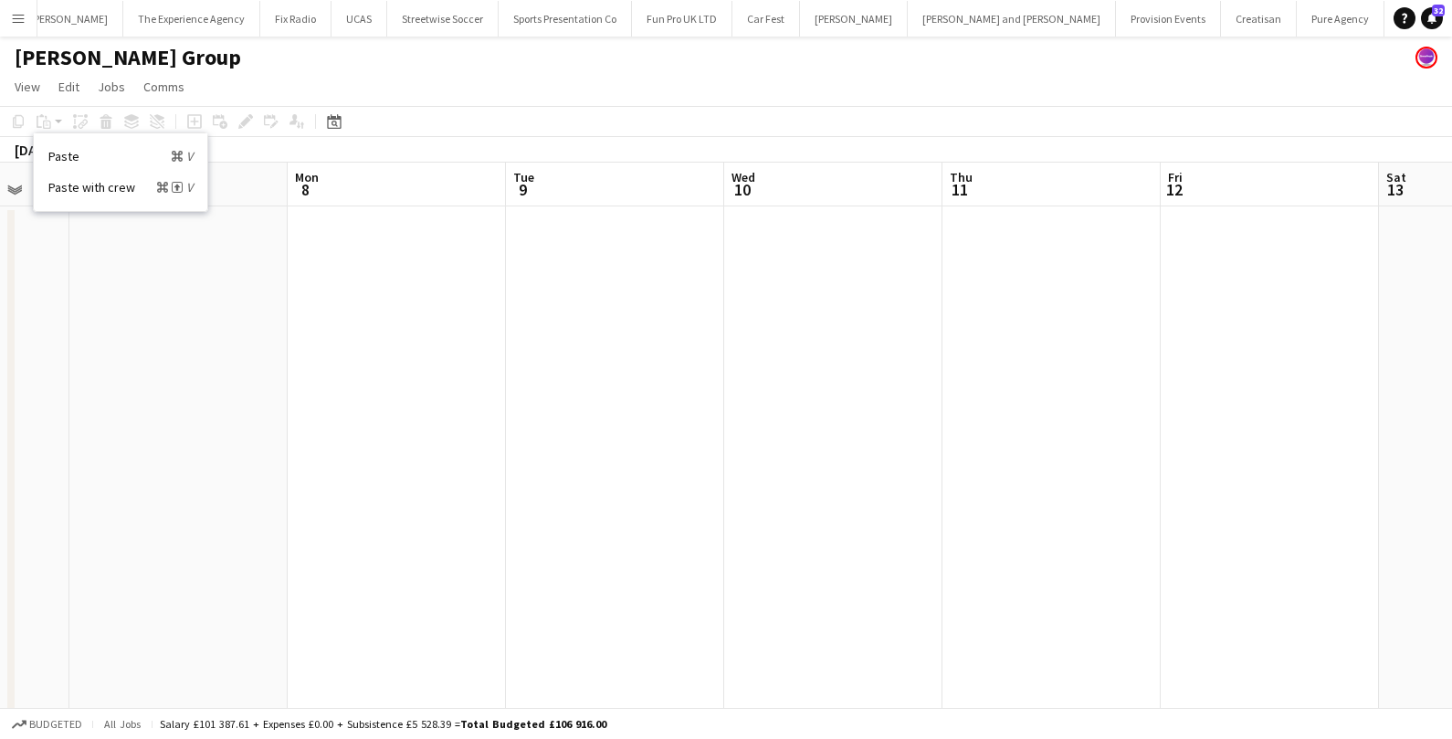
click at [794, 283] on app-date-cell at bounding box center [833, 599] width 218 height 786
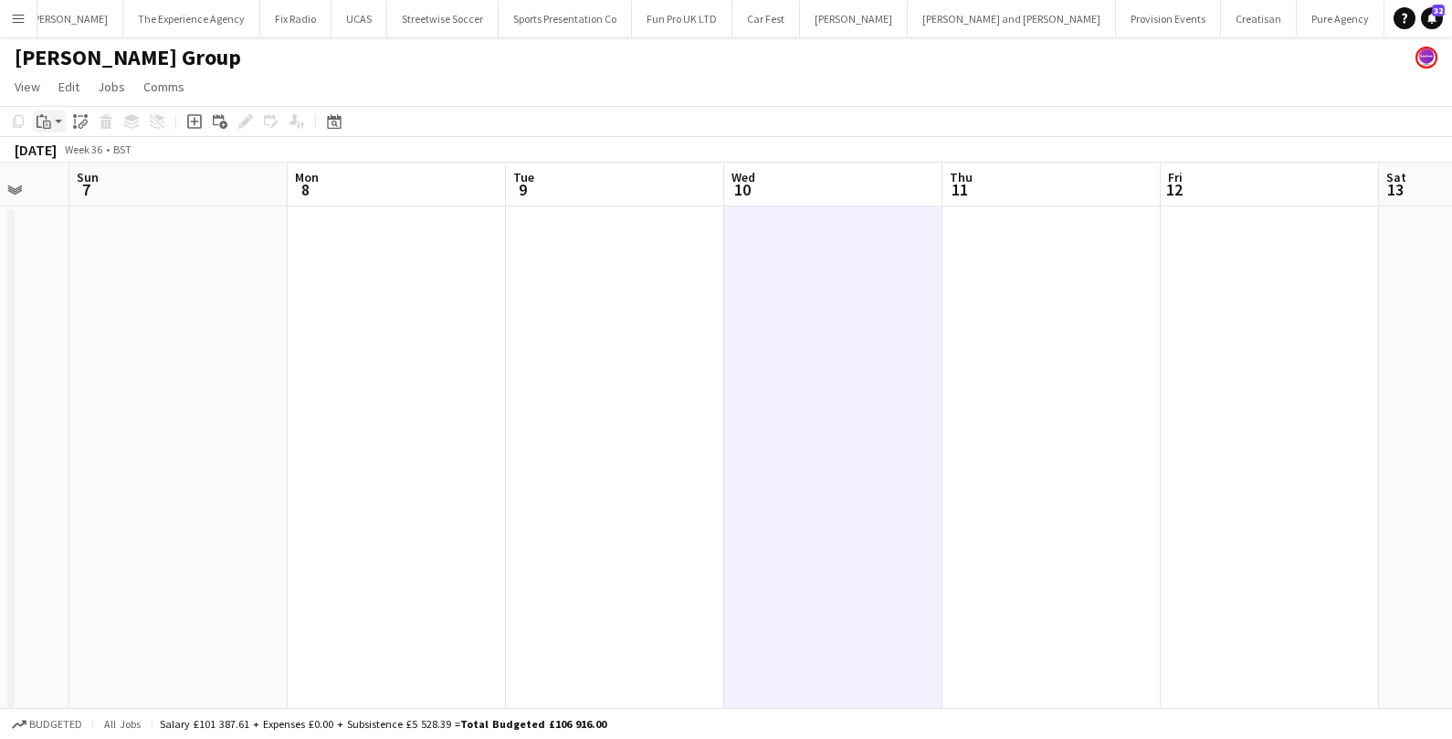
click at [55, 119] on app-action-btn "Paste" at bounding box center [49, 122] width 33 height 22
click at [69, 153] on link "Paste Command V" at bounding box center [120, 156] width 144 height 16
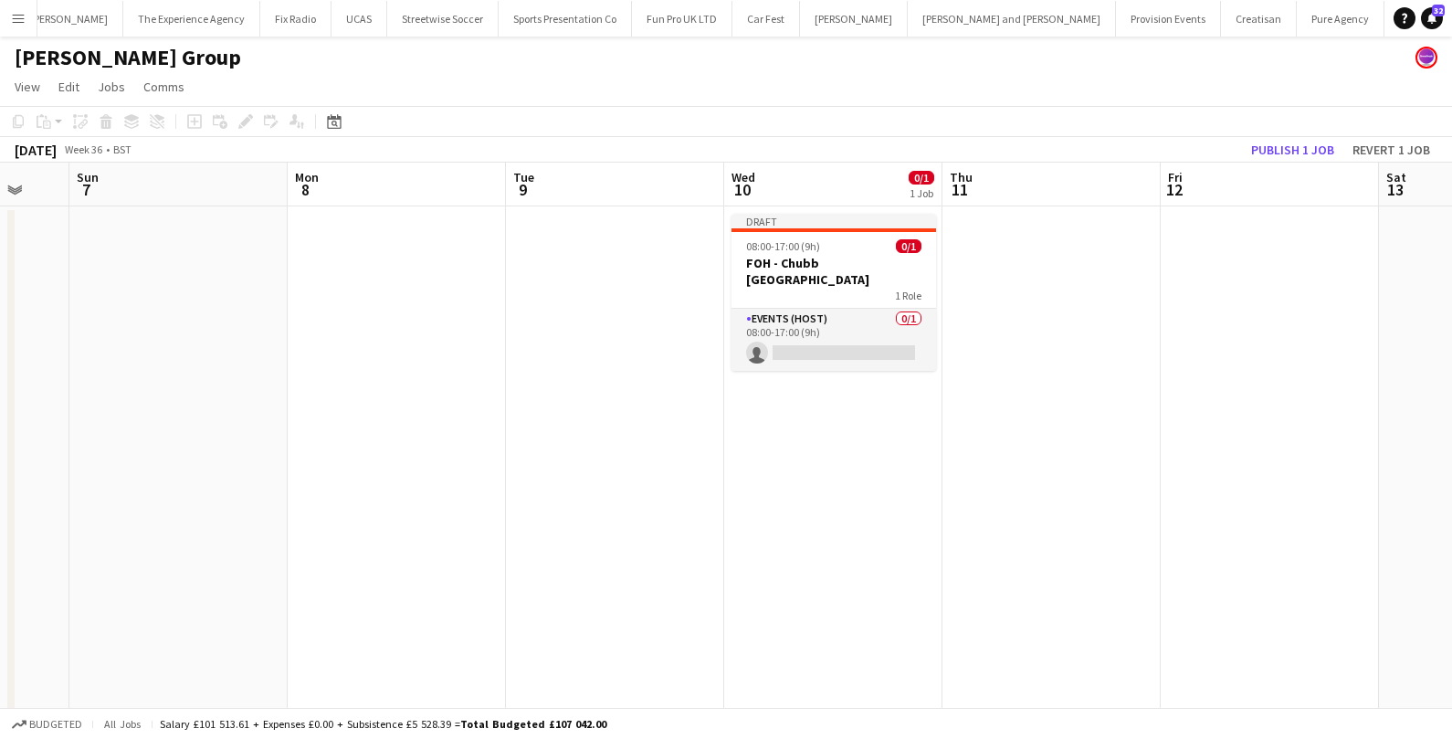
click at [1050, 275] on app-date-cell at bounding box center [1051, 599] width 218 height 786
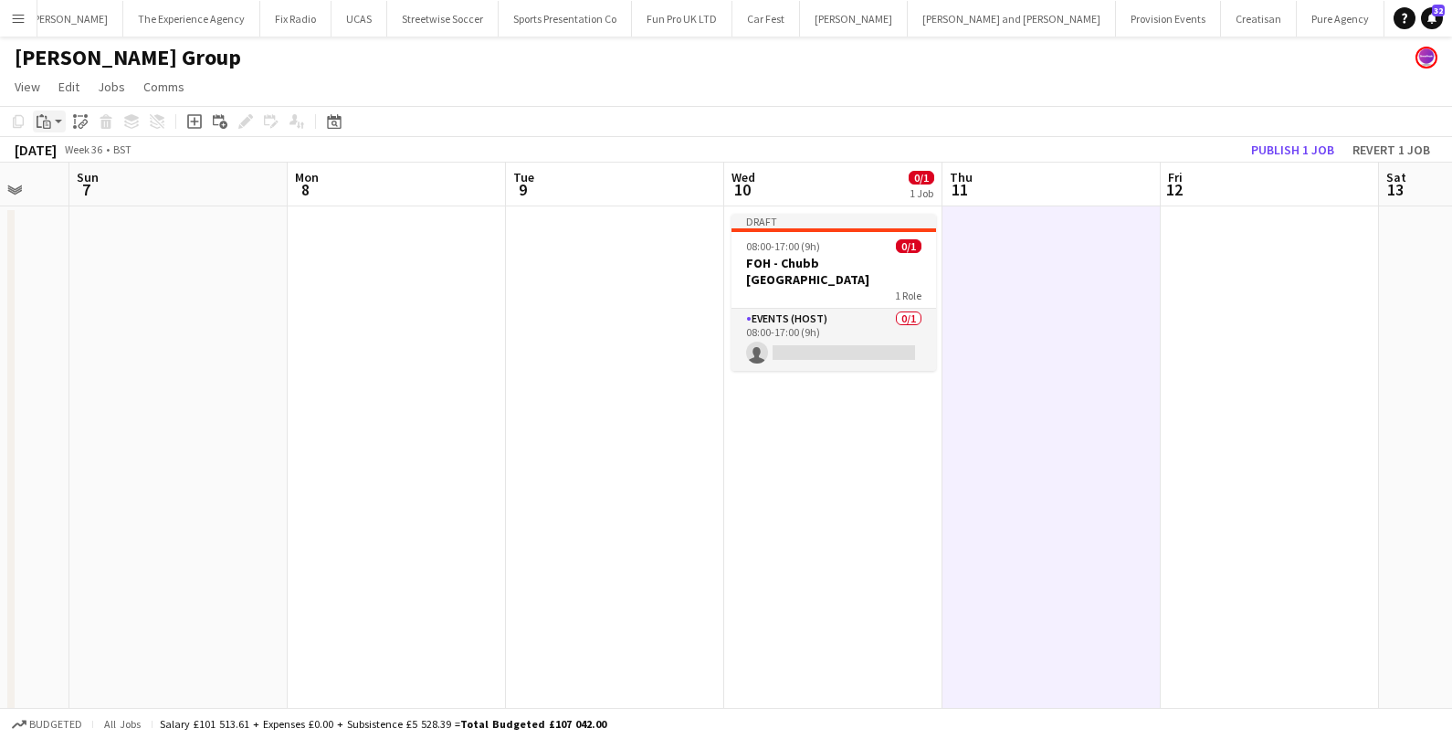
click at [50, 118] on div "Paste" at bounding box center [44, 122] width 22 height 22
click at [78, 154] on link "Paste Command V" at bounding box center [120, 156] width 144 height 16
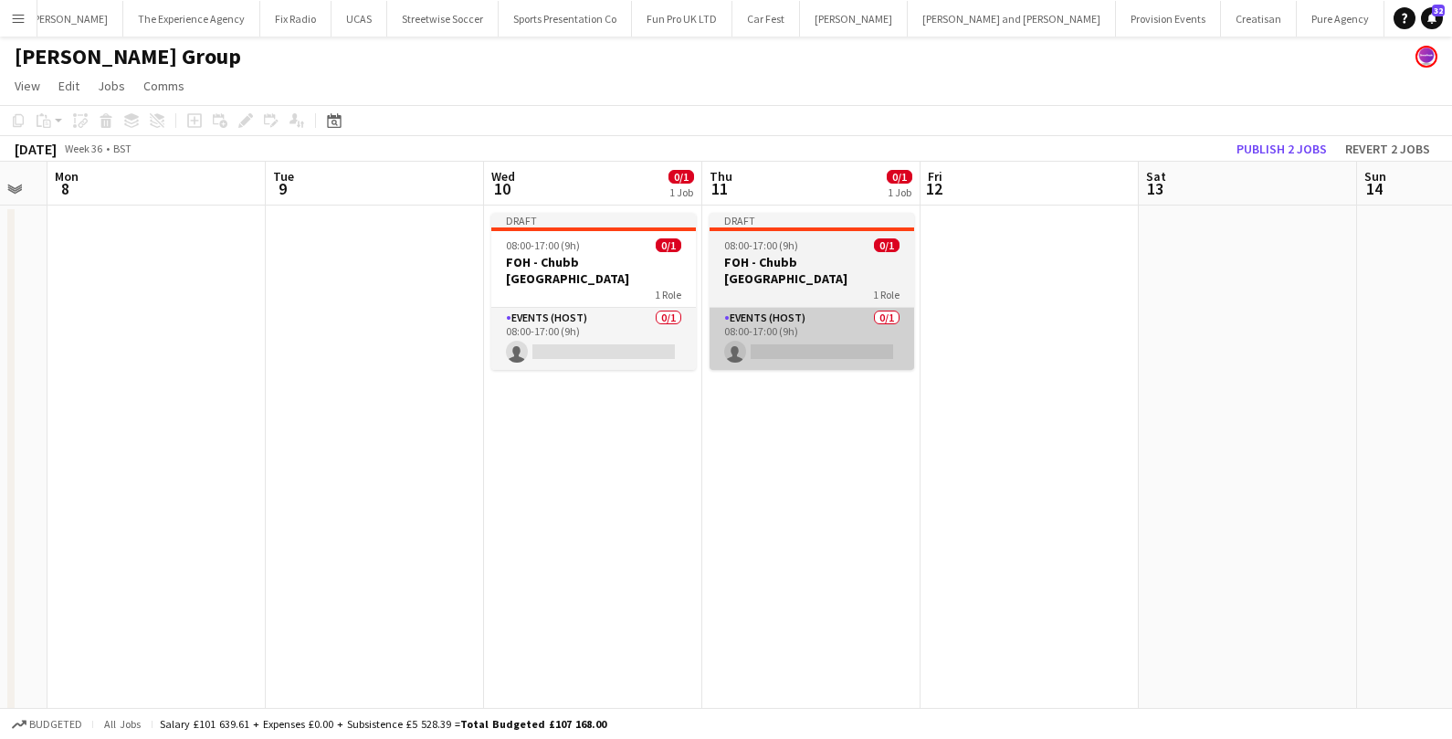
scroll to position [0, 659]
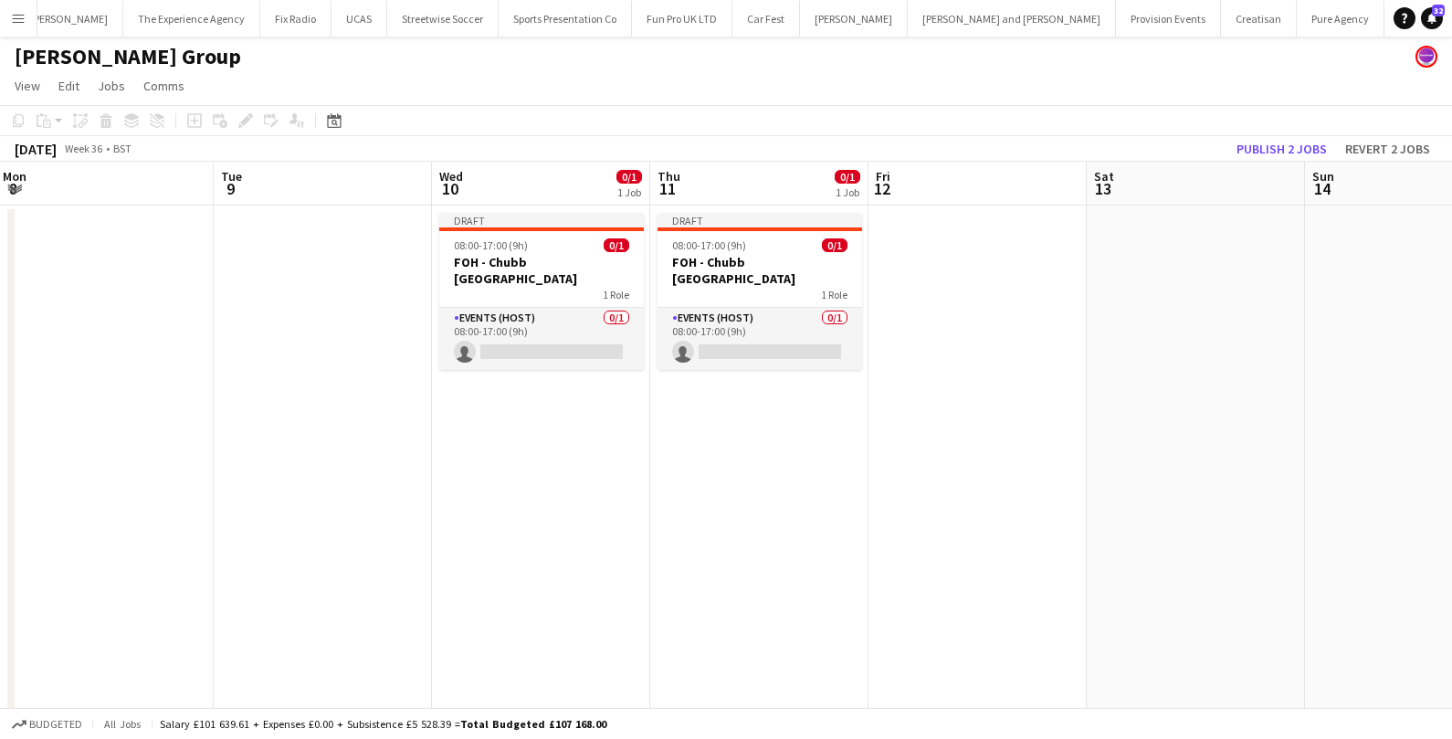
click at [907, 258] on app-date-cell at bounding box center [978, 598] width 218 height 786
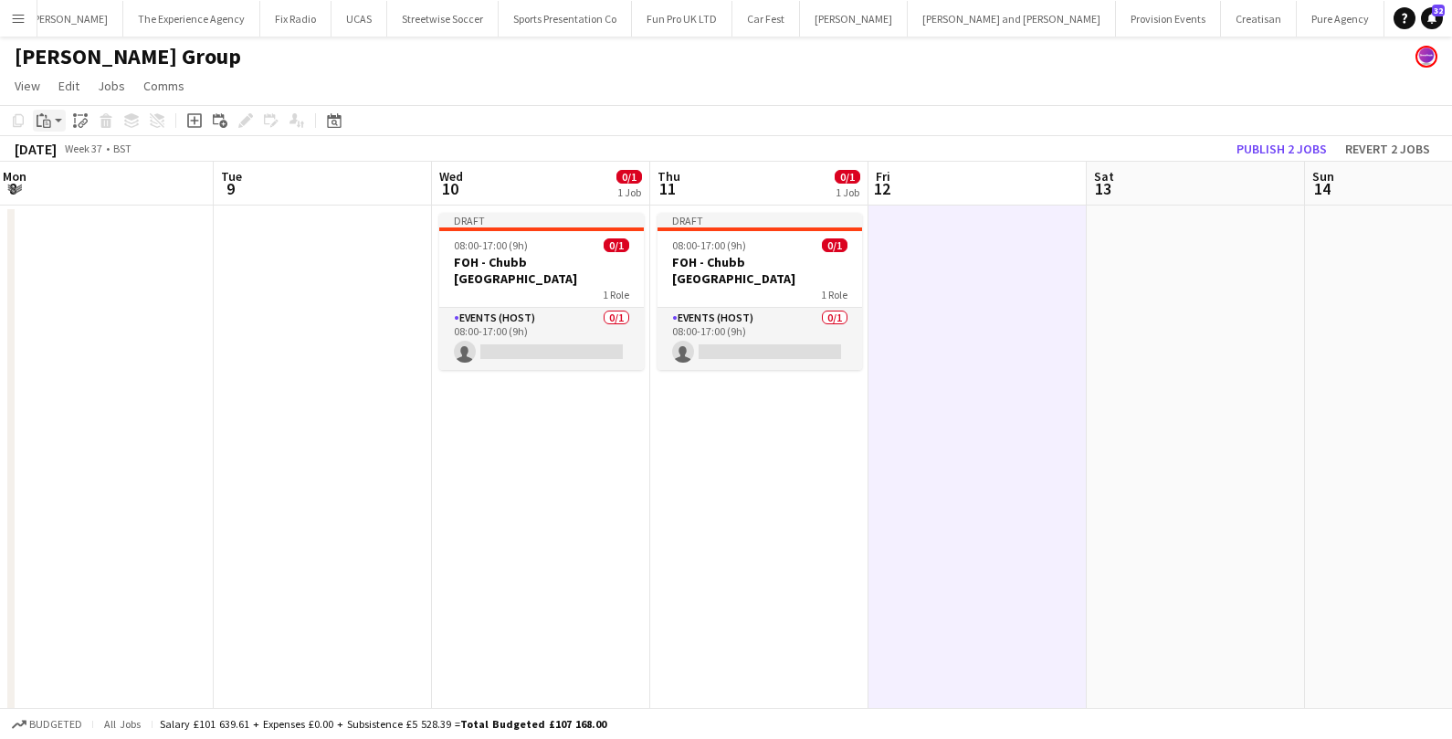
click at [58, 121] on app-action-btn "Paste" at bounding box center [49, 121] width 33 height 22
click at [65, 159] on link "Paste Command V" at bounding box center [120, 155] width 144 height 16
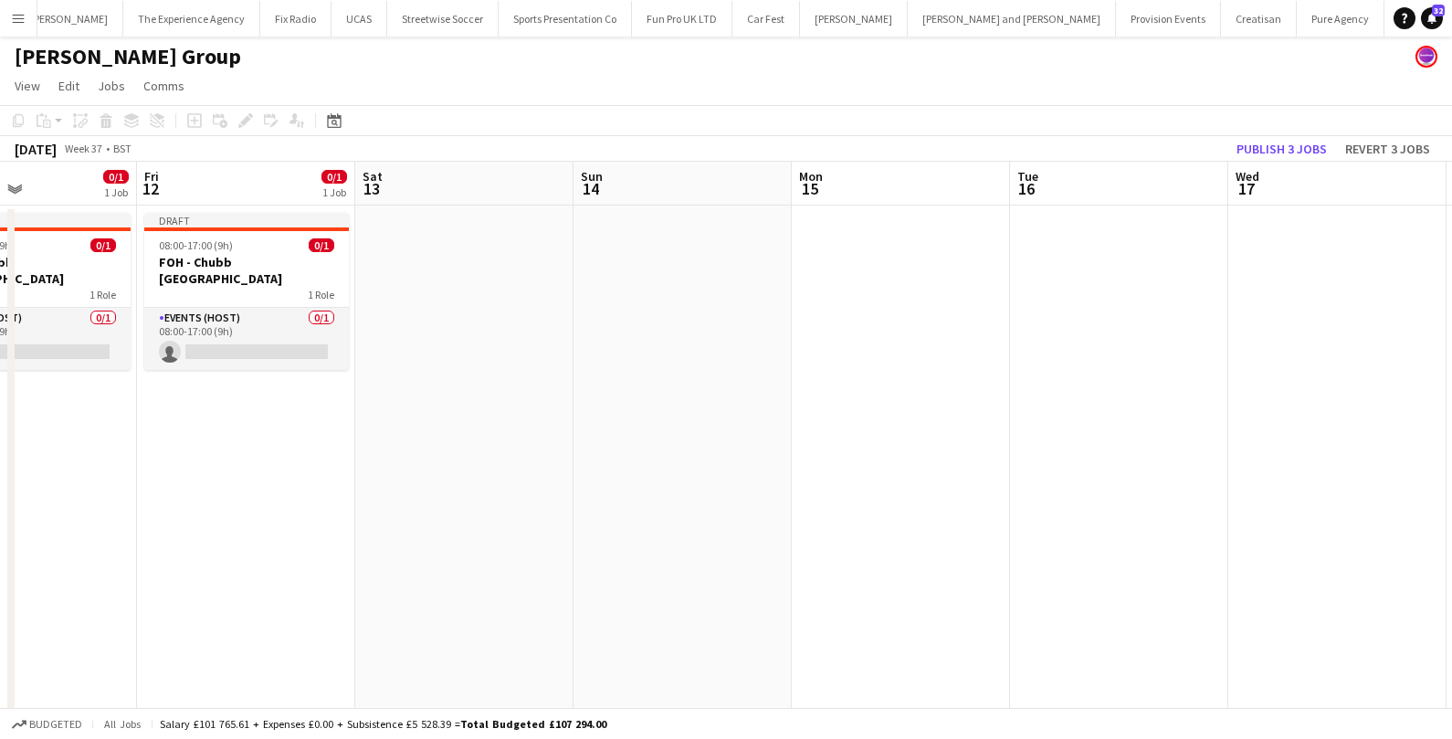
click at [954, 312] on app-date-cell at bounding box center [901, 598] width 218 height 786
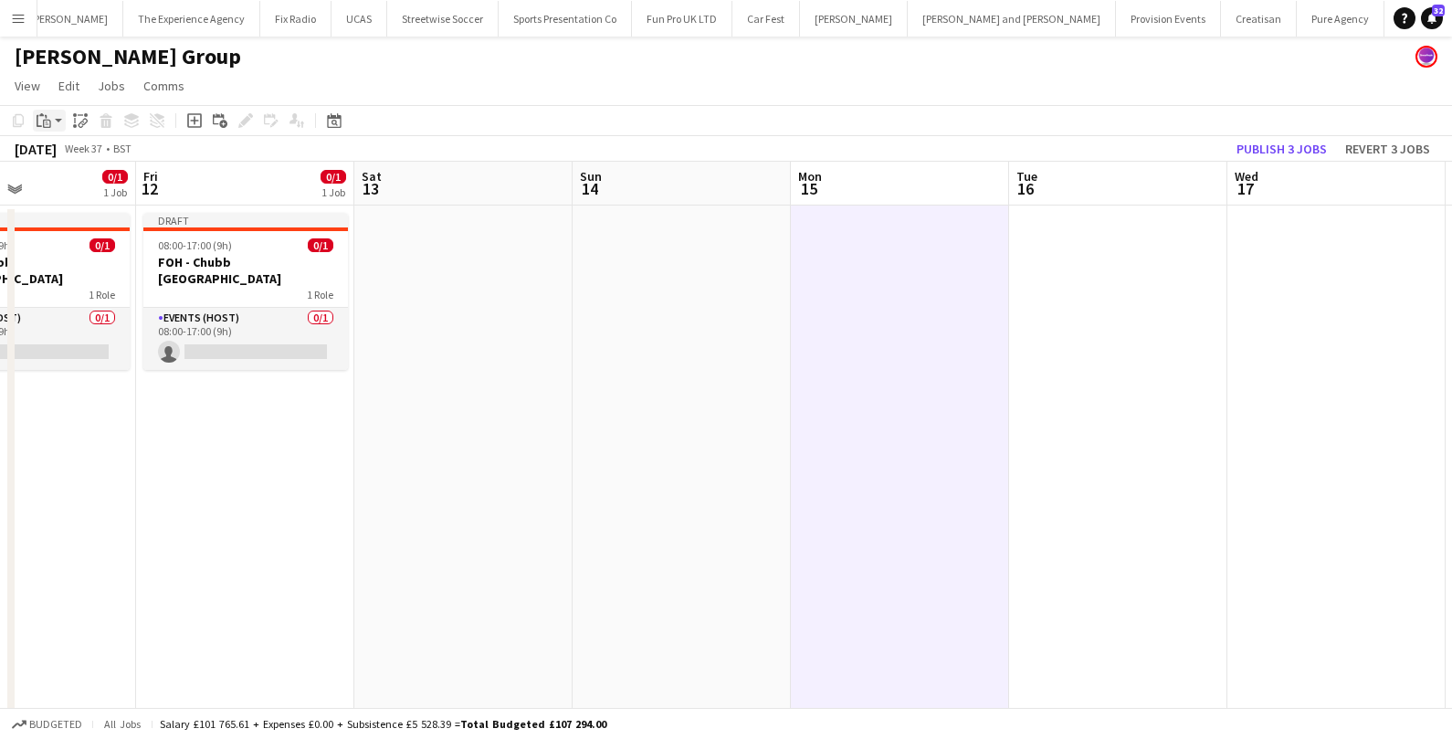
click at [58, 121] on app-action-btn "Paste" at bounding box center [49, 121] width 33 height 22
click at [64, 160] on link "Paste Command V" at bounding box center [120, 155] width 144 height 16
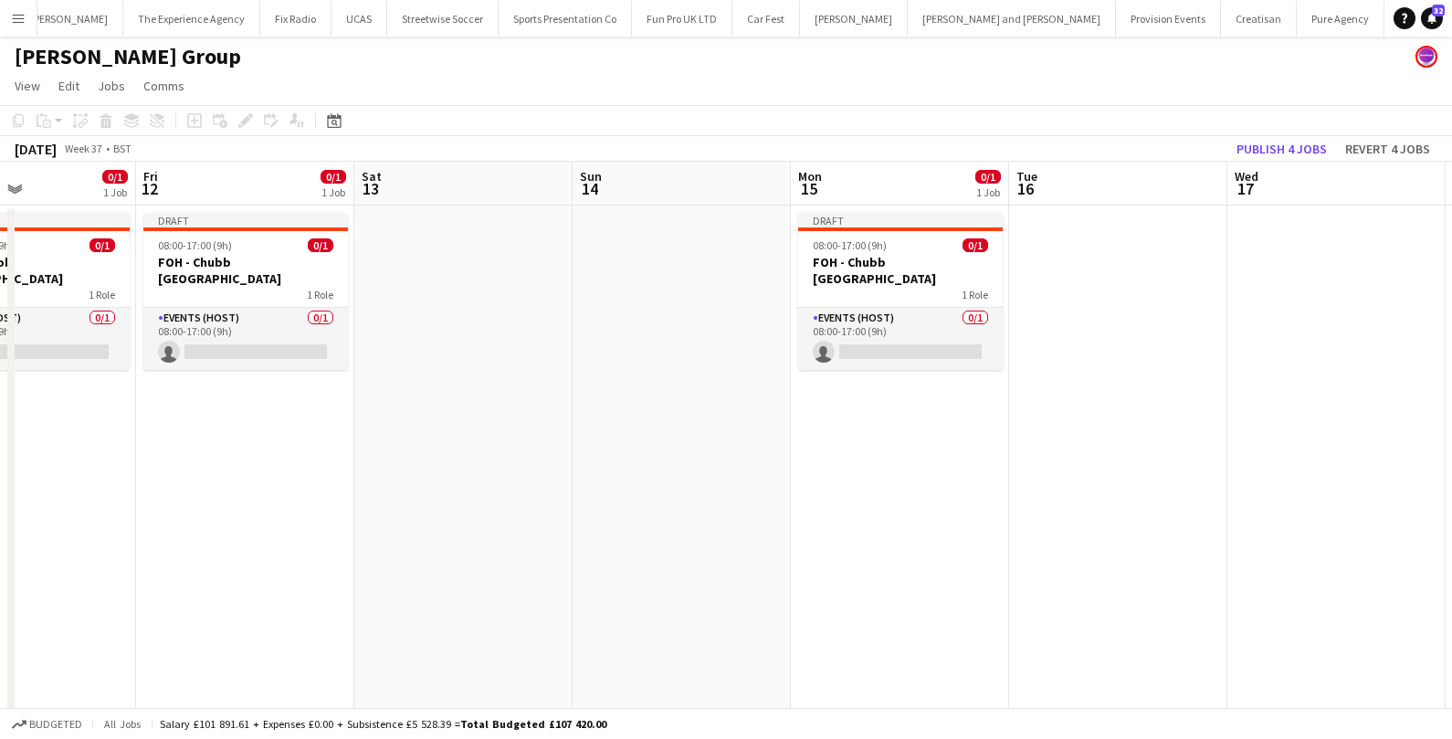
click at [1060, 286] on app-date-cell at bounding box center [1118, 598] width 218 height 786
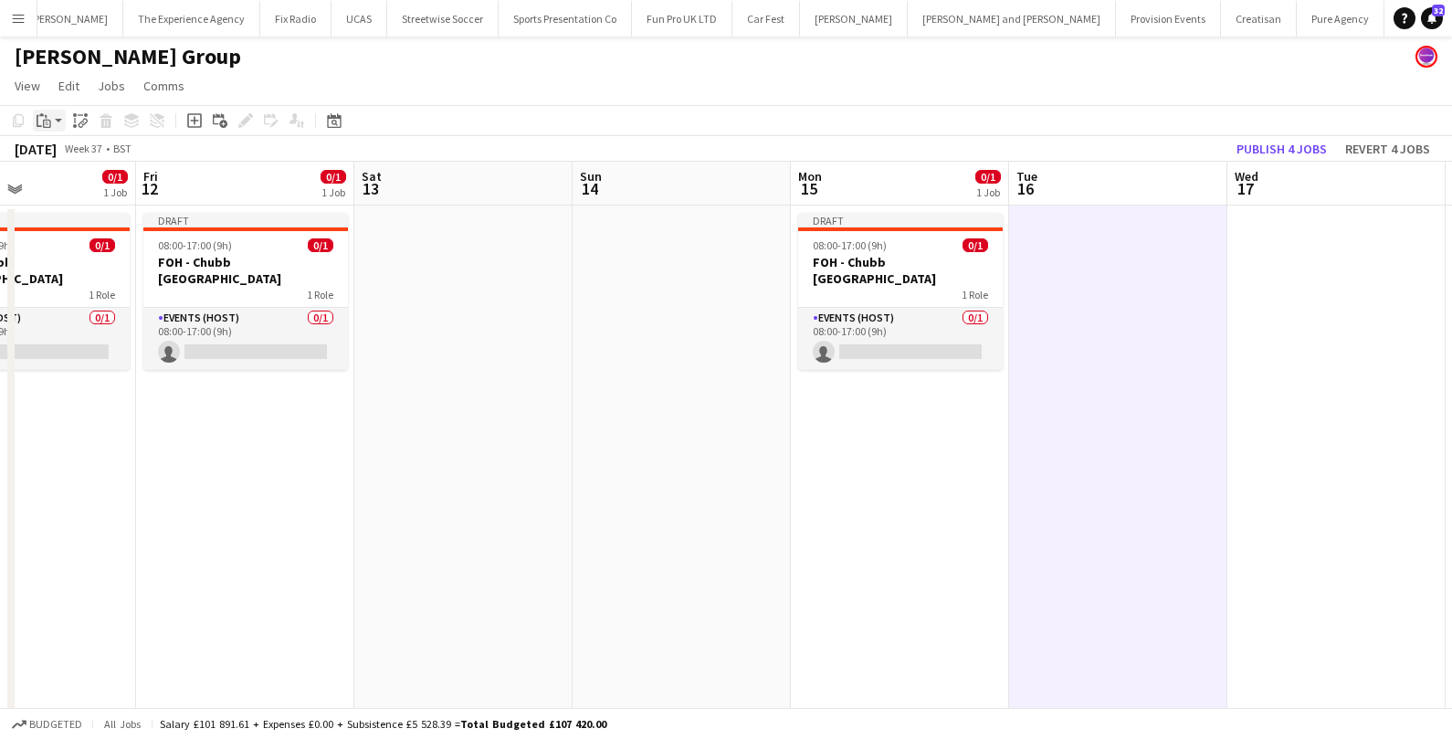
click at [65, 121] on app-action-btn "Paste" at bounding box center [49, 121] width 33 height 22
click at [63, 157] on link "Paste Command V" at bounding box center [120, 155] width 144 height 16
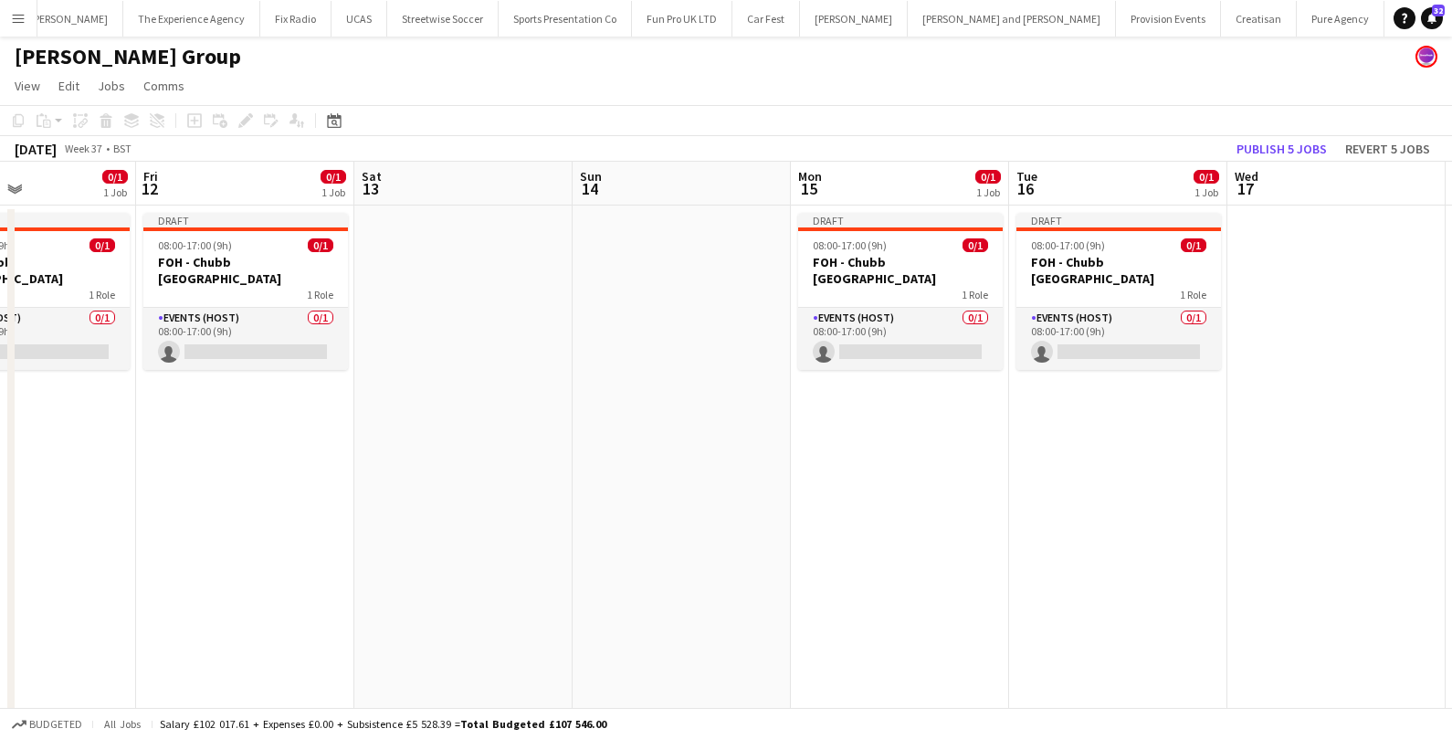
click at [1246, 293] on app-date-cell at bounding box center [1336, 598] width 218 height 786
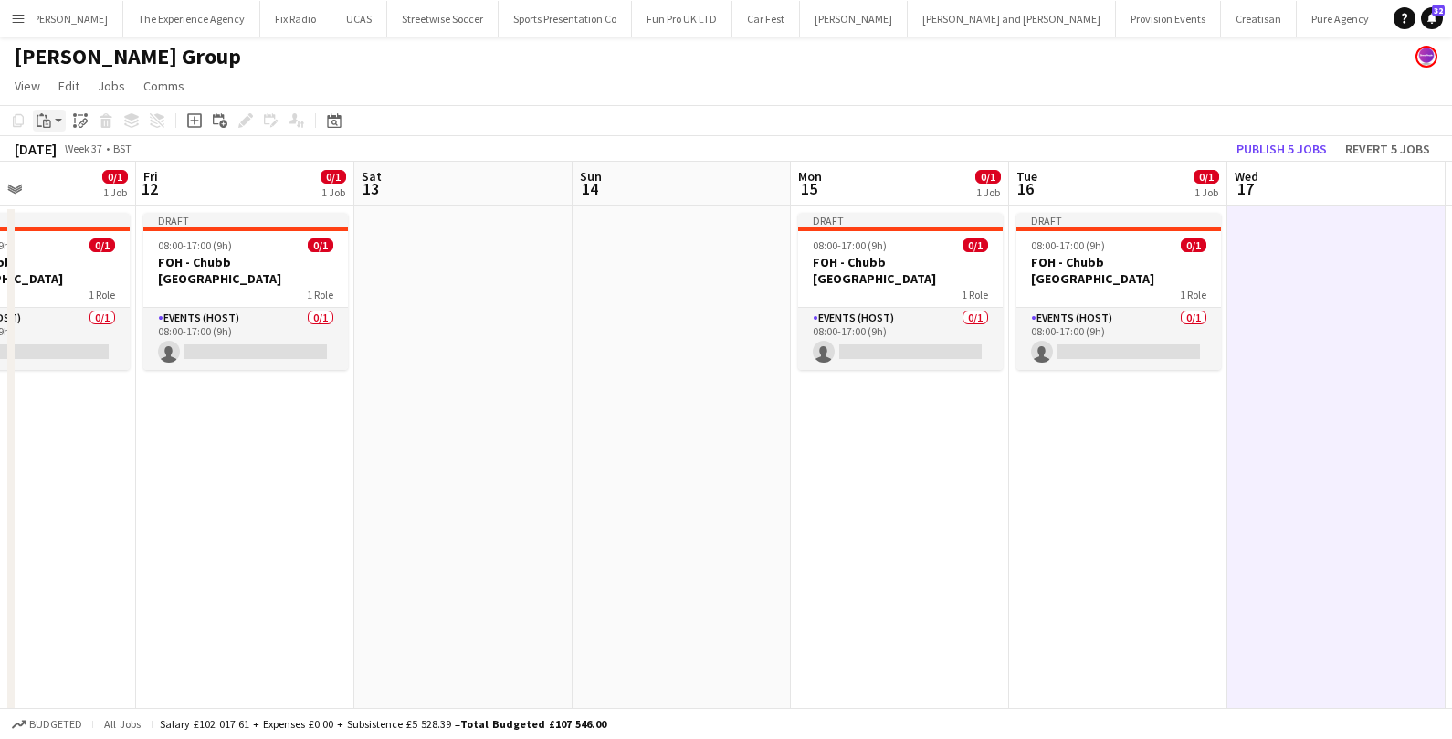
click at [56, 124] on app-action-btn "Paste" at bounding box center [49, 121] width 33 height 22
click at [51, 156] on link "Paste Command V" at bounding box center [120, 155] width 144 height 16
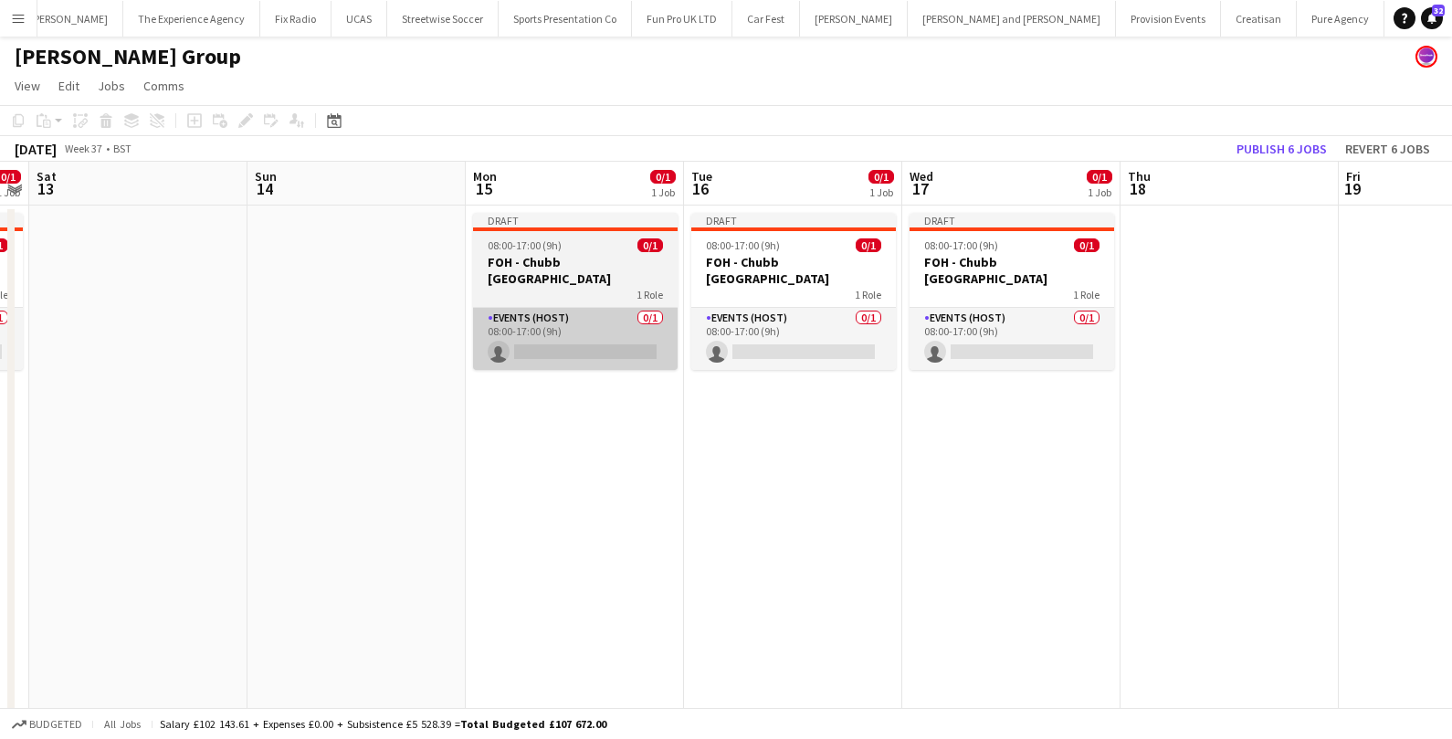
scroll to position [0, 709]
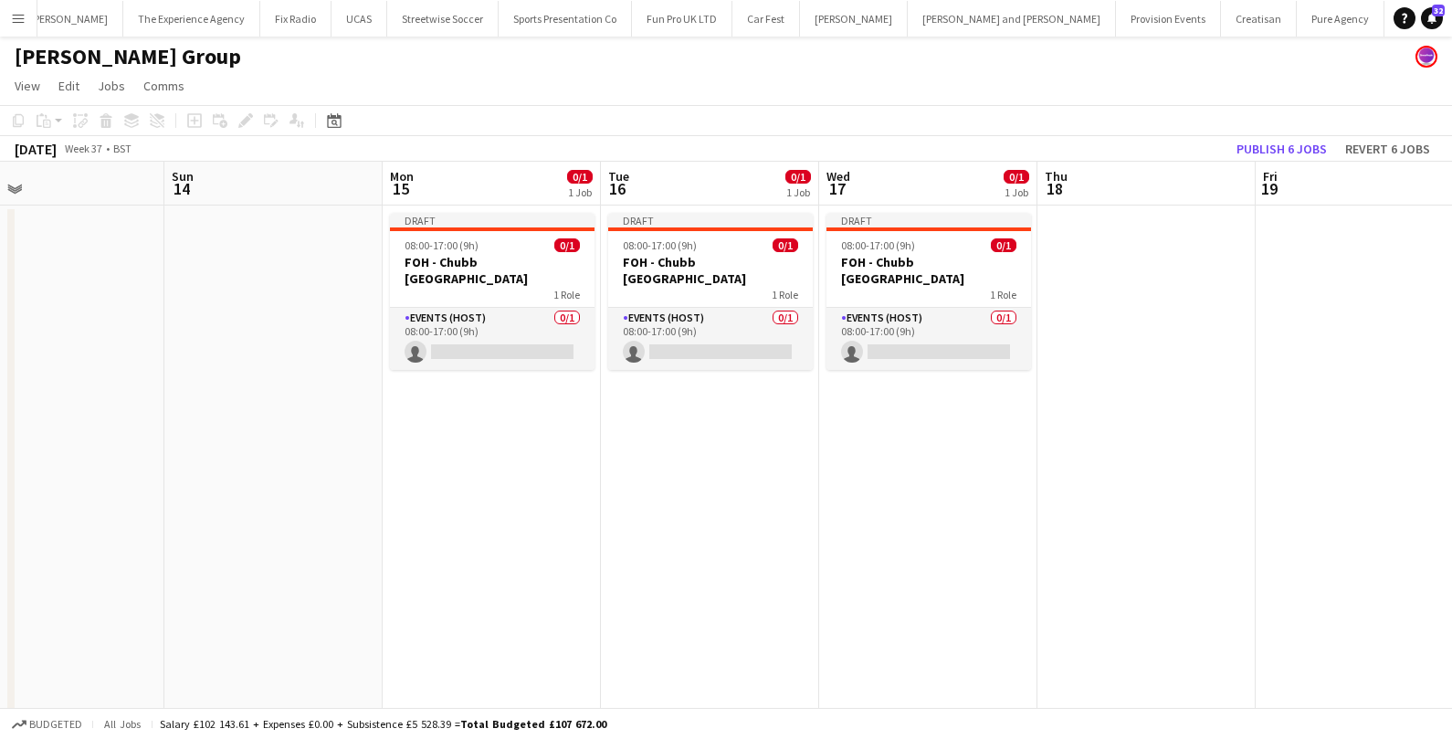
click at [1117, 268] on app-date-cell at bounding box center [1146, 598] width 218 height 786
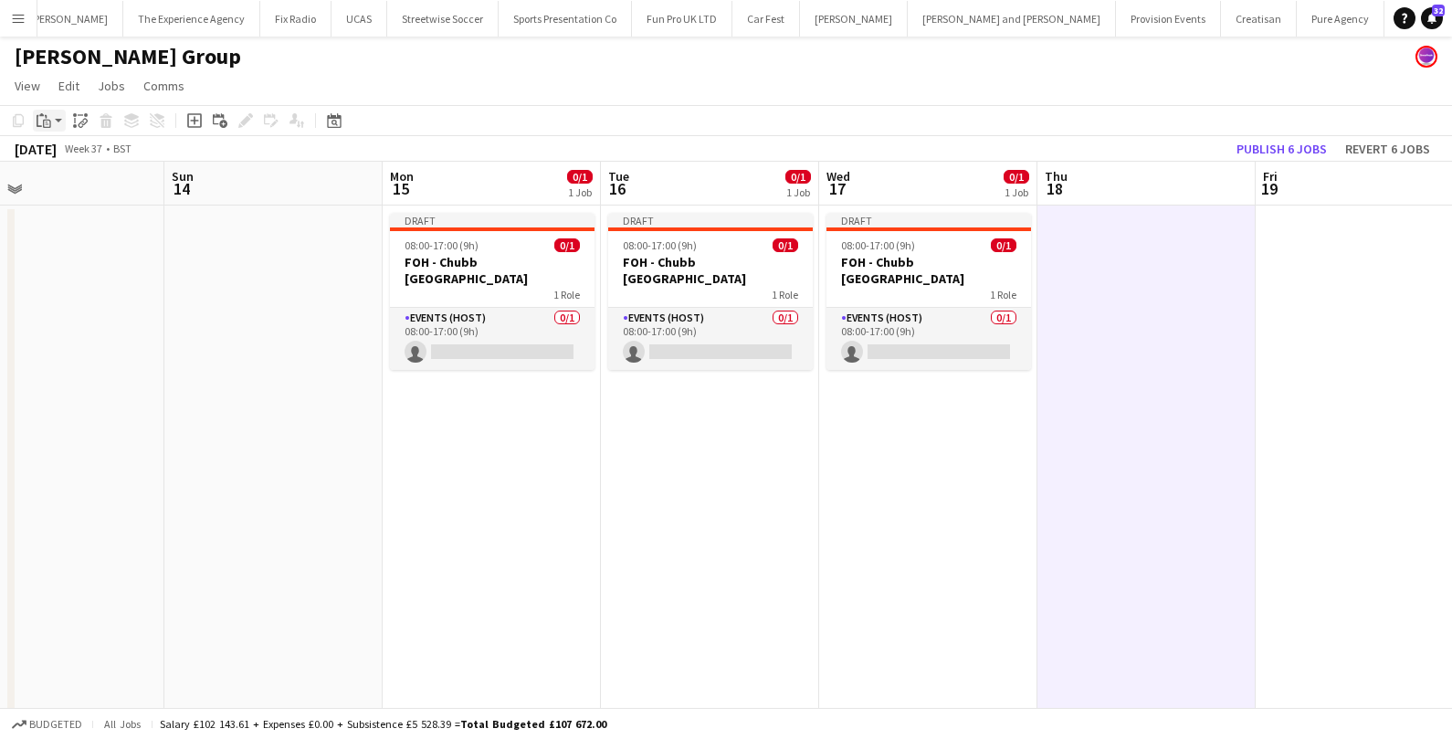
click at [58, 121] on app-action-btn "Paste" at bounding box center [49, 121] width 33 height 22
click at [72, 160] on link "Paste Command V" at bounding box center [120, 155] width 144 height 16
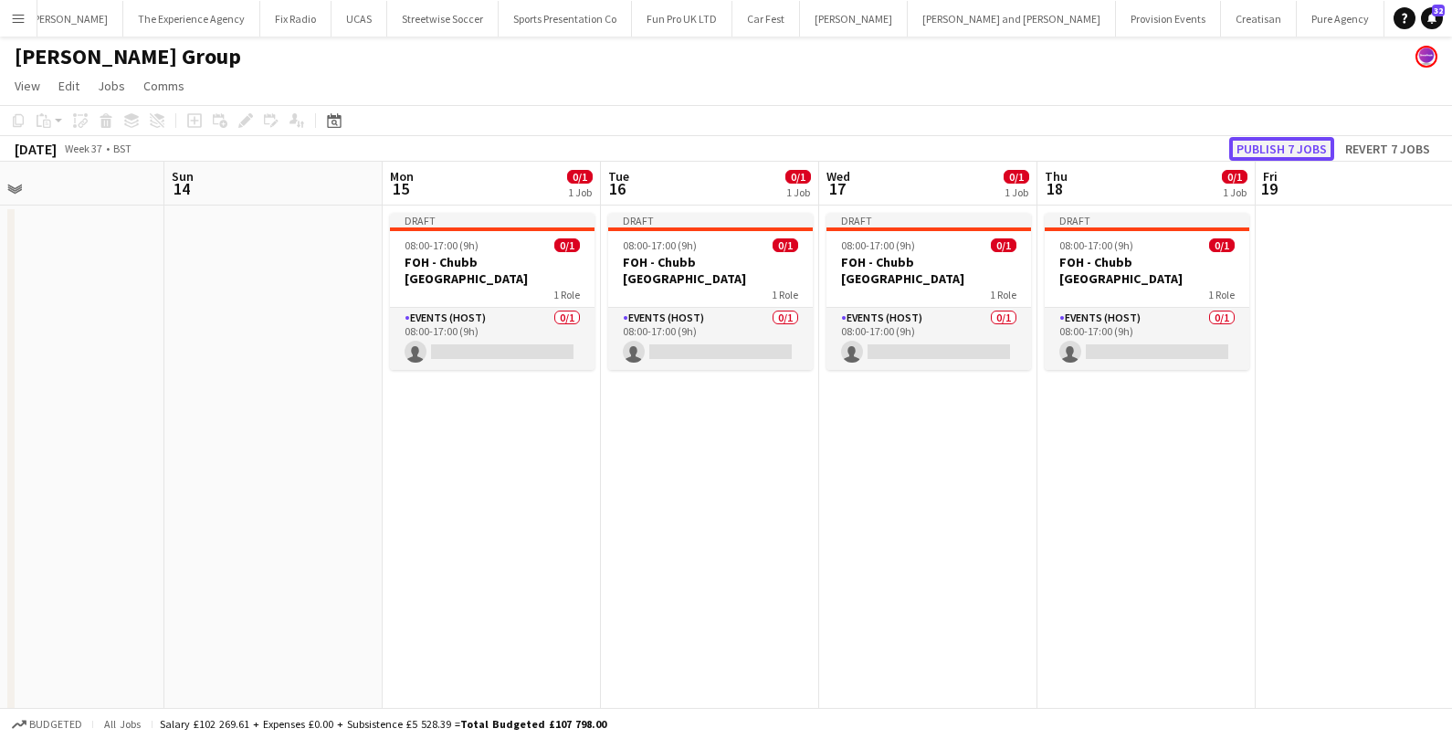
click at [1273, 146] on button "Publish 7 jobs" at bounding box center [1281, 149] width 105 height 24
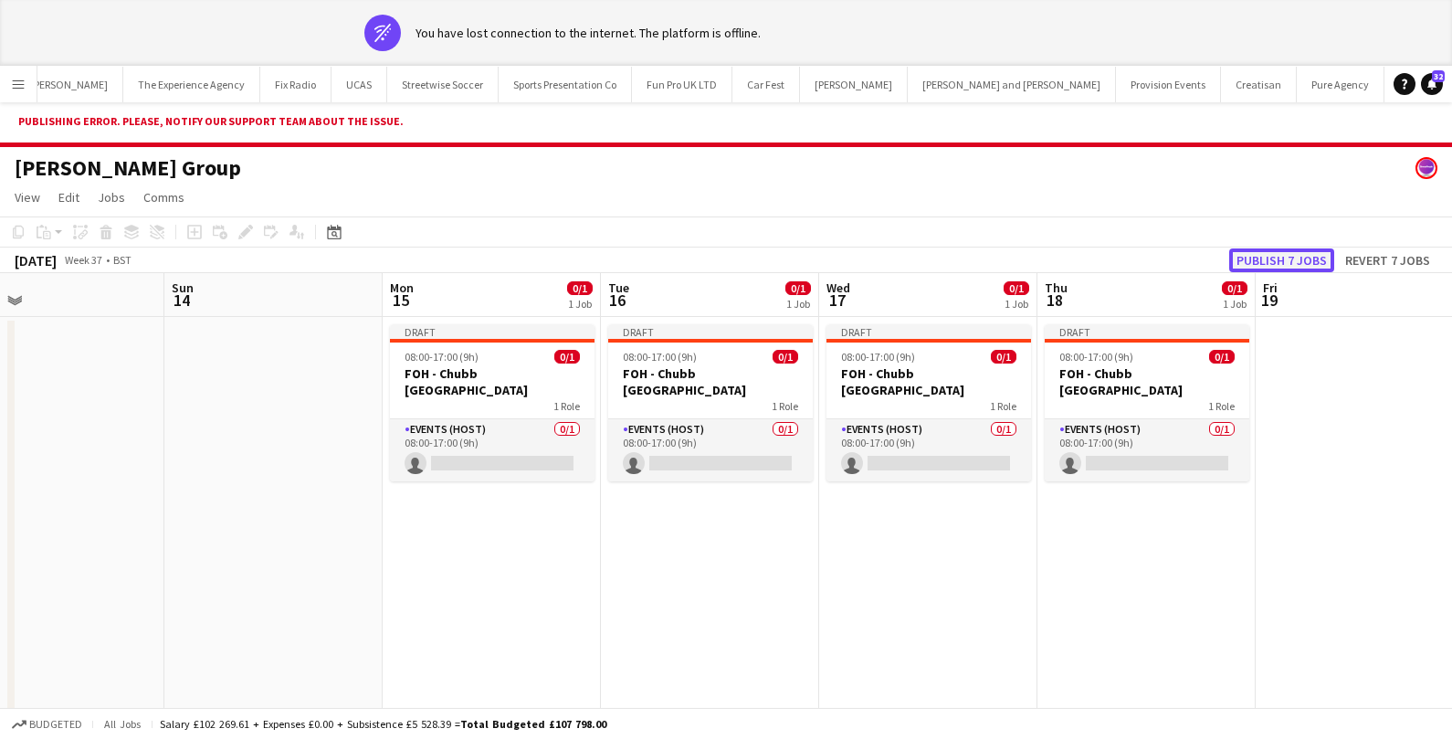
click at [1291, 255] on button "Publish 7 jobs" at bounding box center [1281, 260] width 105 height 24
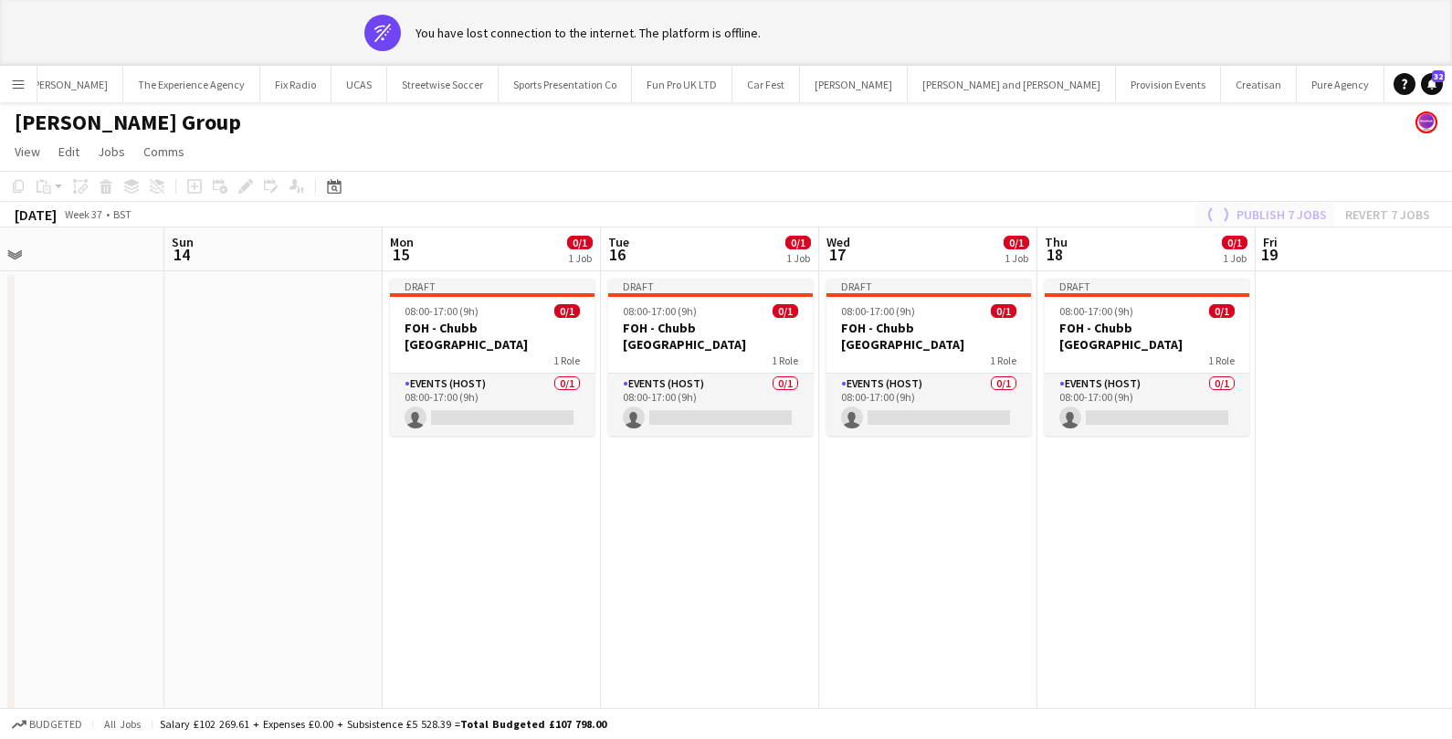
scroll to position [0, 0]
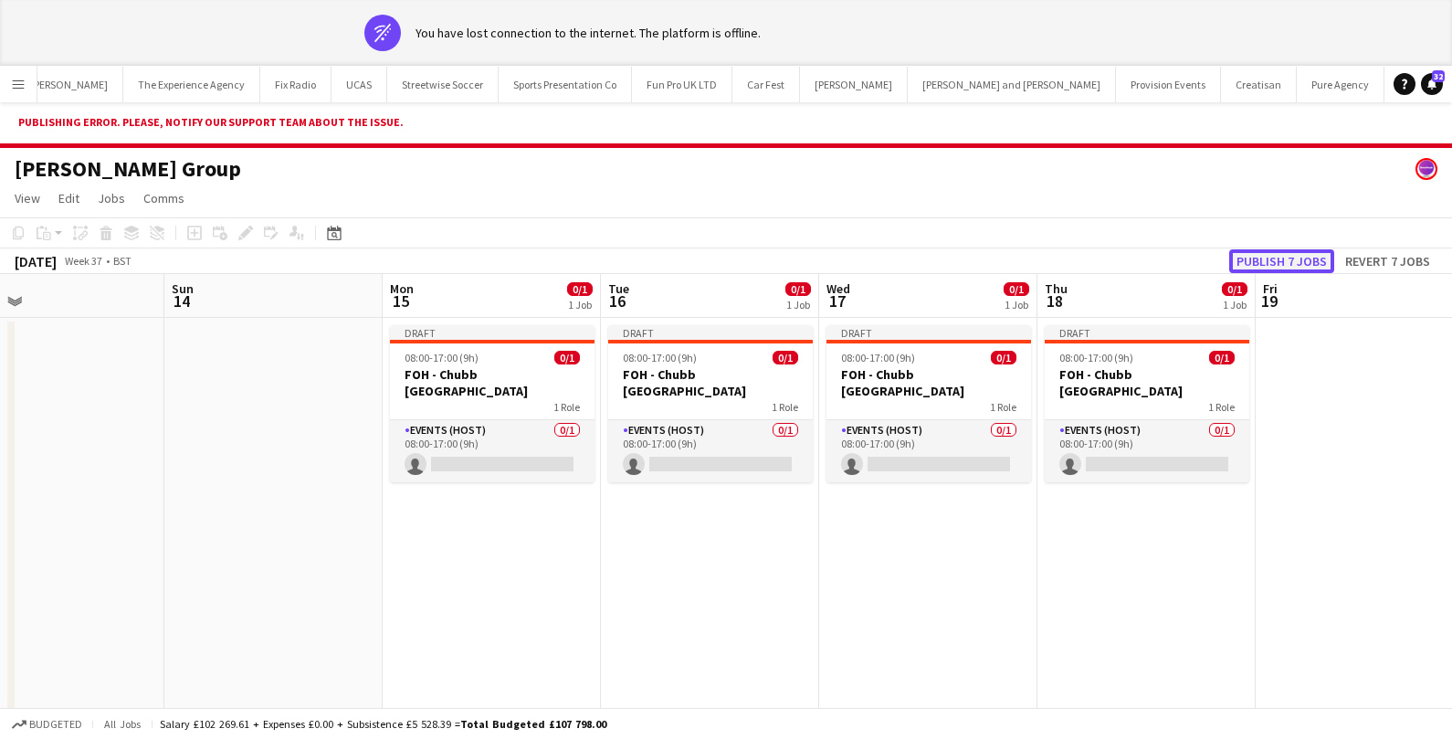
click at [1267, 264] on button "Publish 7 jobs" at bounding box center [1281, 261] width 105 height 24
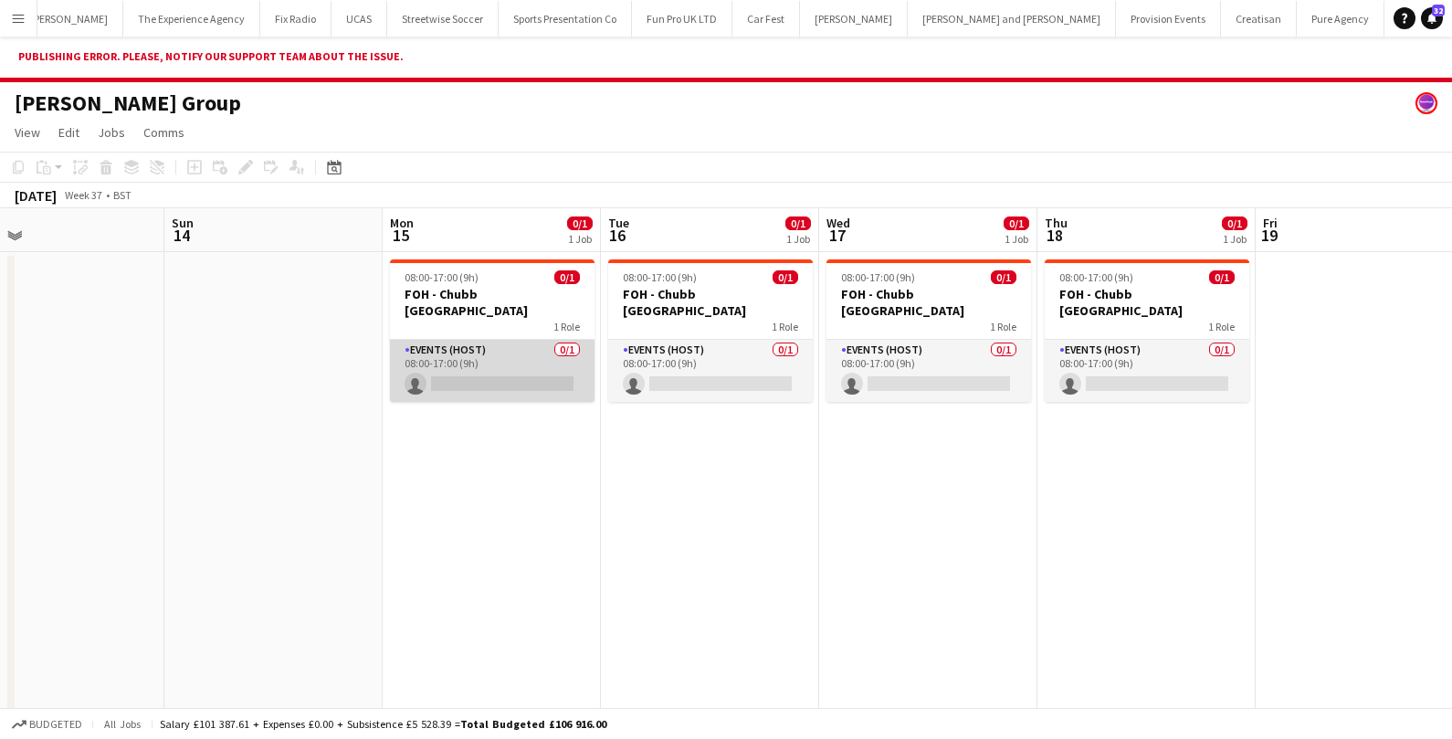
click at [509, 374] on app-card-role "Events (Host) 0/1 08:00-17:00 (9h) single-neutral-actions" at bounding box center [492, 371] width 205 height 62
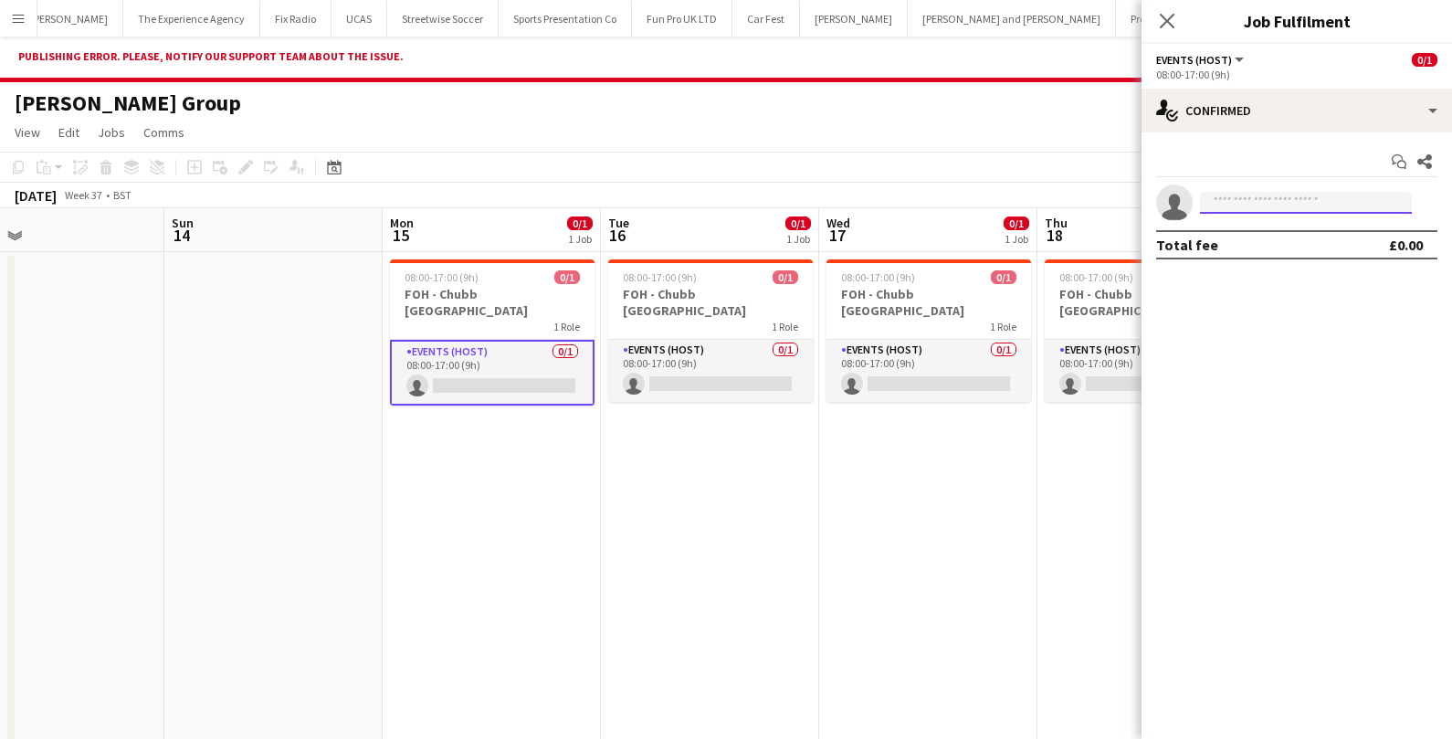
click at [1230, 196] on input at bounding box center [1306, 203] width 212 height 22
type input "********"
click at [1273, 248] on span "[EMAIL_ADDRESS][DOMAIN_NAME]" at bounding box center [1306, 244] width 183 height 15
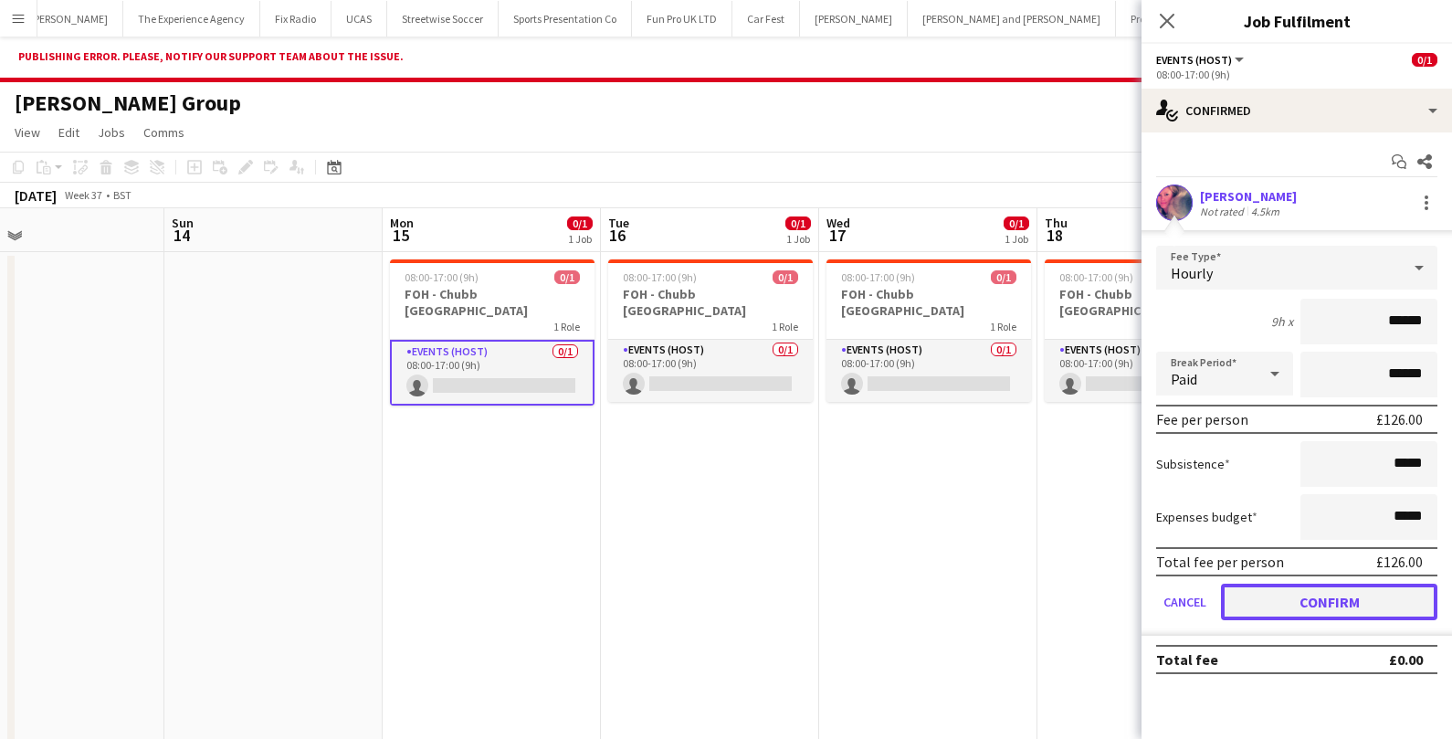
click at [1284, 602] on button "Confirm" at bounding box center [1329, 602] width 216 height 37
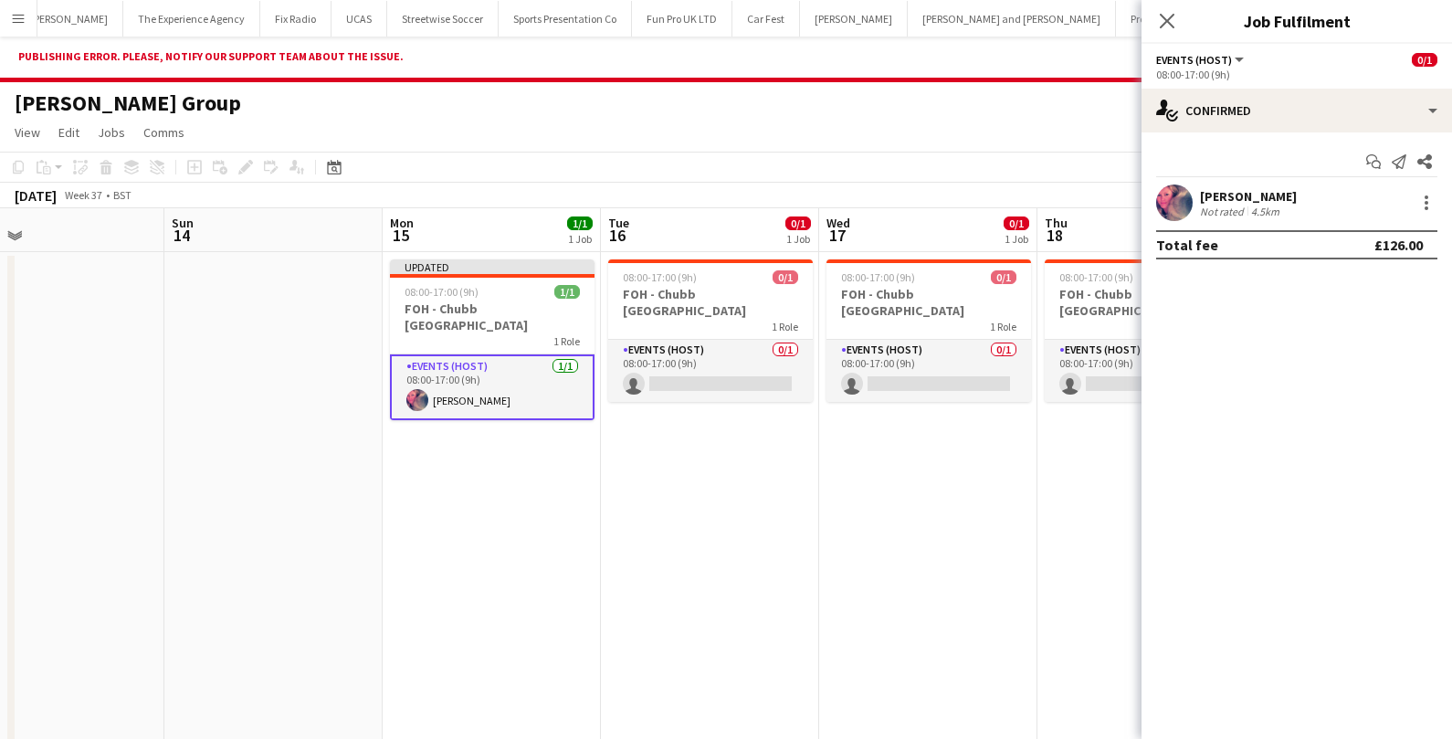
click at [987, 476] on app-date-cell "08:00-17:00 (9h) 0/1 FOH - Chubb Glasgow 1 Role Events (Host) 0/1 08:00-17:00 (…" at bounding box center [928, 502] width 218 height 501
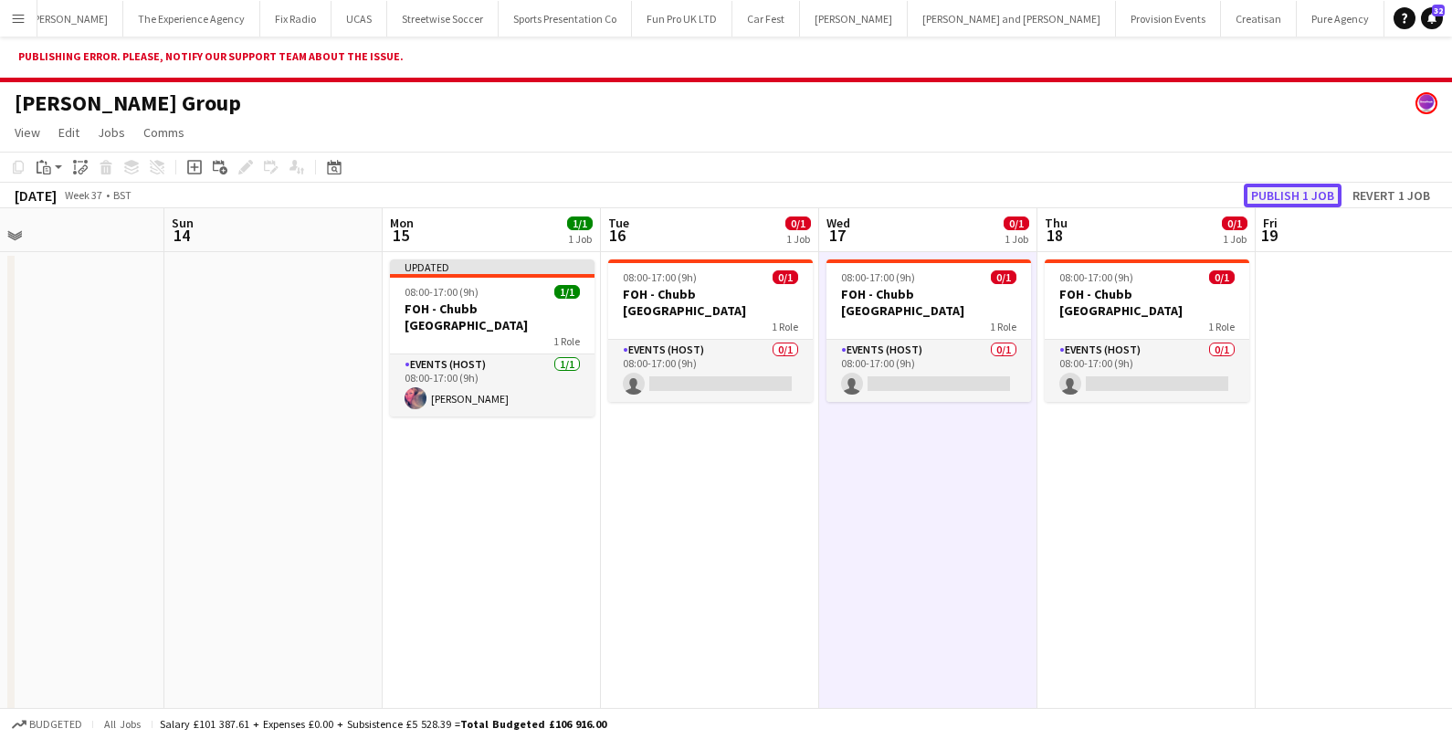
click at [1278, 194] on button "Publish 1 job" at bounding box center [1293, 196] width 98 height 24
